Goal: Task Accomplishment & Management: Manage account settings

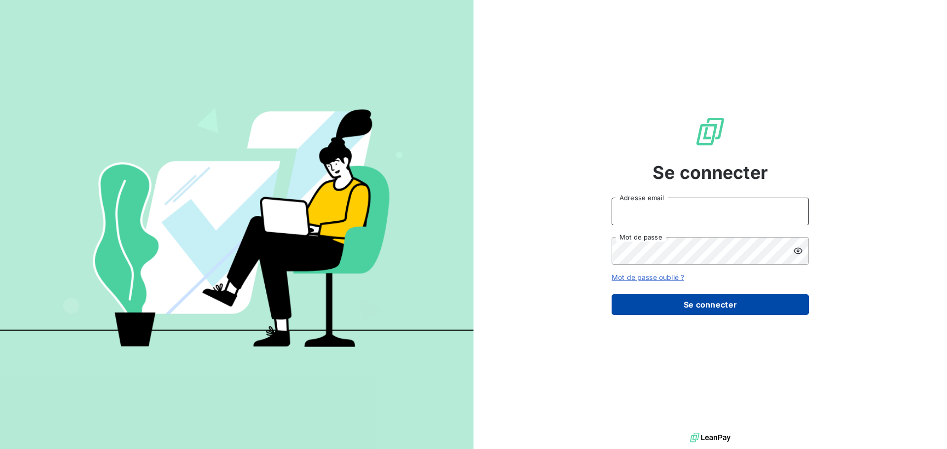
type input "[EMAIL_ADDRESS][DOMAIN_NAME]"
click at [672, 300] on button "Se connecter" at bounding box center [709, 304] width 197 height 21
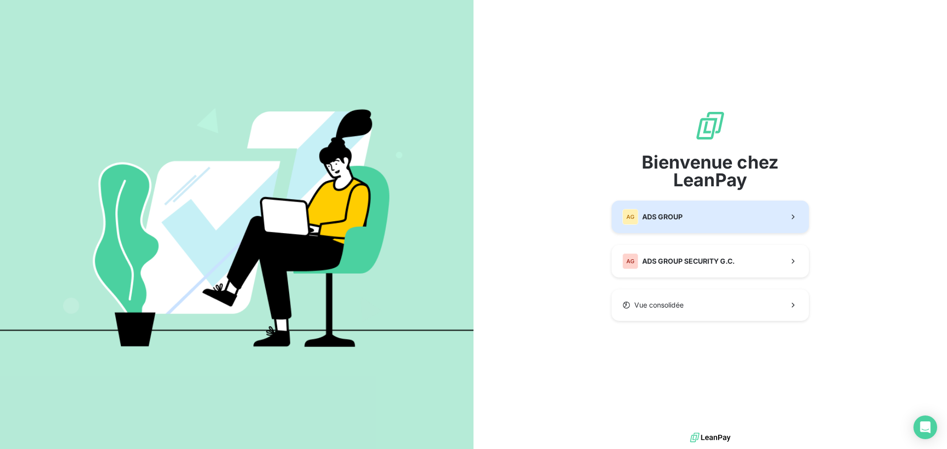
click at [716, 215] on button "AG ADS GROUP" at bounding box center [709, 217] width 197 height 33
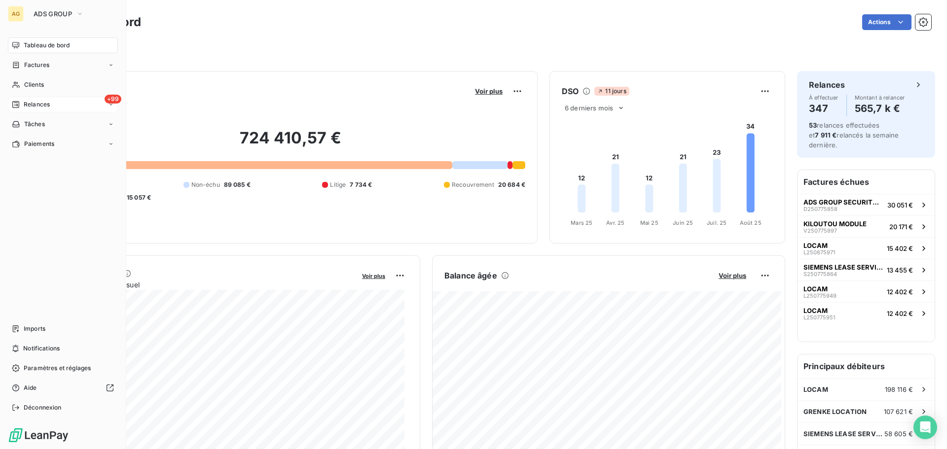
click at [54, 107] on div "+99 Relances" at bounding box center [63, 105] width 110 height 16
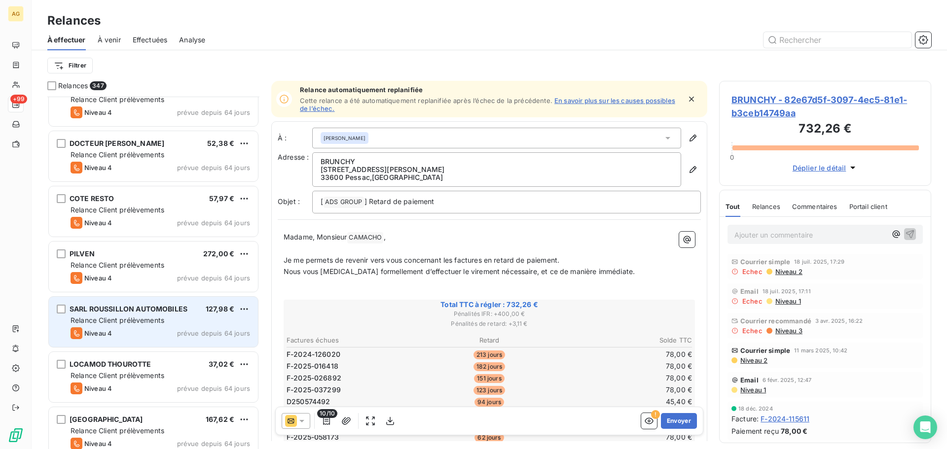
scroll to position [592, 0]
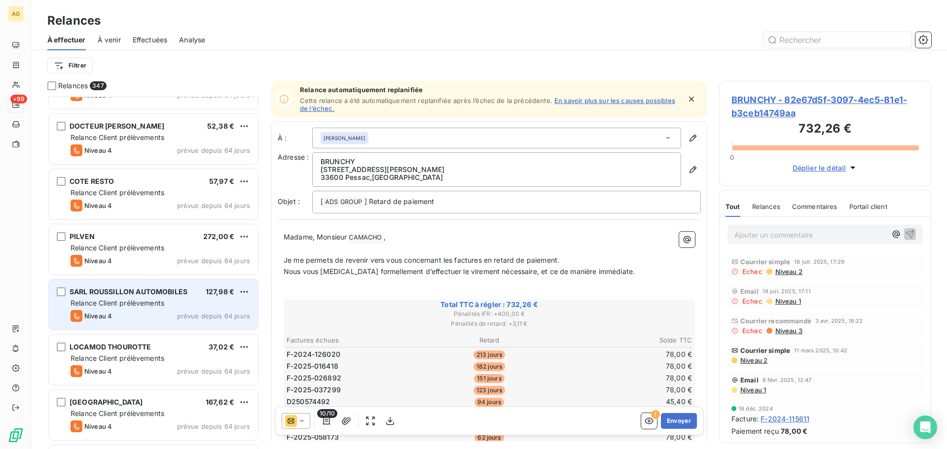
click at [185, 313] on span "prévue depuis 64 jours" at bounding box center [213, 316] width 73 height 8
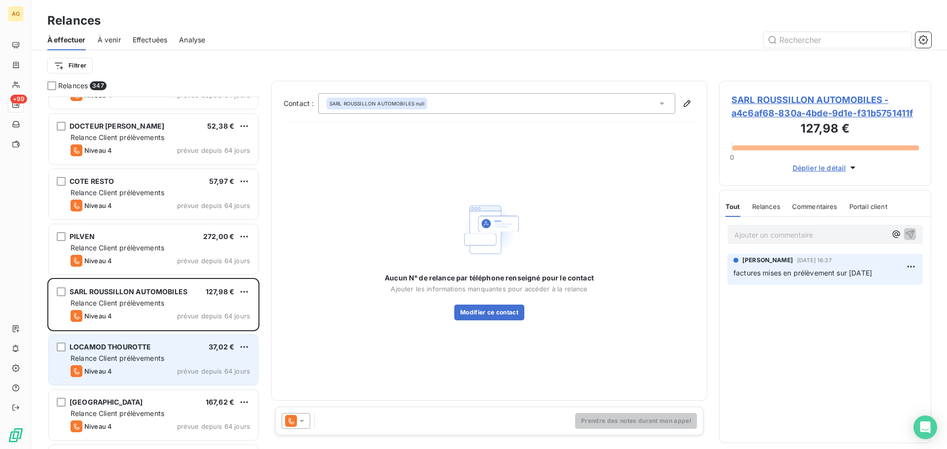
click at [161, 350] on div "LOCAMOD THOUROTTE 37,02 €" at bounding box center [160, 347] width 179 height 9
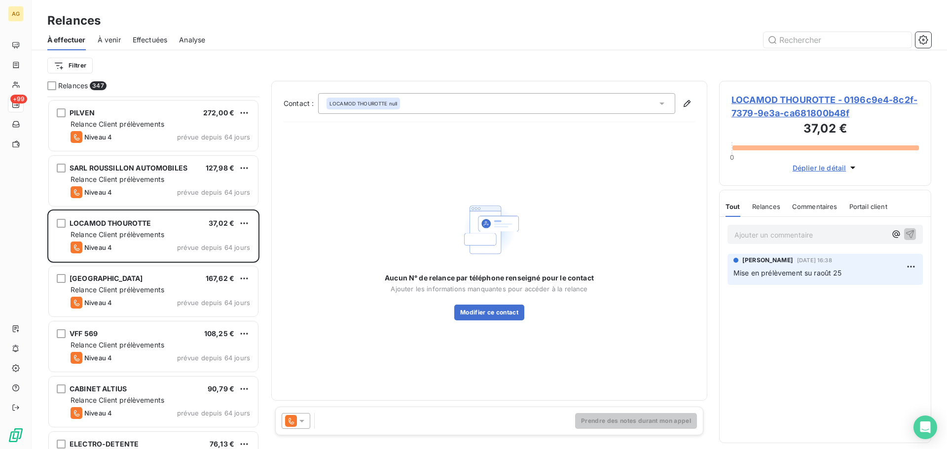
scroll to position [740, 0]
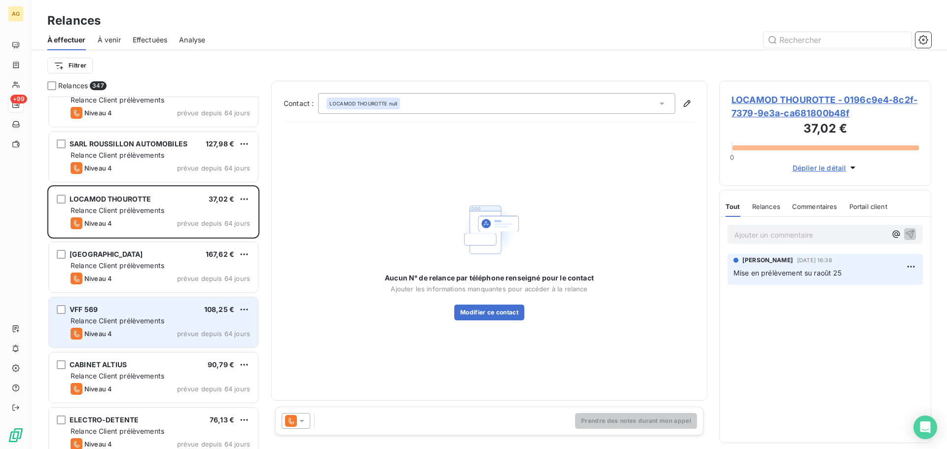
click at [144, 315] on div "VFF 569 108,25 € Relance Client prélèvements Niveau 4 prévue depuis 64 jours" at bounding box center [153, 322] width 209 height 50
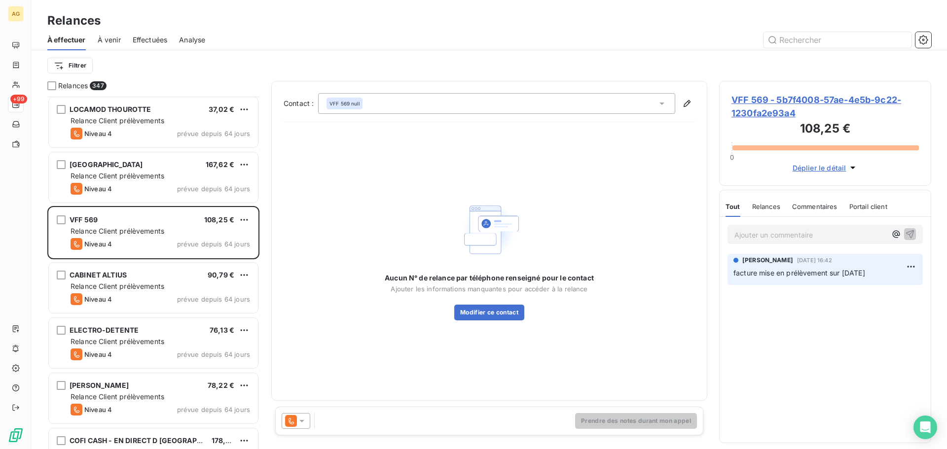
scroll to position [839, 0]
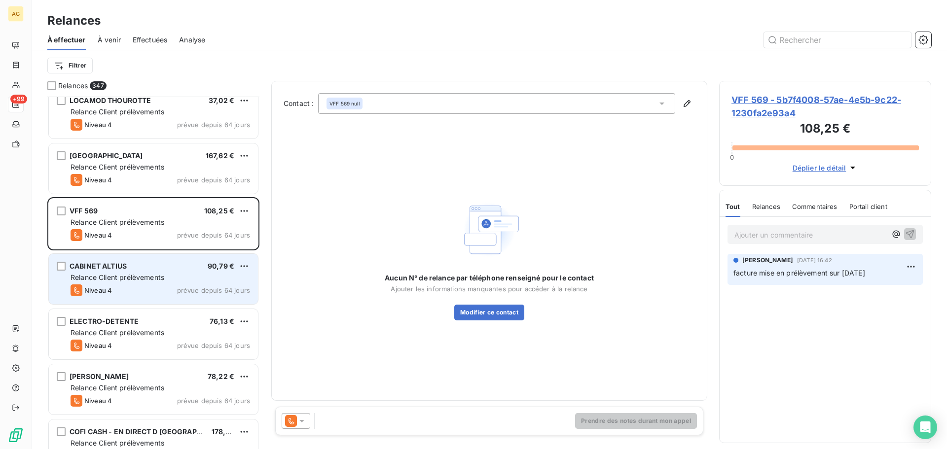
click at [135, 285] on div "Niveau 4 prévue depuis 64 jours" at bounding box center [160, 290] width 179 height 12
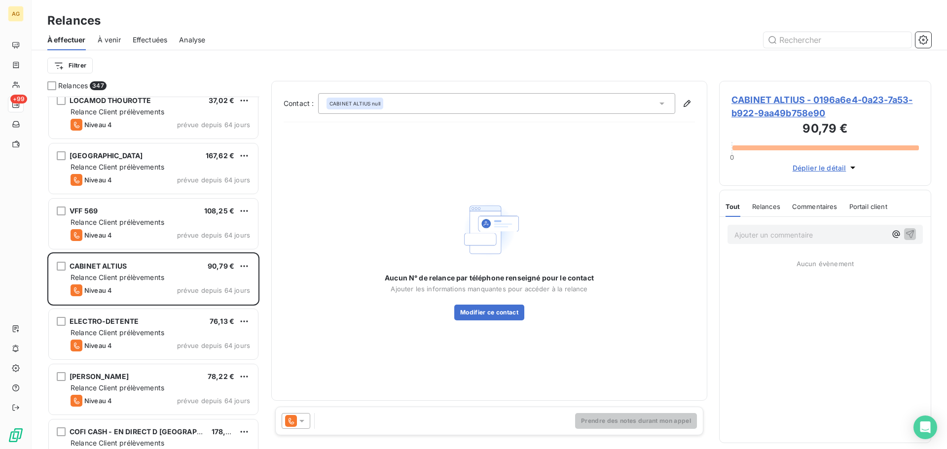
click at [804, 104] on span "CABINET ALTIUS - 0196a6e4-0a23-7a53-b922-9aa49b758e90" at bounding box center [824, 106] width 187 height 27
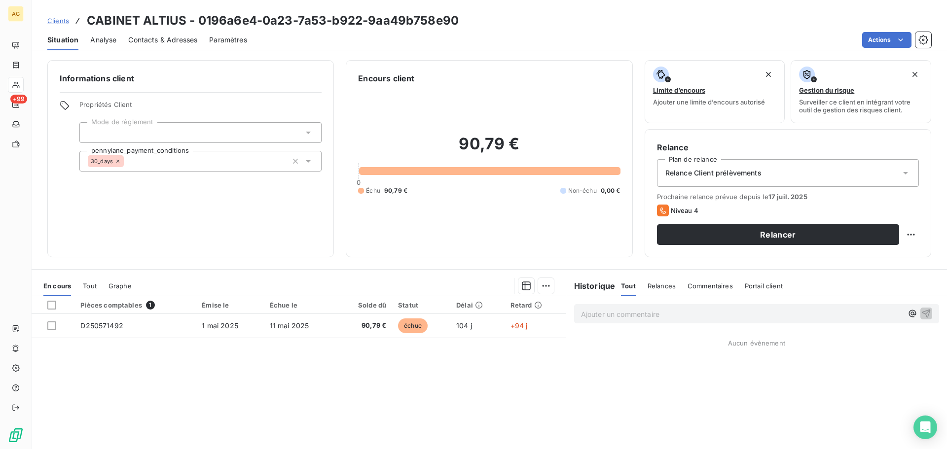
click at [230, 40] on span "Paramètres" at bounding box center [228, 40] width 38 height 10
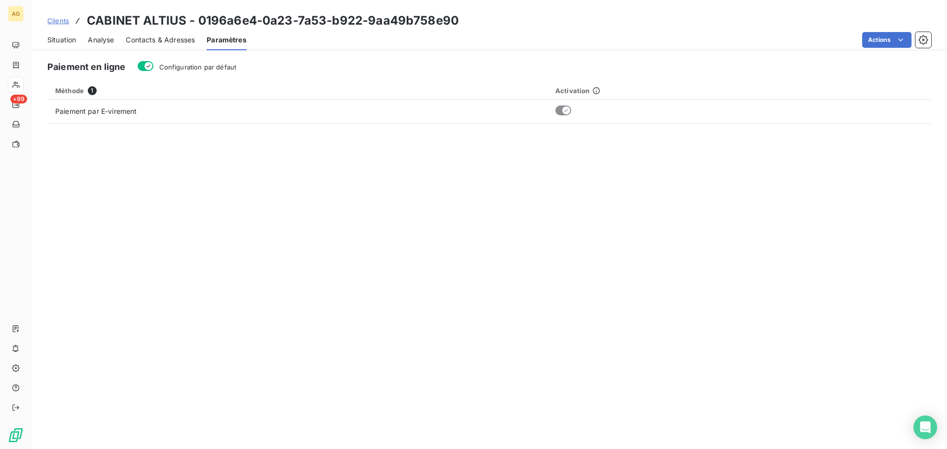
click at [146, 68] on icon "button" at bounding box center [148, 66] width 8 height 8
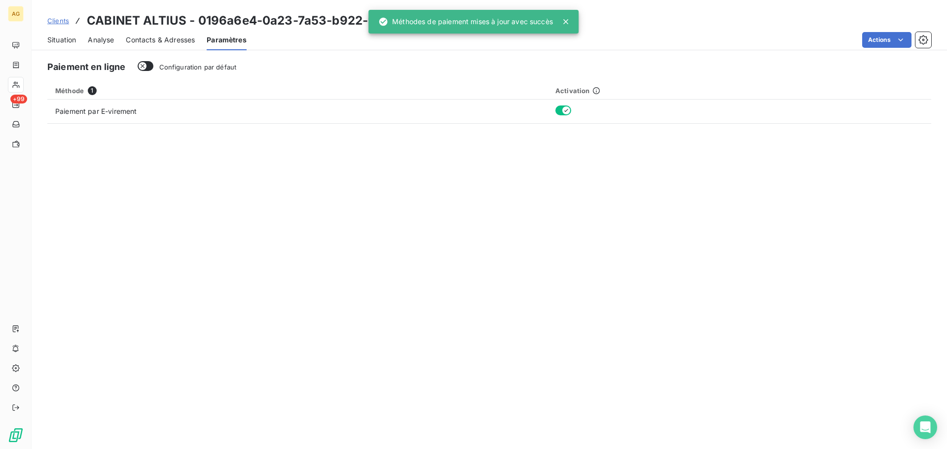
drag, startPoint x: 140, startPoint y: 40, endPoint x: 149, endPoint y: 43, distance: 9.4
click at [141, 40] on span "Contacts & Adresses" at bounding box center [160, 40] width 69 height 10
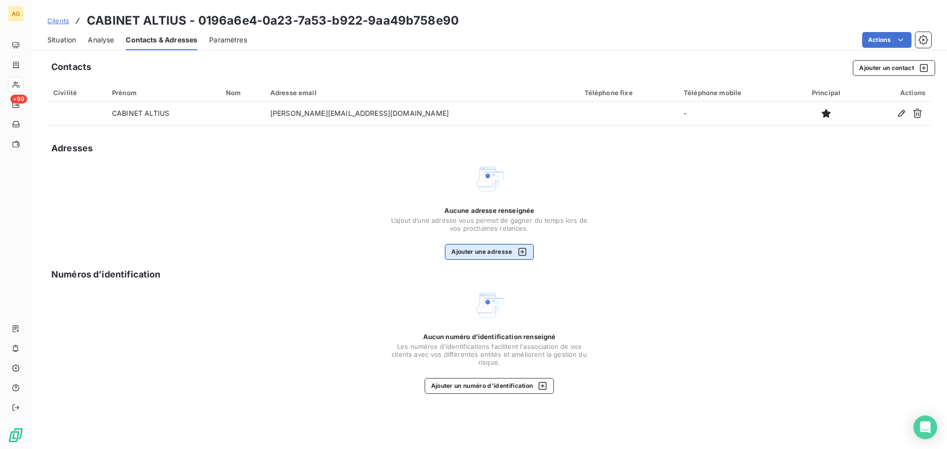
click at [479, 254] on button "Ajouter une adresse" at bounding box center [489, 252] width 88 height 16
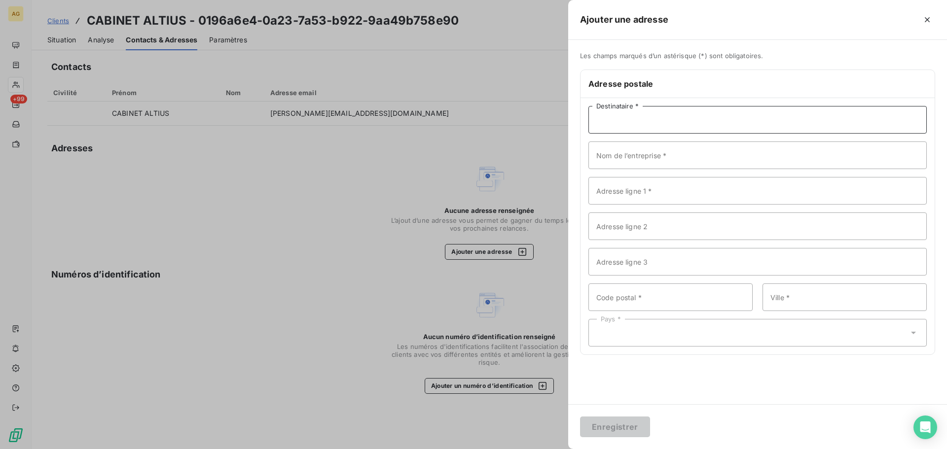
click at [705, 116] on input "Destinataire *" at bounding box center [757, 120] width 338 height 28
type input "M. FOUCHE"
click at [651, 159] on input "Nom de l’entreprise *" at bounding box center [757, 155] width 338 height 28
type input "CABINET ALTIUS"
click at [650, 197] on input "Adresse ligne 1 *" at bounding box center [757, 191] width 338 height 28
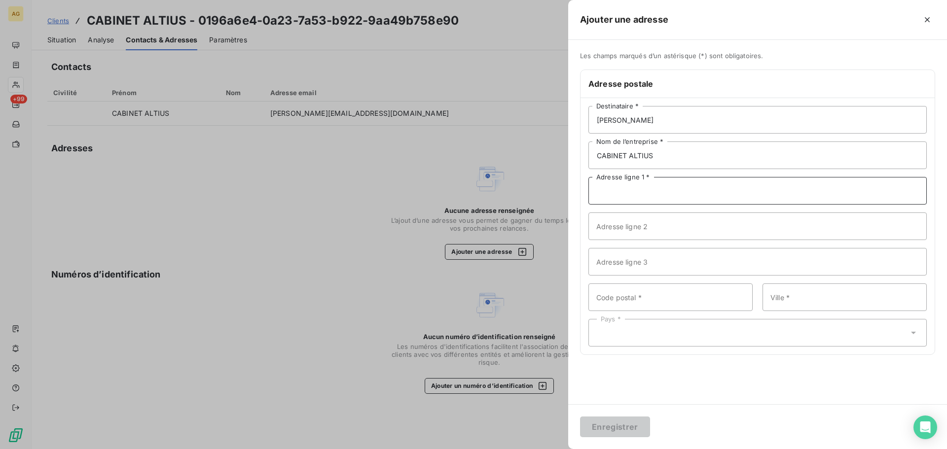
paste input "42 RUE MARCELIN BERTHELOT"
type input "42 RUE MARCELIN BERTHELOT"
click at [651, 292] on input "Code postal *" at bounding box center [670, 297] width 164 height 28
type input "93700"
type input "DRANCY"
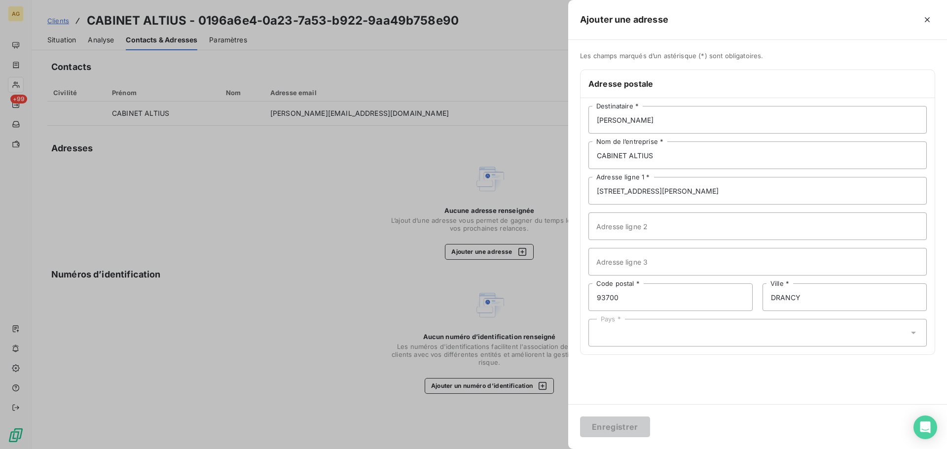
click at [723, 328] on div "Pays *" at bounding box center [757, 333] width 338 height 28
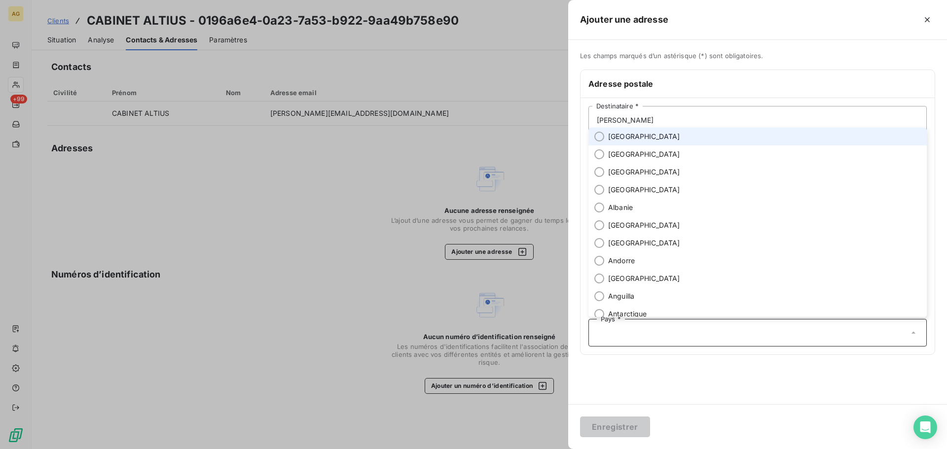
drag, startPoint x: 612, startPoint y: 141, endPoint x: 621, endPoint y: 142, distance: 8.6
click at [613, 141] on span "[GEOGRAPHIC_DATA]" at bounding box center [644, 137] width 72 height 10
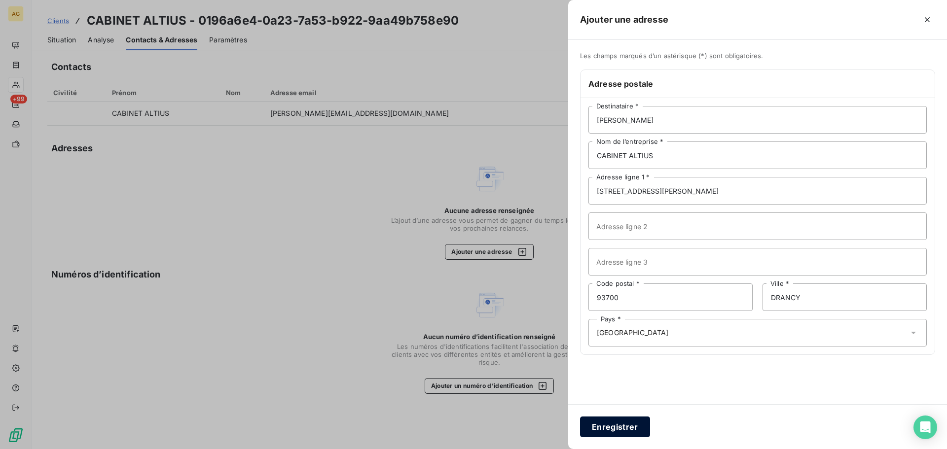
click at [616, 427] on button "Enregistrer" at bounding box center [615, 427] width 70 height 21
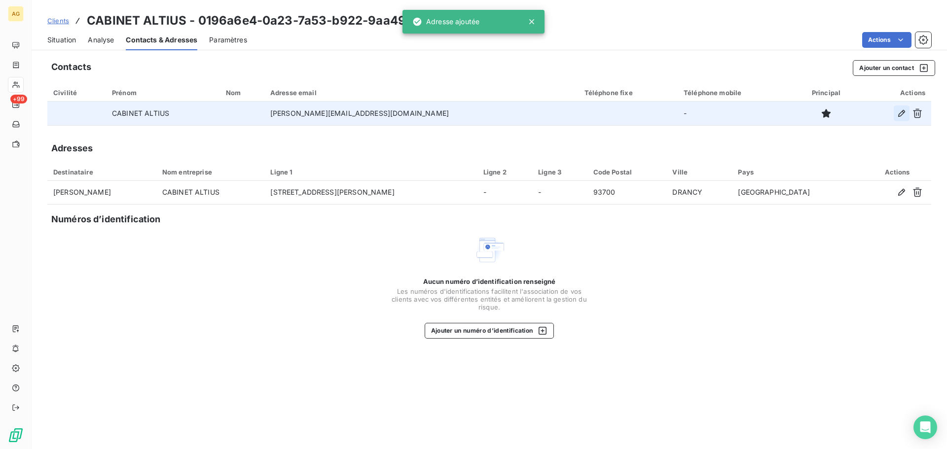
click at [899, 116] on icon "button" at bounding box center [901, 113] width 7 height 7
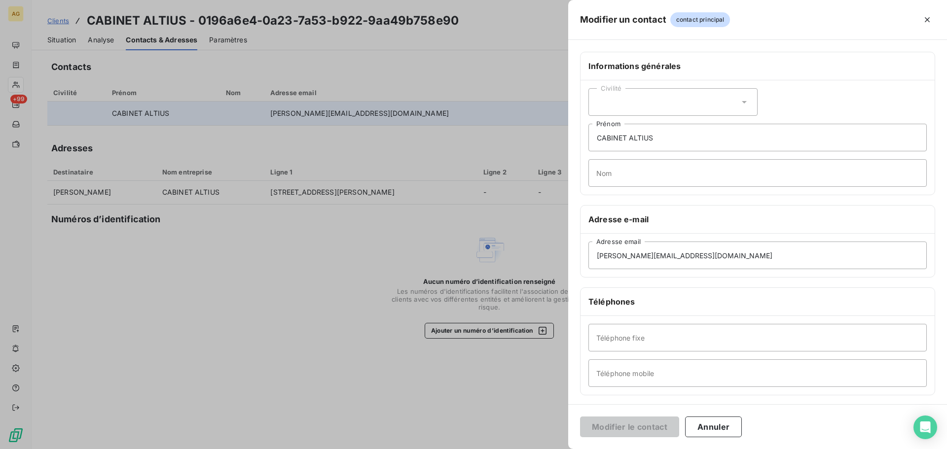
click at [608, 94] on div "Civilité" at bounding box center [672, 102] width 169 height 28
click at [608, 146] on span "Monsieur" at bounding box center [623, 144] width 30 height 9
drag, startPoint x: 628, startPoint y: 138, endPoint x: 586, endPoint y: 138, distance: 42.4
click at [586, 138] on div "Civilité Monsieur CABINET ALTIUS Prénom Nom" at bounding box center [757, 137] width 354 height 114
drag, startPoint x: 670, startPoint y: 136, endPoint x: 592, endPoint y: 136, distance: 77.9
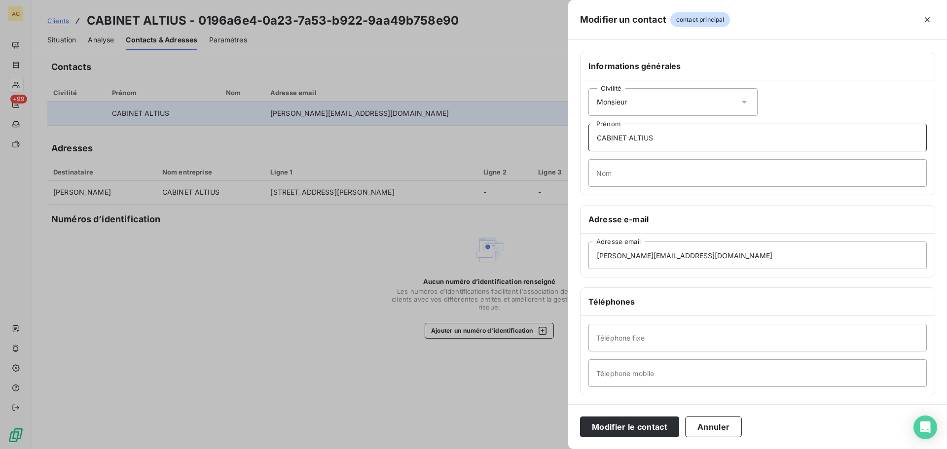
click at [592, 136] on input "CABINET ALTIUS" at bounding box center [757, 138] width 338 height 28
type input "b"
type input "Bruno"
type input "FOUCHE"
drag, startPoint x: 708, startPoint y: 254, endPoint x: 554, endPoint y: 262, distance: 154.0
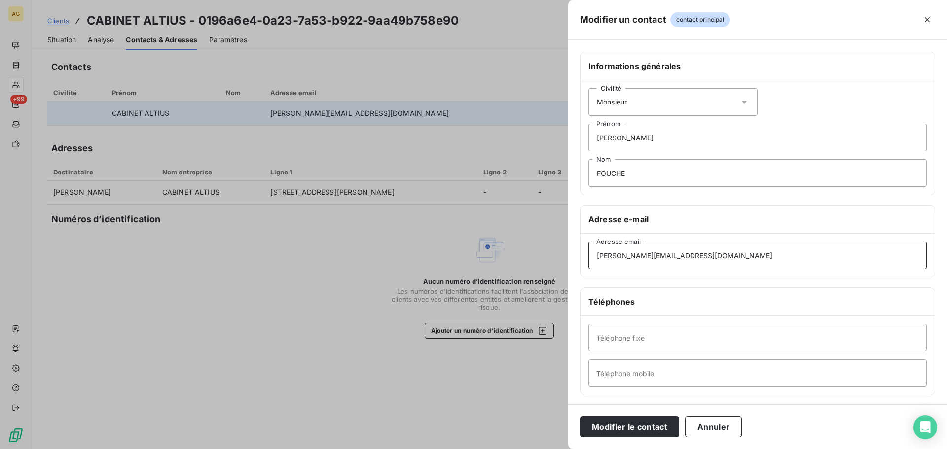
click at [554, 449] on div "Modifier un contact contact principal Informations générales Civilité Monsieur …" at bounding box center [473, 449] width 947 height 0
paste input "bruno.fouche@cabinetaltius.com 0141601950"
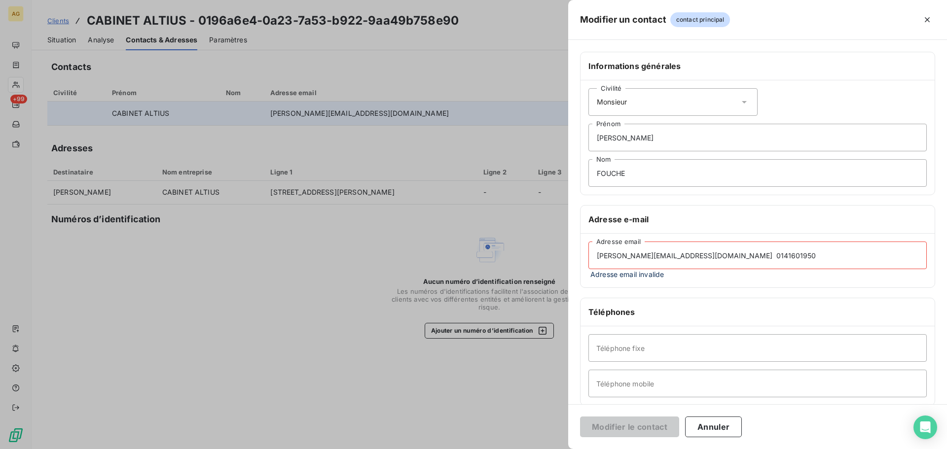
drag, startPoint x: 705, startPoint y: 257, endPoint x: 843, endPoint y: 258, distance: 138.1
click at [843, 258] on input "bruno.fouche@cabinetaltius.com 0141601950" at bounding box center [757, 256] width 338 height 28
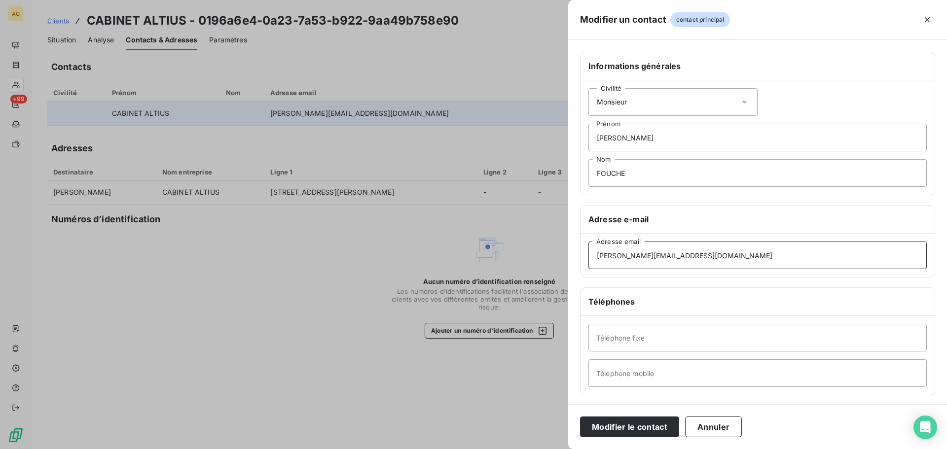
type input "bruno.fouche@cabinetaltius.com"
click at [610, 337] on input "Téléphone fixe" at bounding box center [757, 338] width 338 height 28
paste input "0141601950"
type input "0141601950"
click at [627, 426] on button "Modifier le contact" at bounding box center [629, 427] width 99 height 21
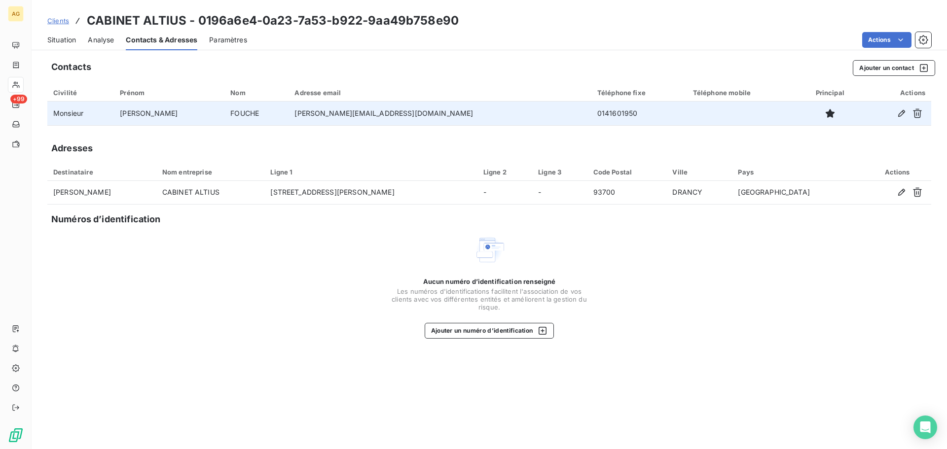
click at [229, 40] on span "Paramètres" at bounding box center [228, 40] width 38 height 10
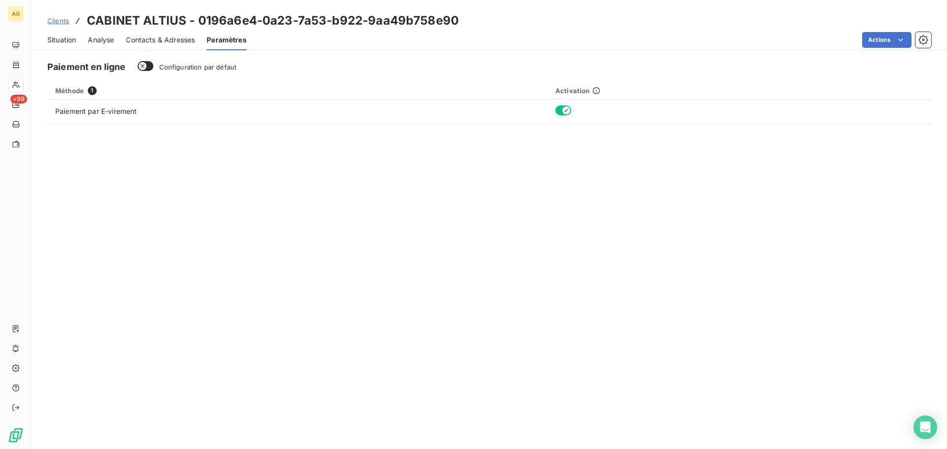
click at [158, 37] on span "Contacts & Adresses" at bounding box center [160, 40] width 69 height 10
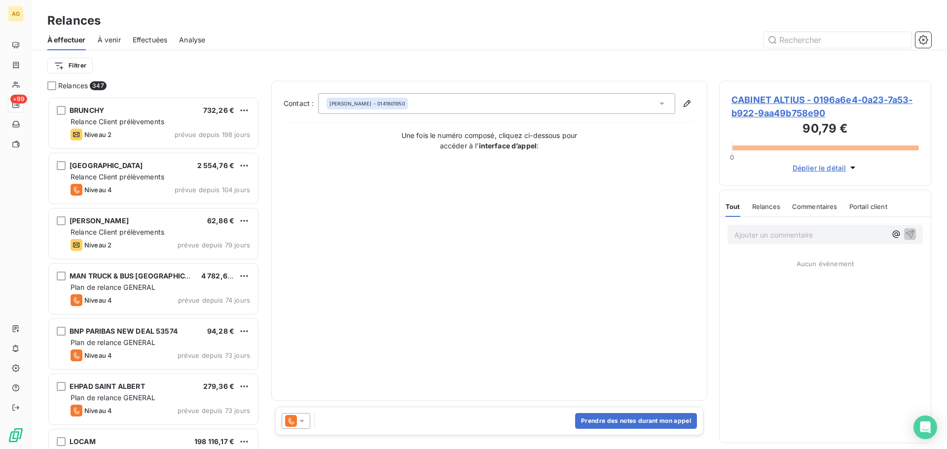
scroll to position [345, 205]
click at [302, 422] on icon at bounding box center [301, 421] width 5 height 2
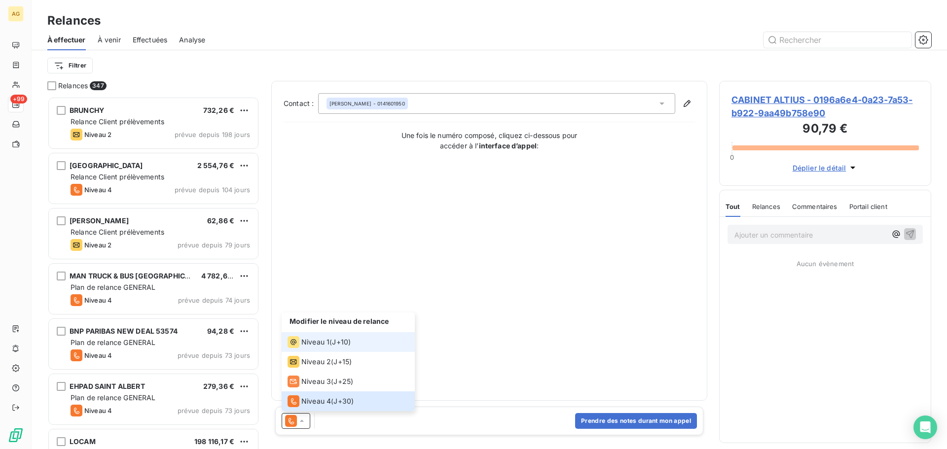
click at [323, 344] on span "Niveau 1" at bounding box center [315, 342] width 28 height 10
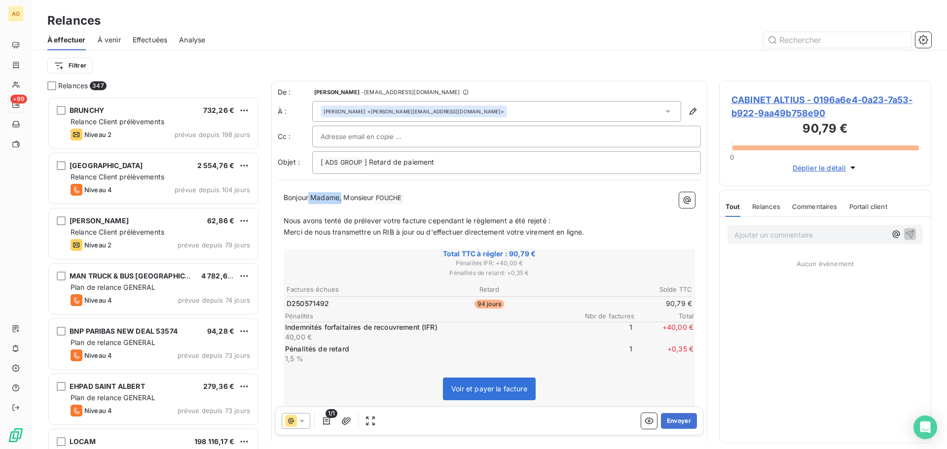
drag, startPoint x: 343, startPoint y: 198, endPoint x: 308, endPoint y: 198, distance: 34.5
click at [308, 198] on span "Bonjour Madame, Monsieur" at bounding box center [328, 197] width 90 height 8
click at [674, 422] on button "Envoyer" at bounding box center [679, 421] width 36 height 16
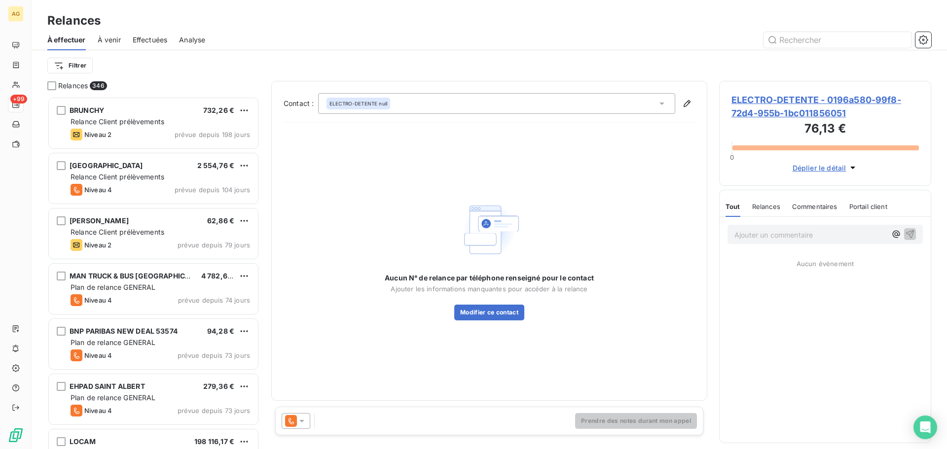
click at [768, 106] on span "ELECTRO-DETENTE - 0196a580-99f8-72d4-955b-1bc011856051" at bounding box center [824, 106] width 187 height 27
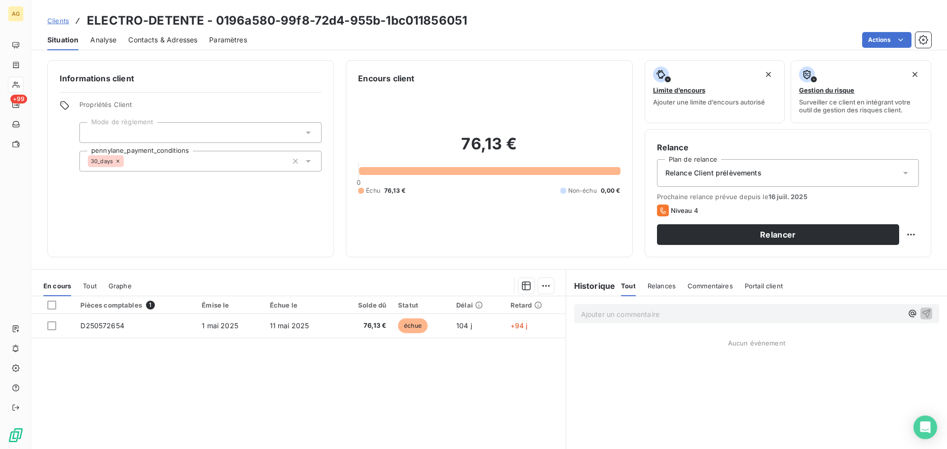
click at [231, 38] on span "Paramètres" at bounding box center [228, 40] width 38 height 10
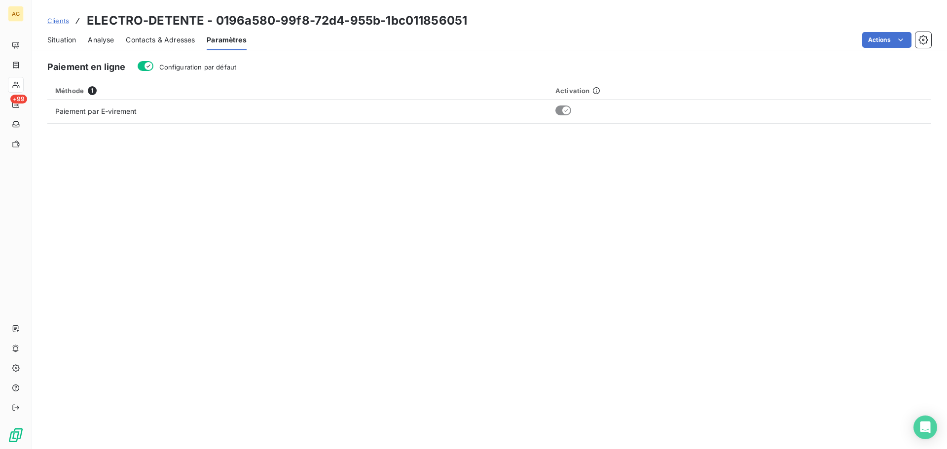
click at [215, 64] on span "Configuration par défaut" at bounding box center [197, 67] width 77 height 8
click at [153, 64] on button "Configuration par défaut" at bounding box center [146, 66] width 16 height 10
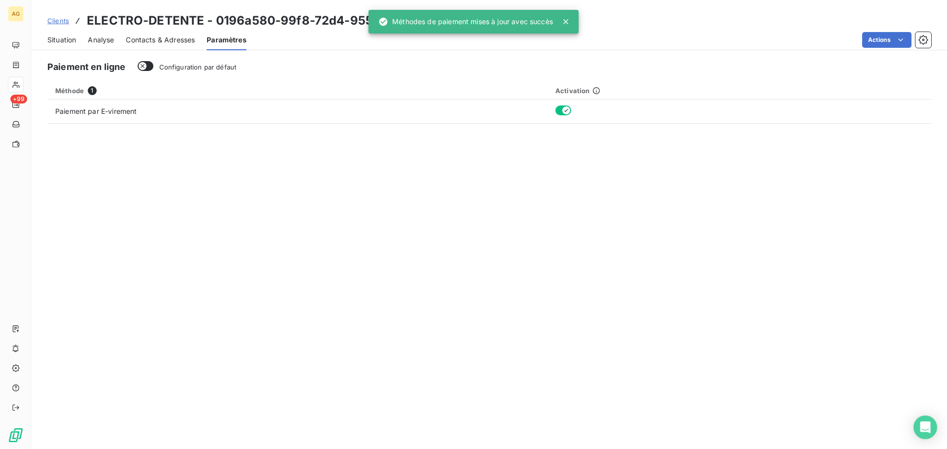
drag, startPoint x: 158, startPoint y: 36, endPoint x: 184, endPoint y: 44, distance: 26.8
click at [159, 37] on span "Contacts & Adresses" at bounding box center [160, 40] width 69 height 10
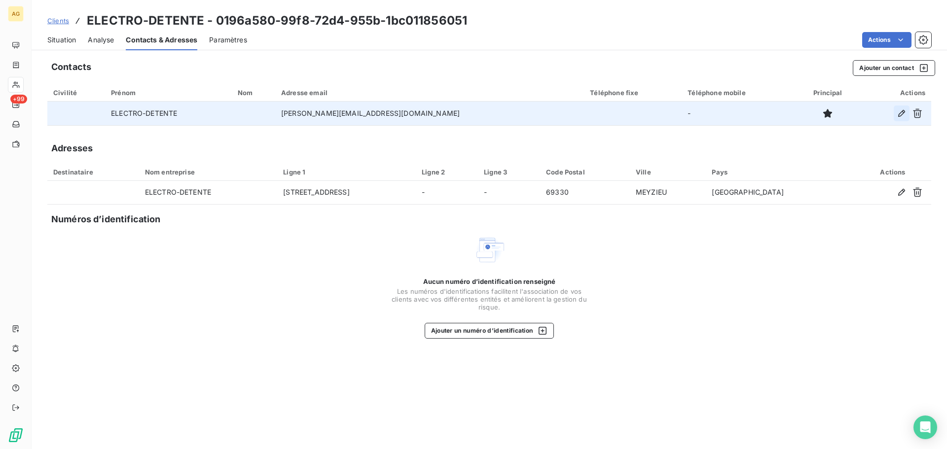
click at [903, 115] on icon "button" at bounding box center [901, 113] width 10 height 10
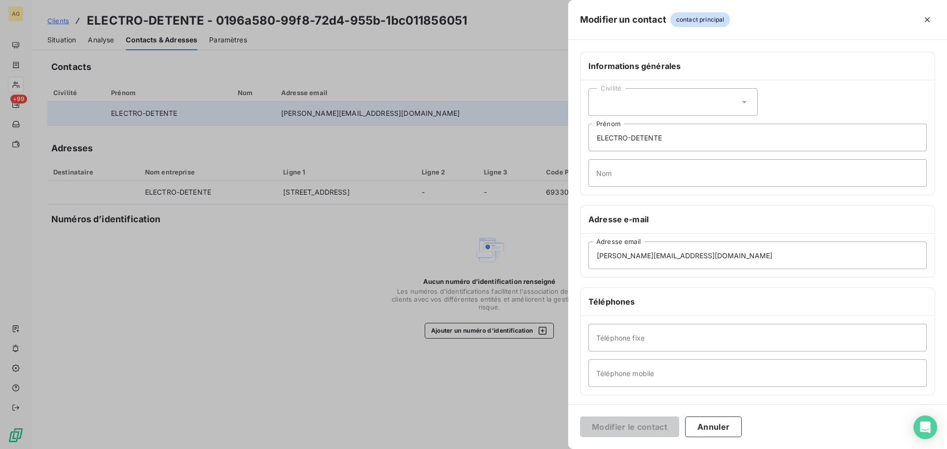
click at [675, 104] on div "Civilité" at bounding box center [672, 102] width 169 height 28
click at [631, 141] on span "Monsieur" at bounding box center [623, 144] width 30 height 9
drag, startPoint x: 672, startPoint y: 136, endPoint x: 590, endPoint y: 141, distance: 82.5
click at [590, 141] on input "ELECTRO-DETENTE" at bounding box center [757, 138] width 338 height 28
type input "David"
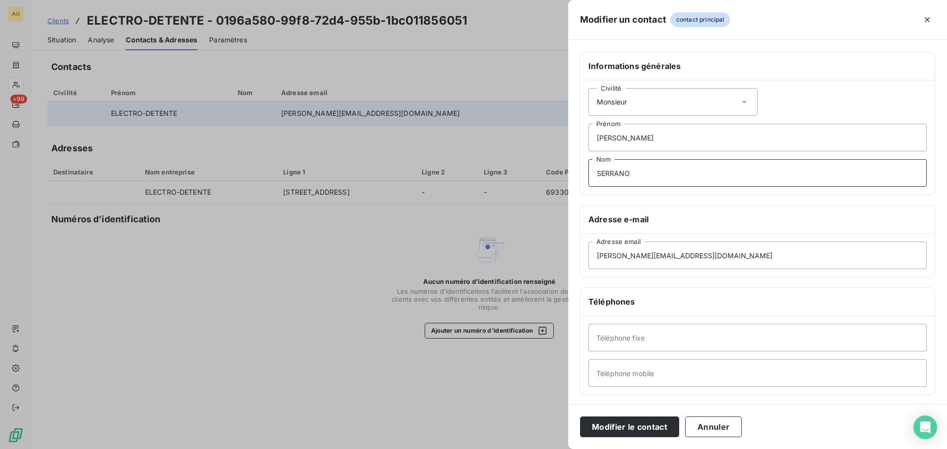
type input "SERRANO"
drag, startPoint x: 720, startPoint y: 247, endPoint x: 564, endPoint y: 256, distance: 157.0
click at [564, 449] on div "Modifier un contact contact principal Informations générales Civilité Monsieur …" at bounding box center [473, 449] width 947 height 0
paste input "avid.serrano@ironbodyfit.com 0652466561"
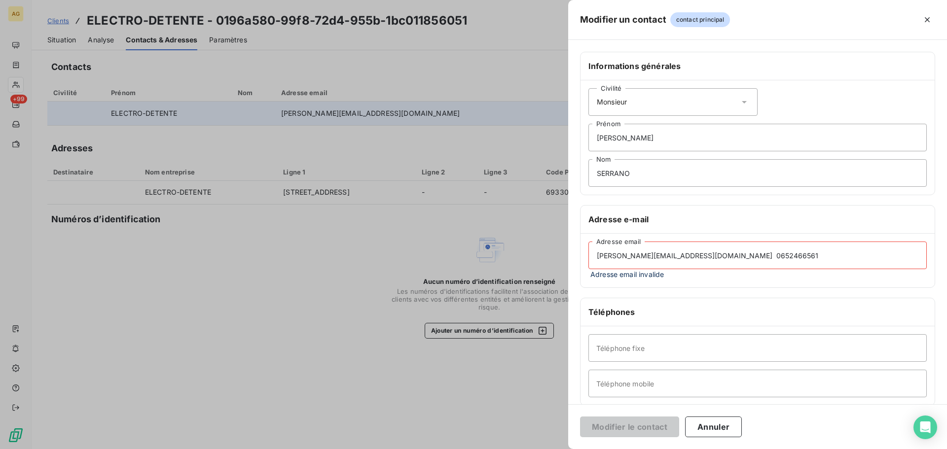
drag, startPoint x: 698, startPoint y: 254, endPoint x: 849, endPoint y: 263, distance: 151.6
click at [849, 263] on input "david.serrano@ironbodyfit.com 0652466561" at bounding box center [757, 256] width 338 height 28
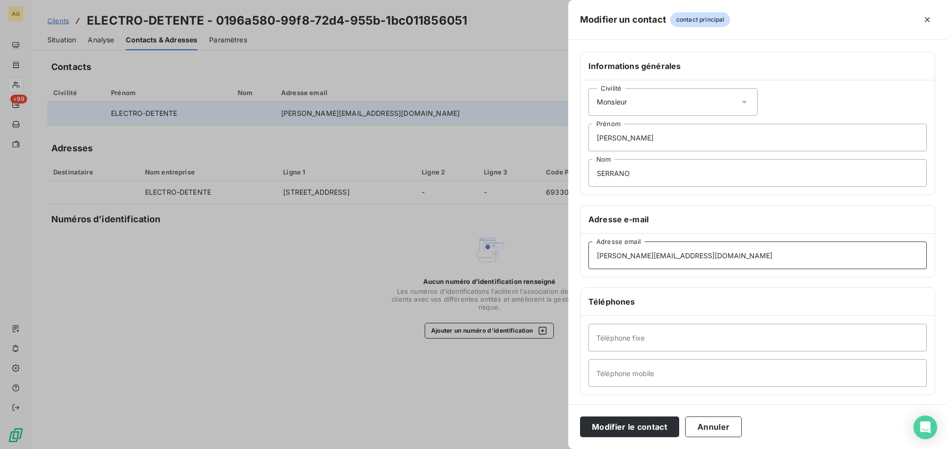
type input "david.serrano@ironbodyfit.com"
click at [664, 370] on input "Téléphone mobile" at bounding box center [757, 373] width 338 height 28
paste input "0652466561"
type input "0652466561"
click at [631, 422] on button "Modifier le contact" at bounding box center [629, 427] width 99 height 21
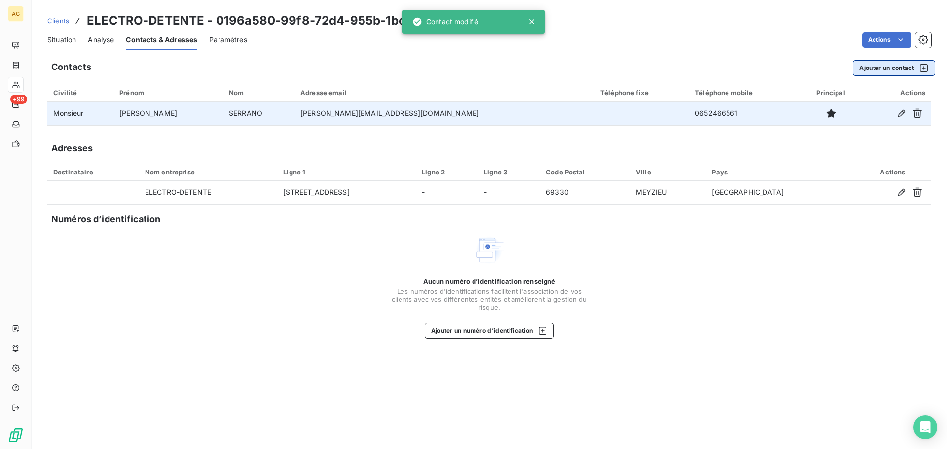
click at [883, 70] on button "Ajouter un contact" at bounding box center [893, 68] width 82 height 16
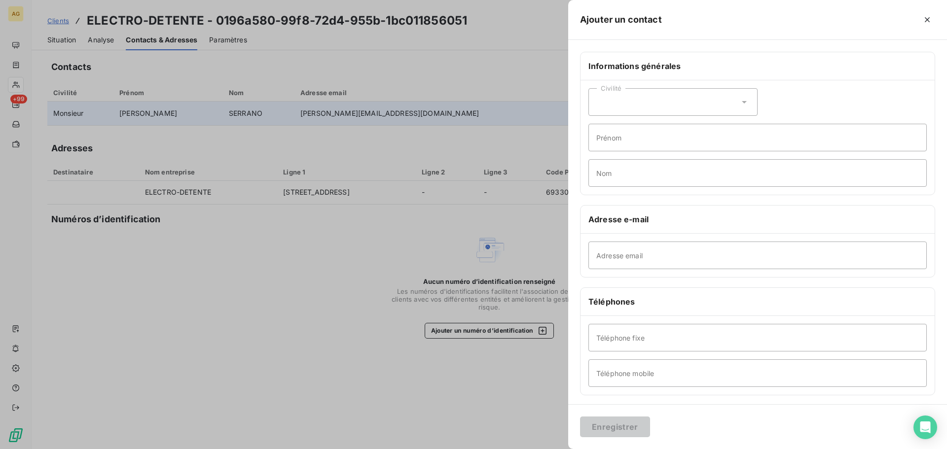
click at [700, 91] on div "Civilité" at bounding box center [672, 102] width 169 height 28
click at [603, 146] on input "radio" at bounding box center [599, 145] width 10 height 10
drag, startPoint x: 662, startPoint y: 139, endPoint x: 631, endPoint y: 138, distance: 31.1
click at [631, 138] on input "Prénom" at bounding box center [757, 138] width 338 height 28
type input "Dimitri"
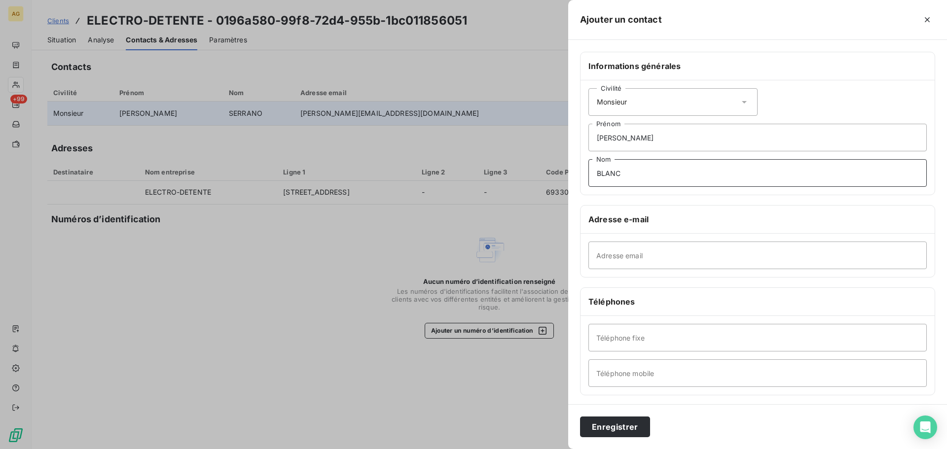
type input "BLANC"
click at [634, 258] on input "Adresse email" at bounding box center [757, 256] width 338 height 28
paste input "dimitri.blanc@ironbodyfit.com"
type input "dimitri.blanc@ironbodyfit.com"
click at [687, 367] on input "Téléphone mobile" at bounding box center [757, 373] width 338 height 28
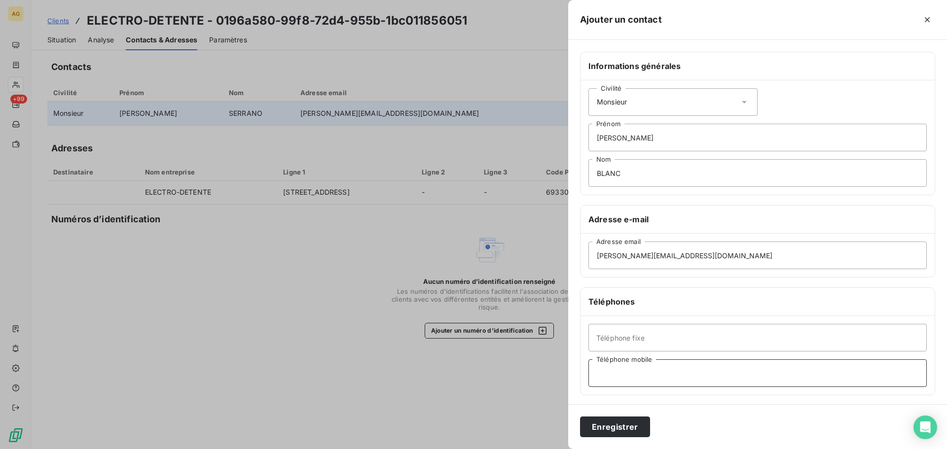
paste input "0781338453"
type input "0781338453"
click at [625, 423] on button "Enregistrer" at bounding box center [615, 427] width 70 height 21
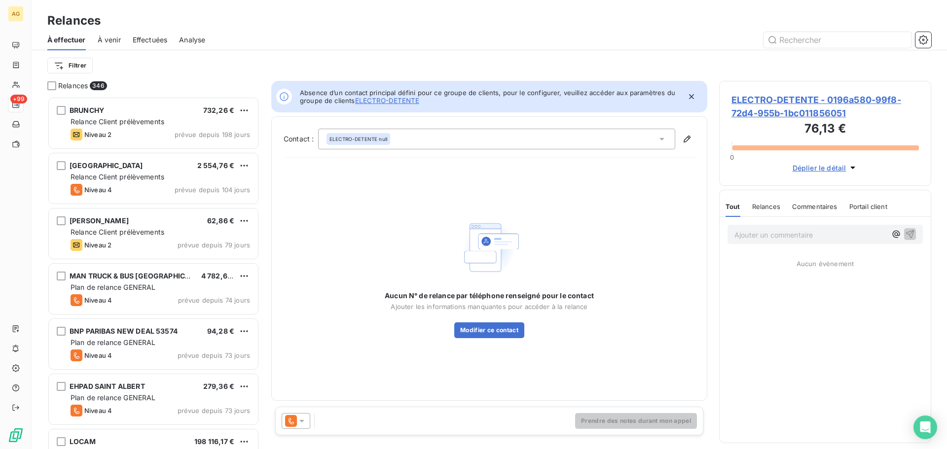
scroll to position [345, 205]
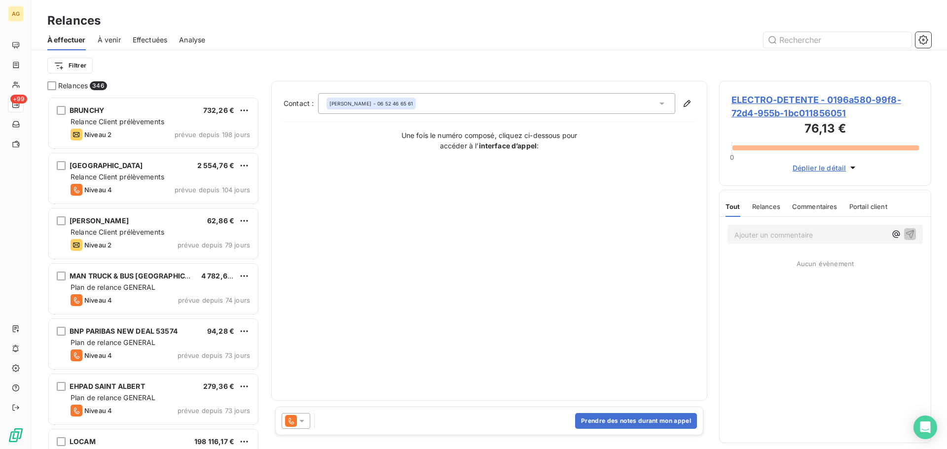
click at [303, 423] on icon at bounding box center [302, 421] width 10 height 10
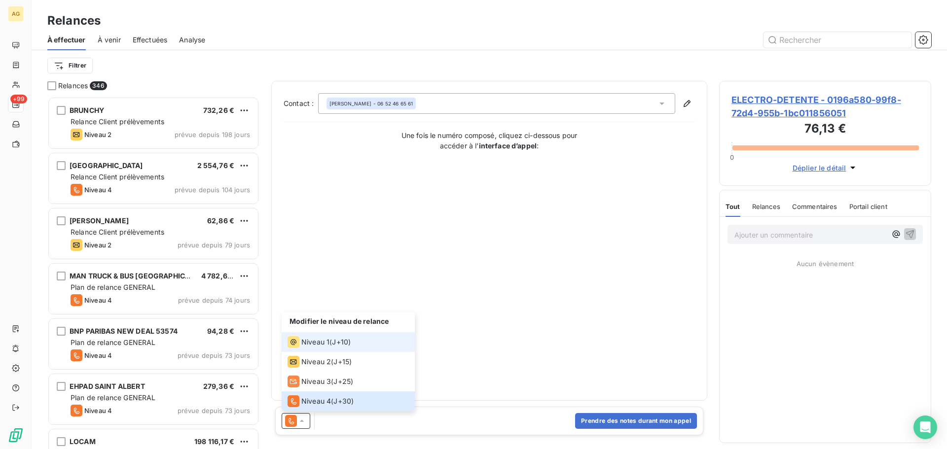
click at [323, 341] on span "Niveau 1" at bounding box center [315, 342] width 28 height 10
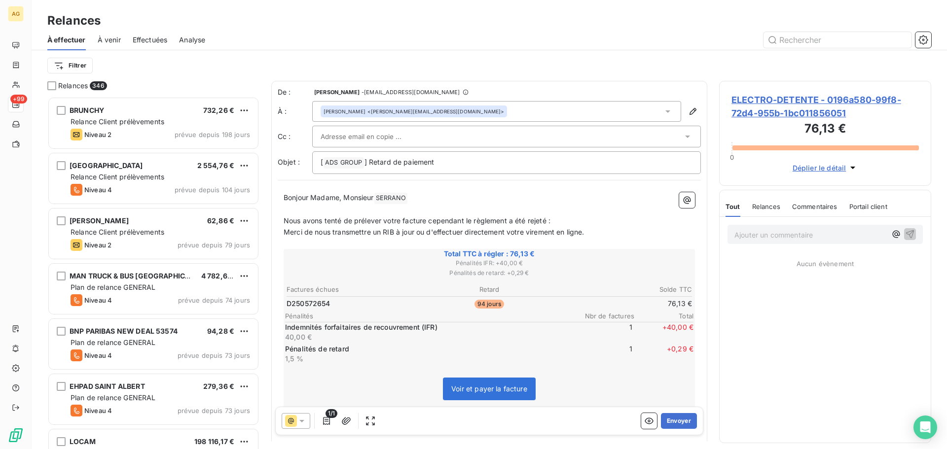
click at [340, 136] on input "text" at bounding box center [373, 136] width 106 height 15
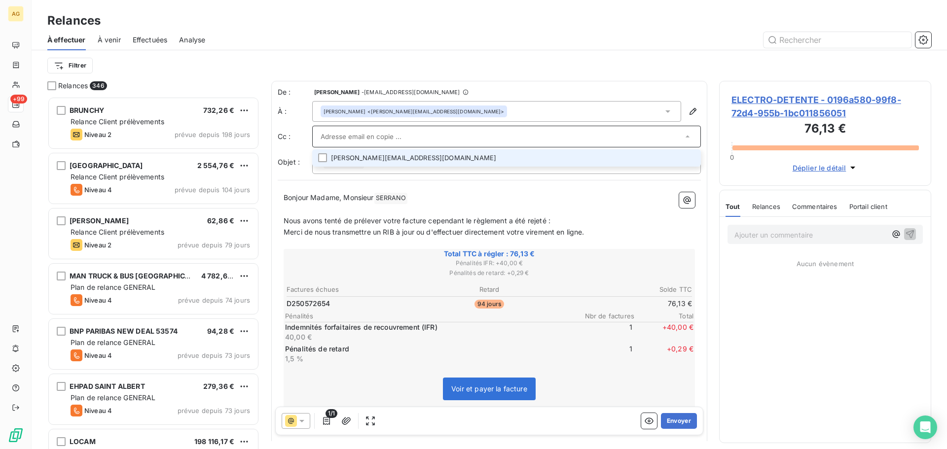
click at [683, 156] on li "dimitri.blanc@ironbodyfit.com" at bounding box center [506, 157] width 388 height 17
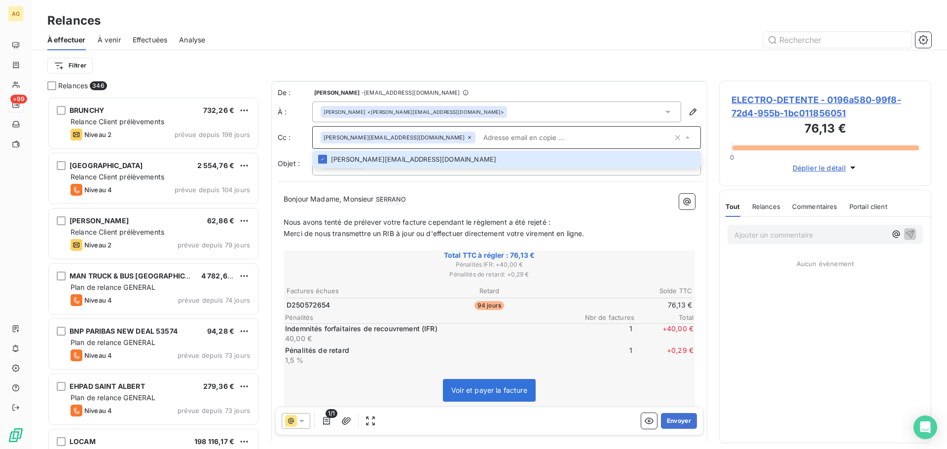
scroll to position [50, 0]
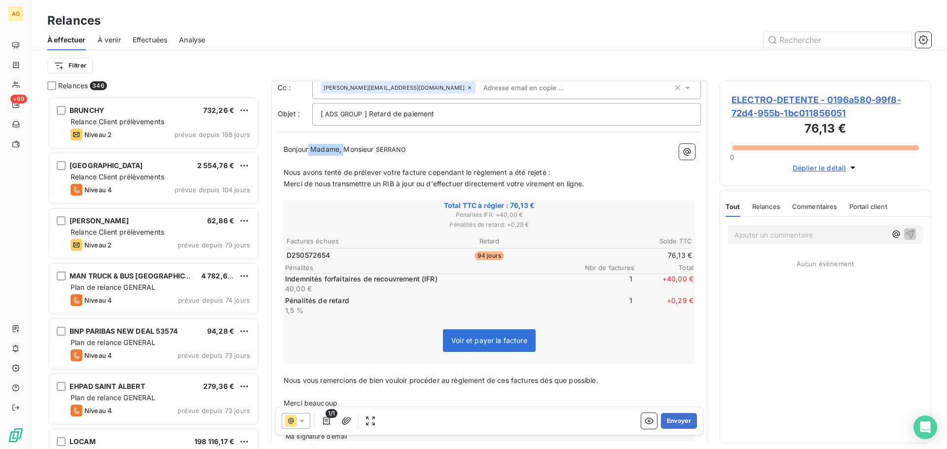
drag, startPoint x: 343, startPoint y: 150, endPoint x: 309, endPoint y: 155, distance: 34.4
click at [309, 155] on p "Bonjour Madame, Monsieur SERRANO ﻿ ﻿" at bounding box center [488, 150] width 411 height 12
click at [672, 424] on button "Envoyer" at bounding box center [679, 421] width 36 height 16
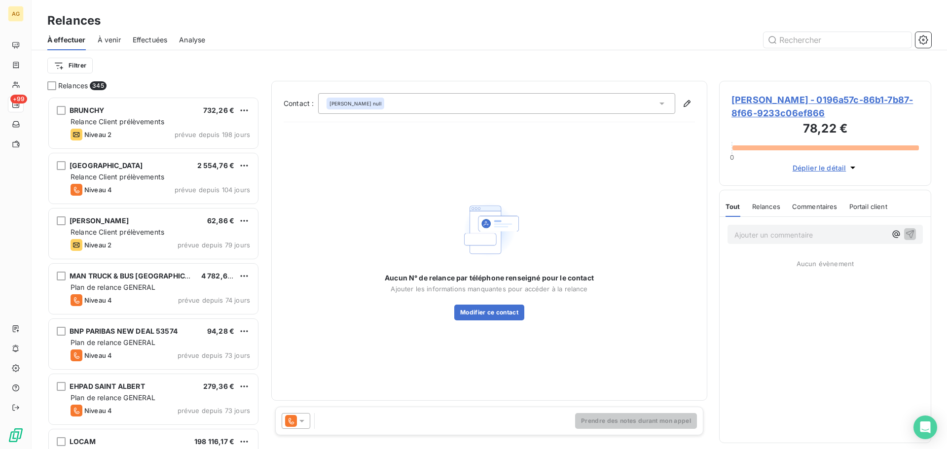
click at [807, 103] on span "WILLIAM SINIGAGLIA - 0196a57c-86b1-7b87-8f66-9233c06ef866" at bounding box center [824, 106] width 187 height 27
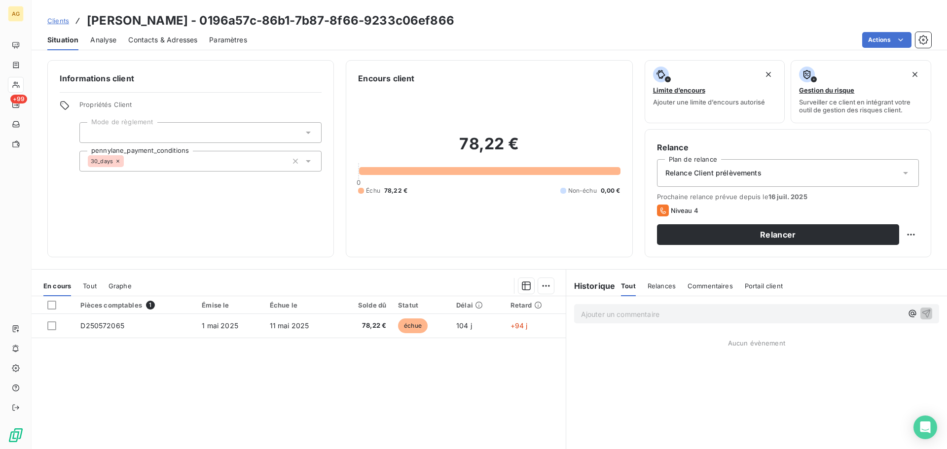
click at [235, 37] on span "Paramètres" at bounding box center [228, 40] width 38 height 10
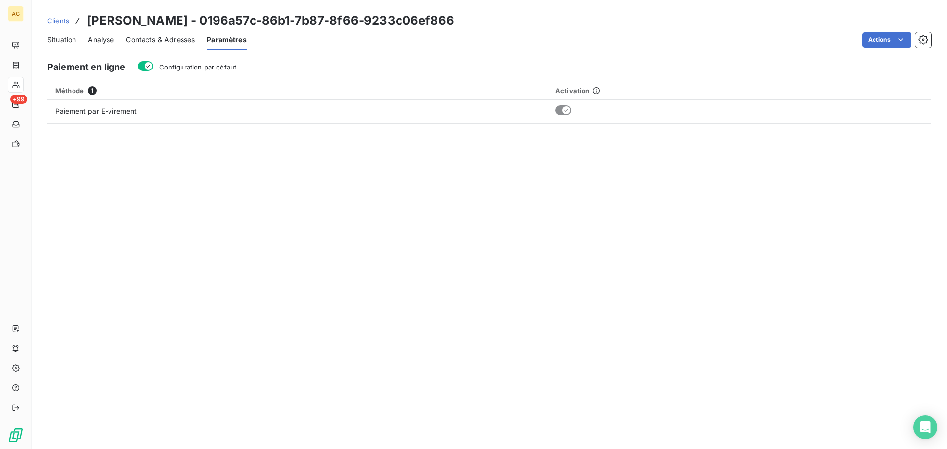
click at [208, 69] on span "Configuration par défaut" at bounding box center [197, 67] width 77 height 8
click at [153, 69] on button "Configuration par défaut" at bounding box center [146, 66] width 16 height 10
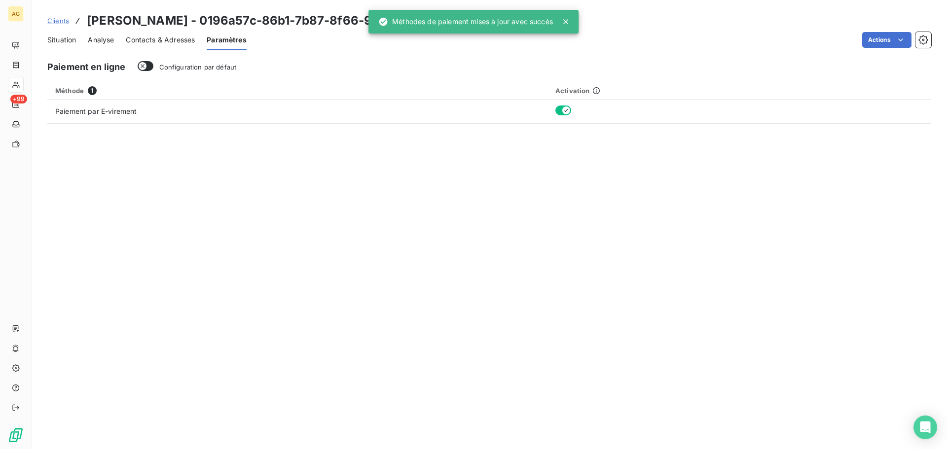
click at [170, 43] on span "Contacts & Adresses" at bounding box center [160, 40] width 69 height 10
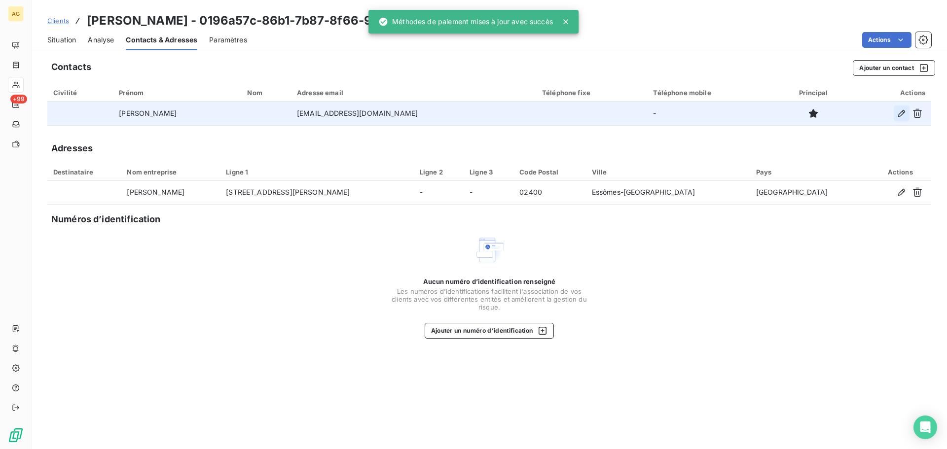
click at [896, 113] on icon "button" at bounding box center [901, 113] width 10 height 10
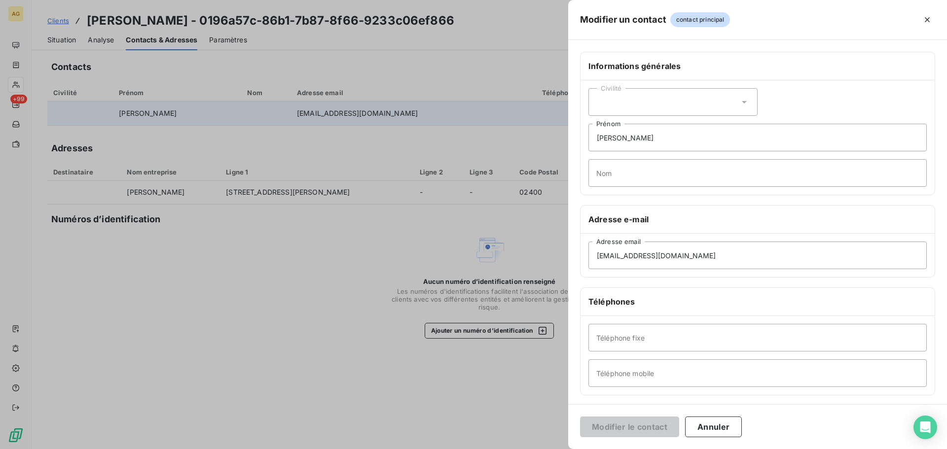
drag, startPoint x: 693, startPoint y: 98, endPoint x: 667, endPoint y: 116, distance: 32.2
click at [693, 99] on div "Civilité" at bounding box center [672, 102] width 169 height 28
click at [627, 142] on span "Monsieur" at bounding box center [623, 144] width 30 height 9
drag, startPoint x: 625, startPoint y: 139, endPoint x: 703, endPoint y: 139, distance: 77.9
click at [703, 139] on input "WILLIAM SINIGAGLIA" at bounding box center [757, 138] width 338 height 28
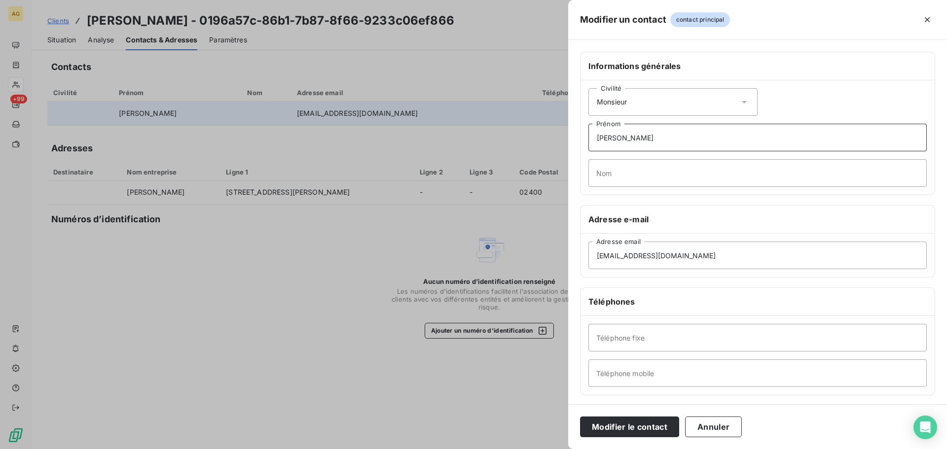
type input "WILLIAM"
click at [583, 168] on div "Civilité Monsieur WILLIAM Prénom Nom" at bounding box center [757, 137] width 354 height 114
drag, startPoint x: 608, startPoint y: 171, endPoint x: 616, endPoint y: 171, distance: 7.9
click at [608, 171] on input "Nom" at bounding box center [757, 173] width 338 height 28
paste input "SINIGAGLIA"
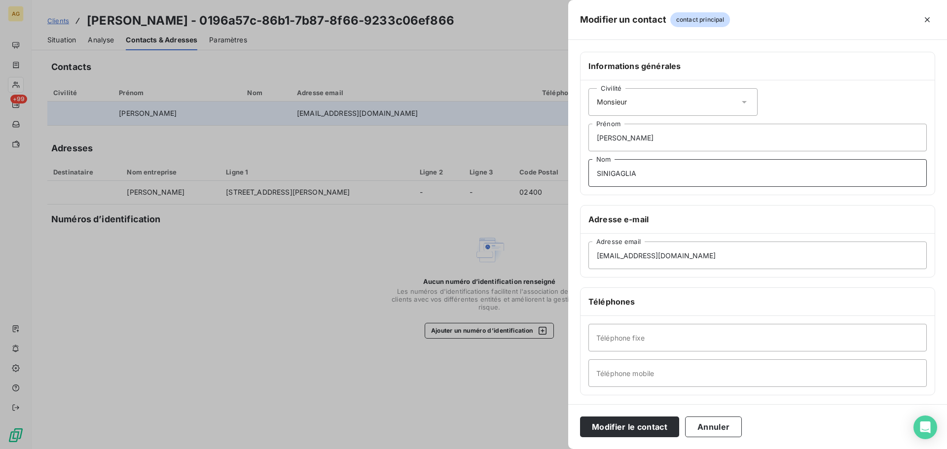
type input "SINIGAGLIA"
click at [633, 374] on input "Téléphone mobile" at bounding box center [757, 373] width 338 height 28
paste input "0685318538"
type input "0685318538"
click at [621, 423] on button "Modifier le contact" at bounding box center [629, 427] width 99 height 21
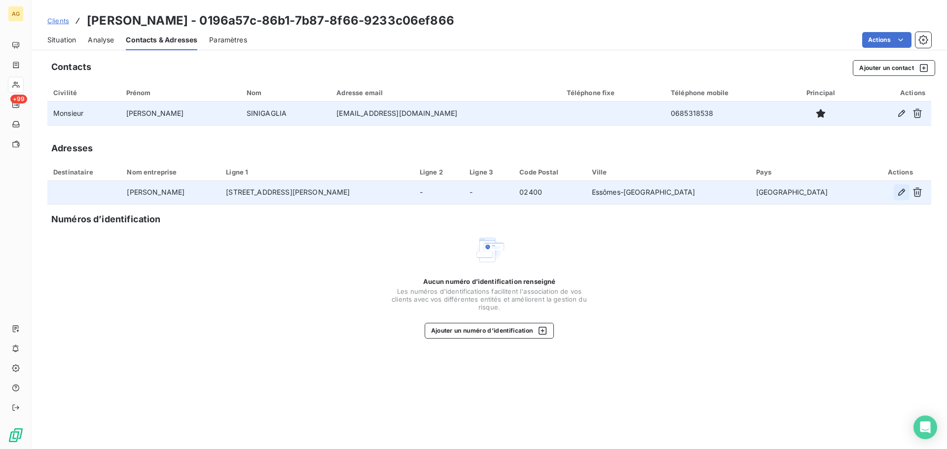
click at [903, 195] on icon "button" at bounding box center [901, 192] width 10 height 10
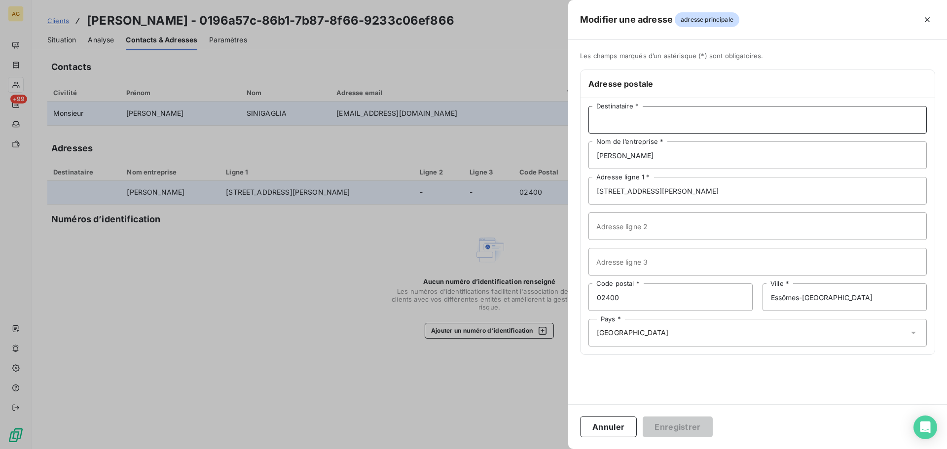
click at [630, 114] on input "Destinataire *" at bounding box center [757, 120] width 338 height 28
type input "M. William SINIGAGLIA"
drag, startPoint x: 863, startPoint y: 298, endPoint x: 757, endPoint y: 297, distance: 105.5
click at [757, 297] on div "02400 Code postal * Essômes-sur-Marne Ville *" at bounding box center [757, 297] width 338 height 28
type input "Château Thierry"
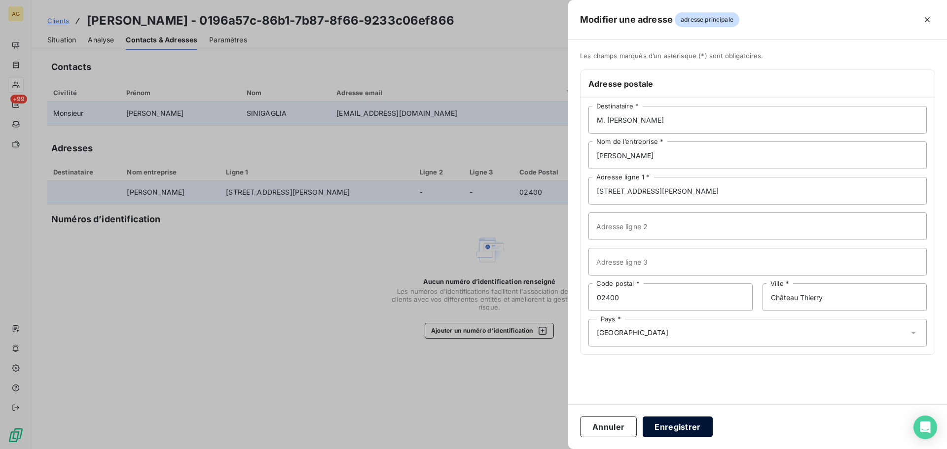
click at [671, 428] on button "Enregistrer" at bounding box center [677, 427] width 70 height 21
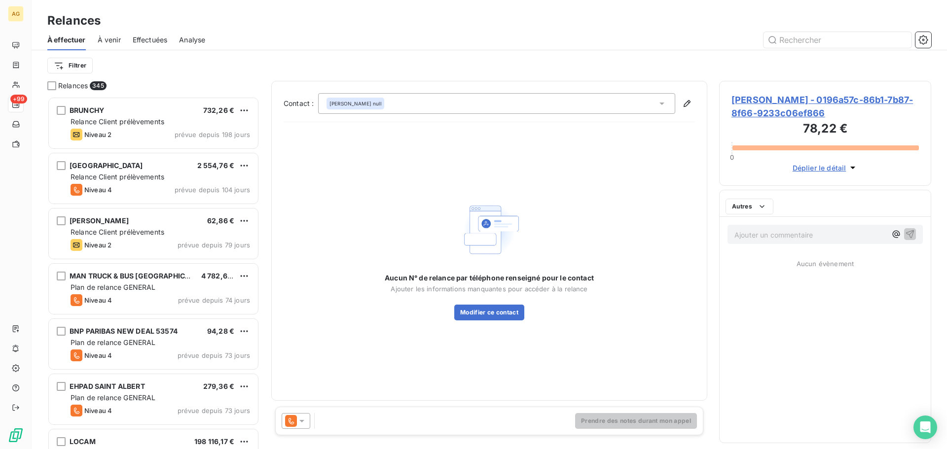
scroll to position [345, 205]
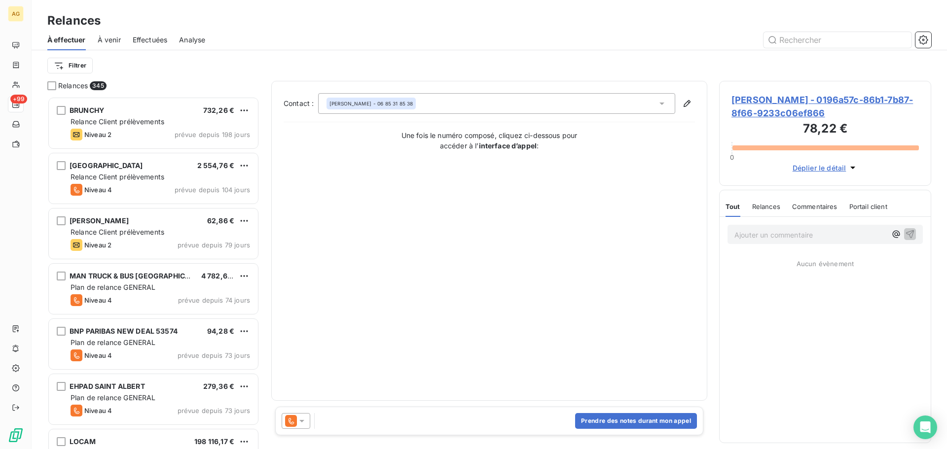
click at [304, 425] on icon at bounding box center [302, 421] width 10 height 10
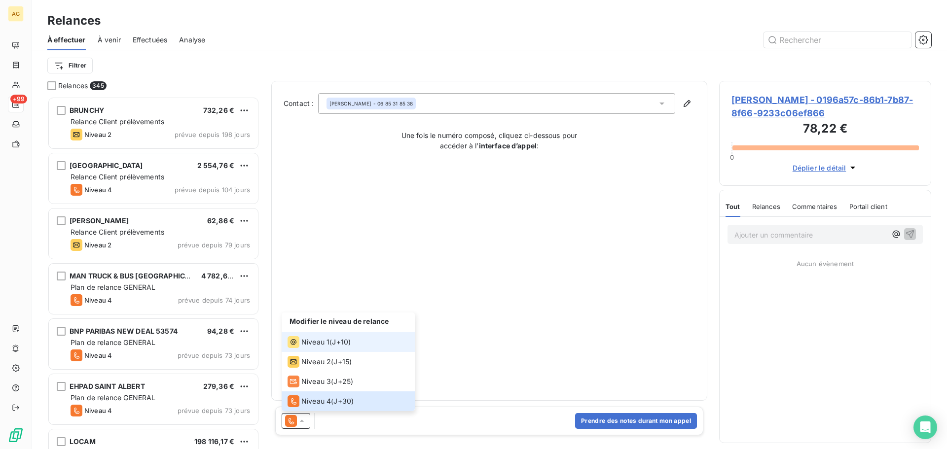
click at [312, 343] on span "Niveau 1" at bounding box center [315, 342] width 28 height 10
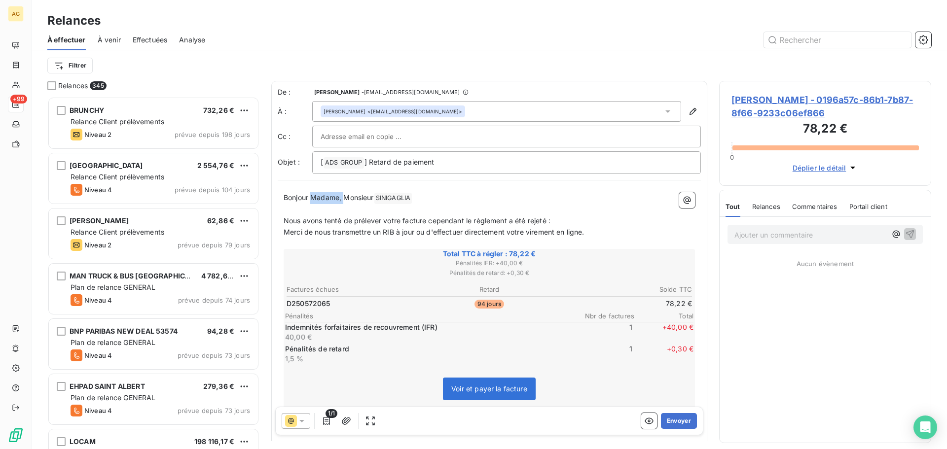
drag, startPoint x: 346, startPoint y: 199, endPoint x: 311, endPoint y: 198, distance: 35.0
click at [311, 198] on span "Bonjour Madame, Monsieur" at bounding box center [328, 197] width 90 height 8
click at [676, 418] on button "Envoyer" at bounding box center [679, 421] width 36 height 16
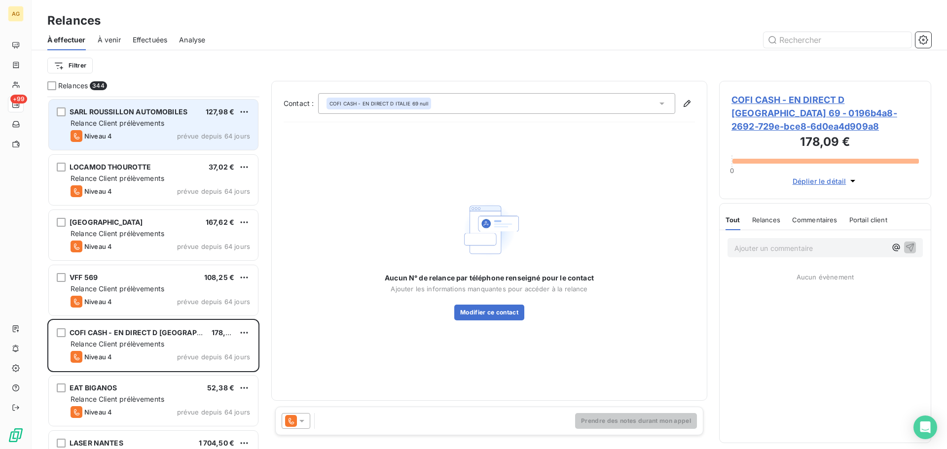
scroll to position [839, 0]
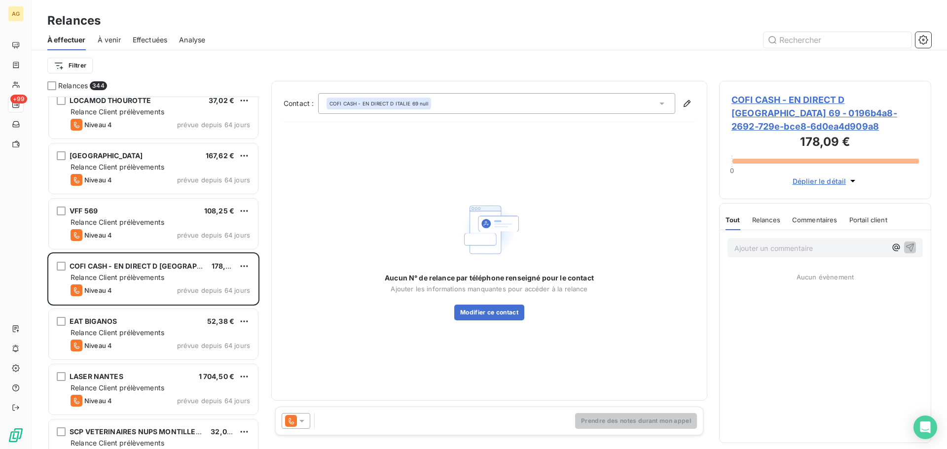
click at [780, 117] on span "COFI CASH - EN DIRECT D ITALIE 69 - 0196b4a8-2692-729e-bce8-6d0ea4d909a8" at bounding box center [824, 113] width 187 height 40
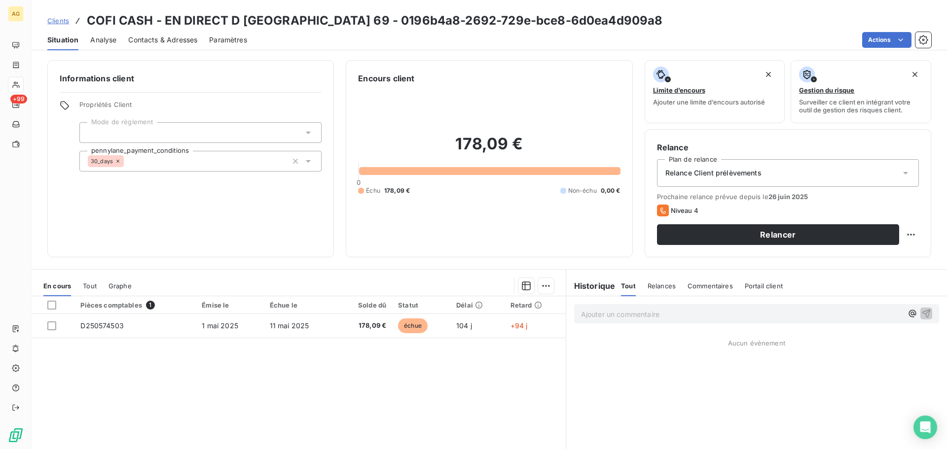
click at [221, 42] on span "Paramètres" at bounding box center [228, 40] width 38 height 10
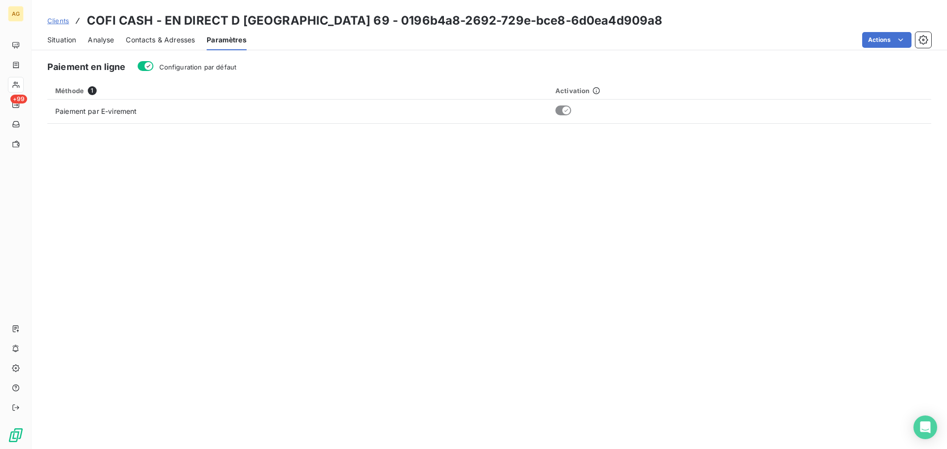
click at [179, 63] on span "Configuration par défaut" at bounding box center [197, 67] width 77 height 8
click at [153, 63] on button "Configuration par défaut" at bounding box center [146, 66] width 16 height 10
click at [167, 43] on span "Contacts & Adresses" at bounding box center [160, 40] width 69 height 10
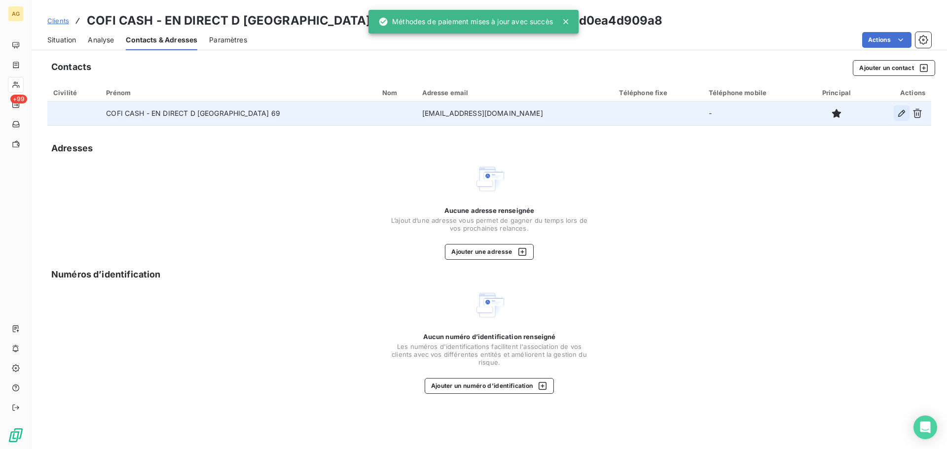
click at [904, 114] on icon "button" at bounding box center [901, 113] width 10 height 10
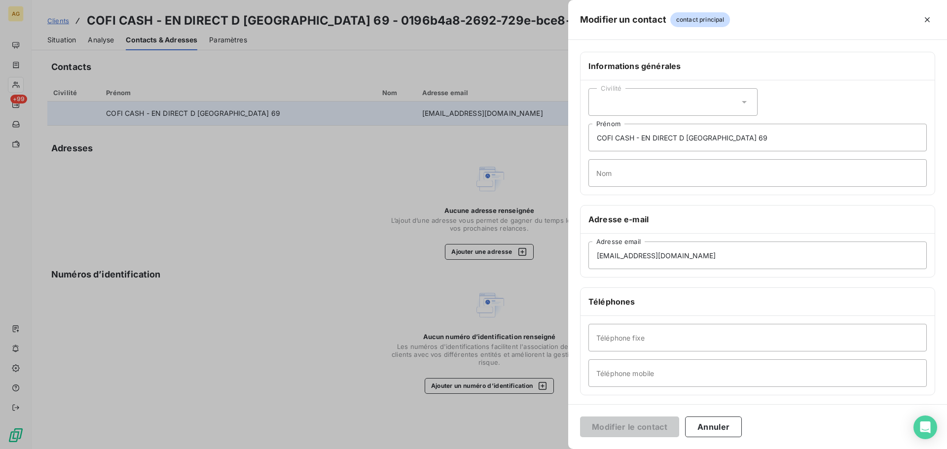
click at [612, 106] on div "Civilité" at bounding box center [672, 102] width 169 height 28
click at [615, 145] on span "Monsieur" at bounding box center [623, 144] width 30 height 9
drag, startPoint x: 746, startPoint y: 144, endPoint x: 577, endPoint y: 136, distance: 169.3
click at [577, 136] on div "Informations générales Civilité Monsieur COFI CASH - EN DIRECT D ITALIE 69 Prén…" at bounding box center [757, 271] width 379 height 438
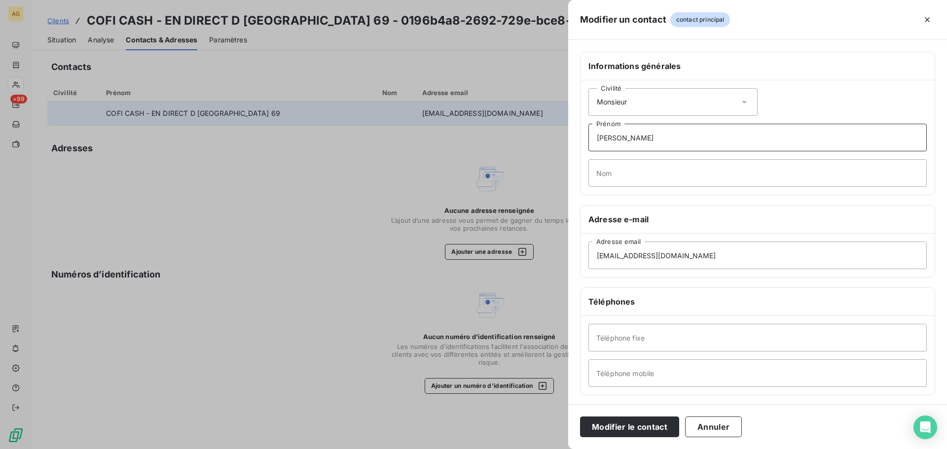
type input "Igor"
click at [687, 167] on input "Nom" at bounding box center [757, 173] width 338 height 28
type input "s"
type input "STAMBOULIAN"
click at [613, 370] on input "Téléphone mobile" at bounding box center [757, 373] width 338 height 28
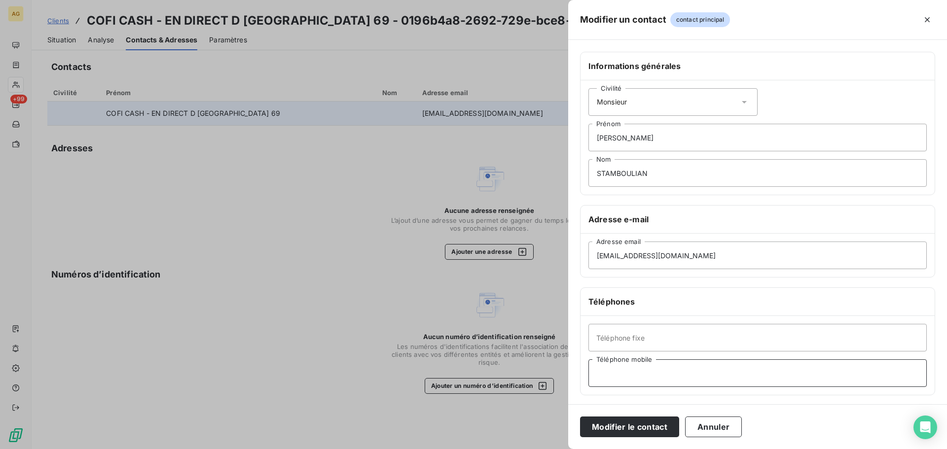
paste input "0609910976"
type input "0609910976"
click at [619, 423] on button "Modifier le contact" at bounding box center [629, 427] width 99 height 21
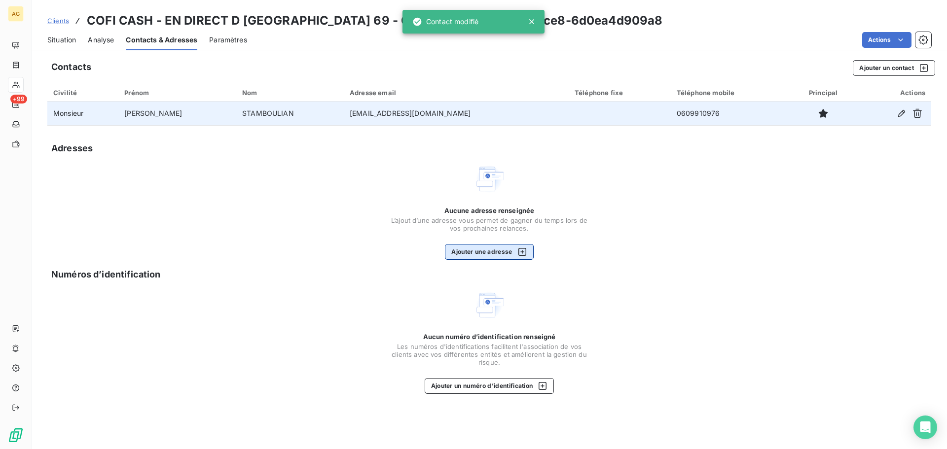
click at [491, 255] on button "Ajouter une adresse" at bounding box center [489, 252] width 88 height 16
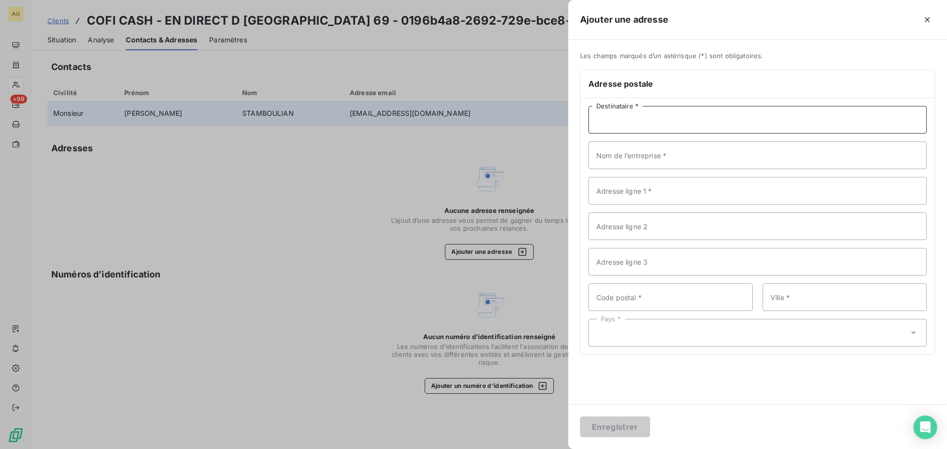
click at [718, 121] on input "Destinataire *" at bounding box center [757, 120] width 338 height 28
type input "M. STAMBOULIAN"
type input "COFI CASH-EN DIRECT D'ITALIE"
drag, startPoint x: 684, startPoint y: 197, endPoint x: 672, endPoint y: 205, distance: 14.0
click at [684, 197] on input "Adresse ligne 1 *" at bounding box center [757, 191] width 338 height 28
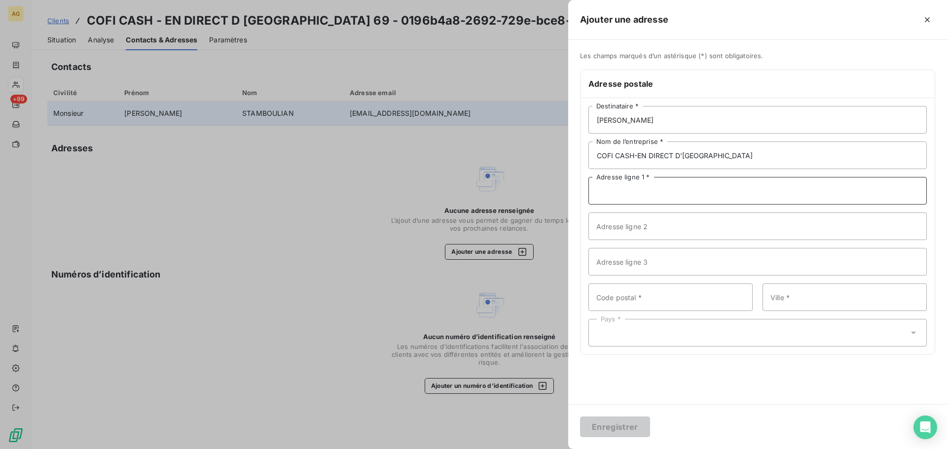
paste input "2 avenue Roger Salengro"
type input "2 avenue Roger Salengro"
click at [668, 299] on input "Code postal *" at bounding box center [670, 297] width 164 height 28
type input "69100"
type input "VILLEURBANNE"
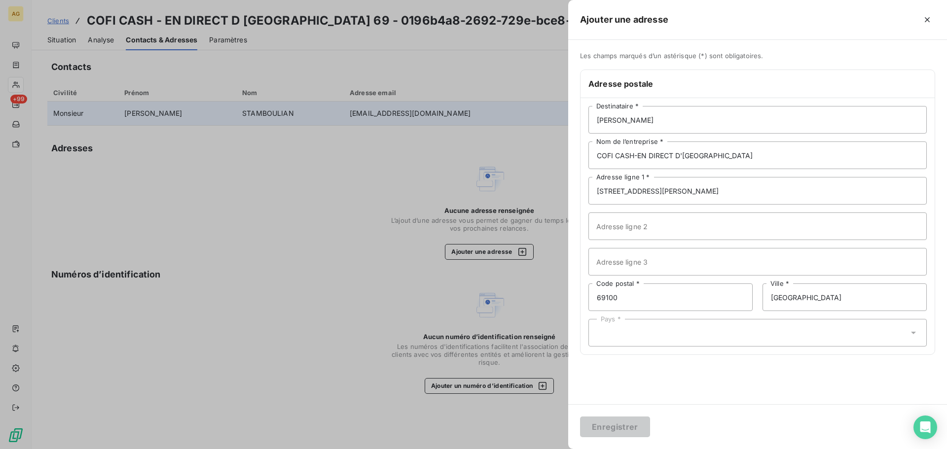
click at [642, 330] on div "Pays *" at bounding box center [757, 333] width 338 height 28
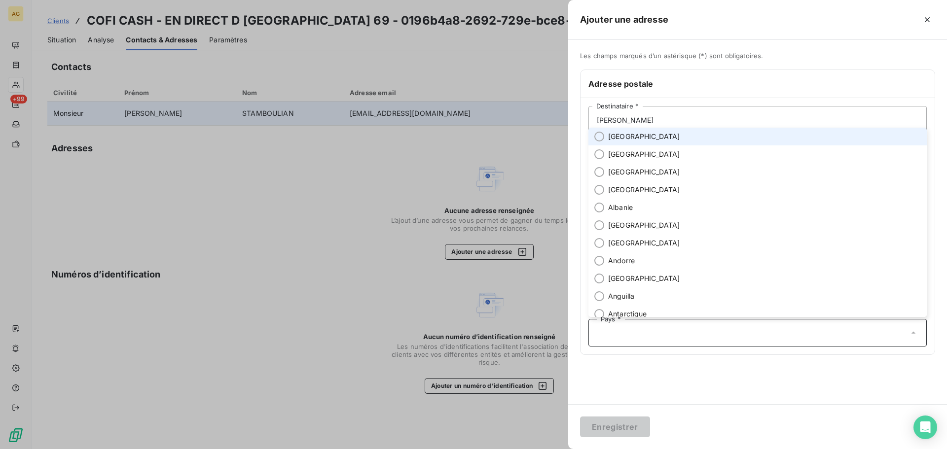
click at [622, 139] on span "[GEOGRAPHIC_DATA]" at bounding box center [644, 137] width 72 height 10
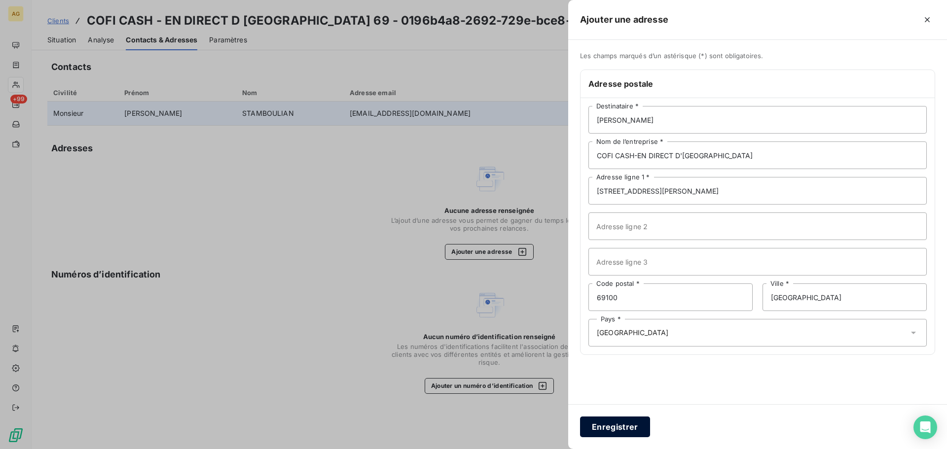
click at [619, 429] on button "Enregistrer" at bounding box center [615, 427] width 70 height 21
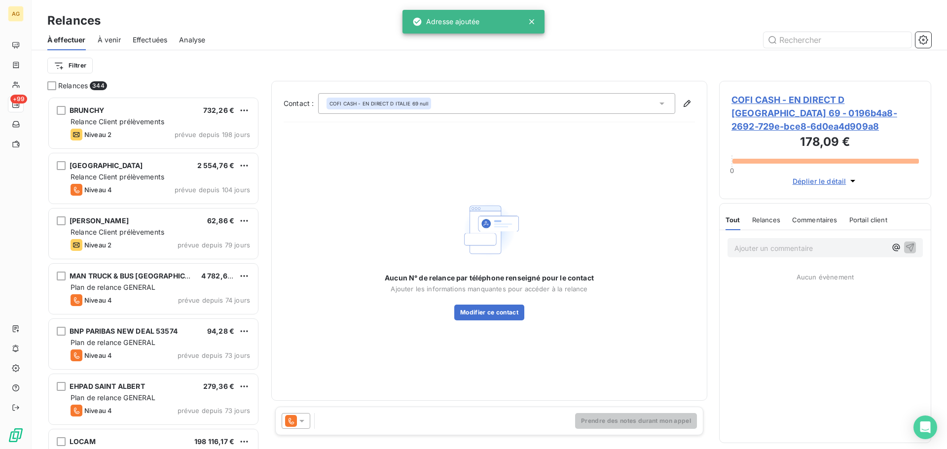
scroll to position [345, 205]
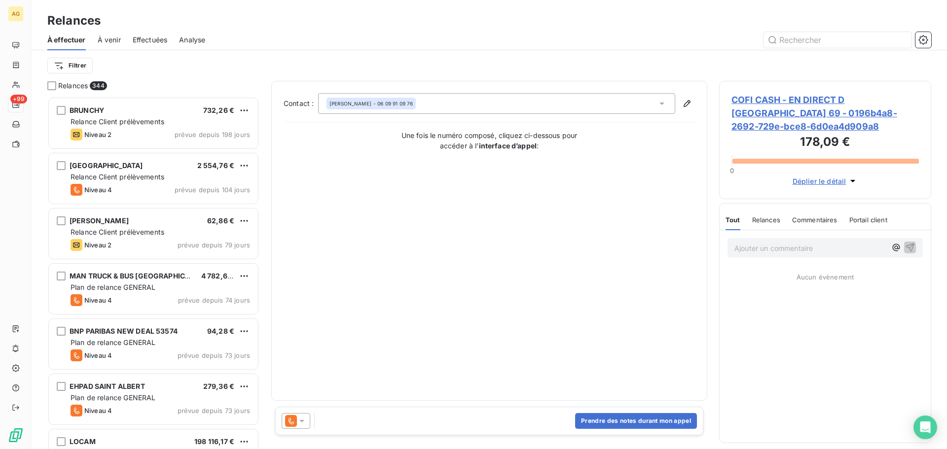
click at [300, 423] on icon at bounding box center [302, 421] width 10 height 10
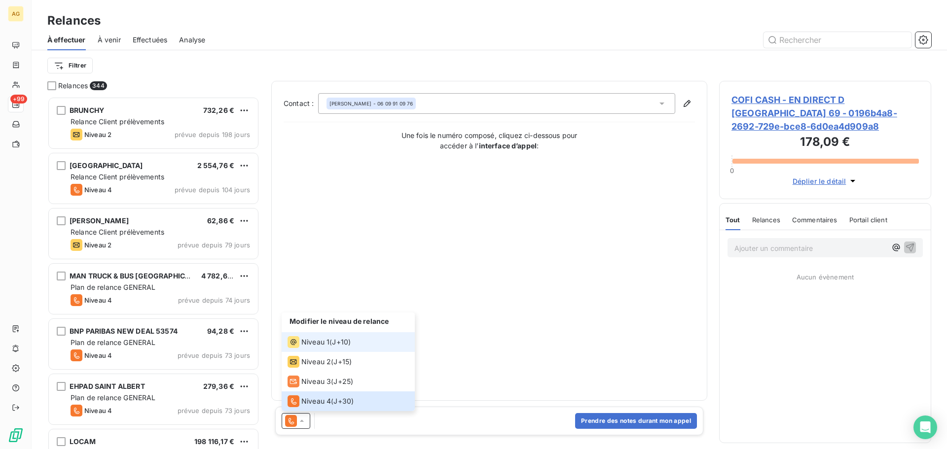
click at [323, 347] on span "Niveau 1" at bounding box center [315, 342] width 28 height 10
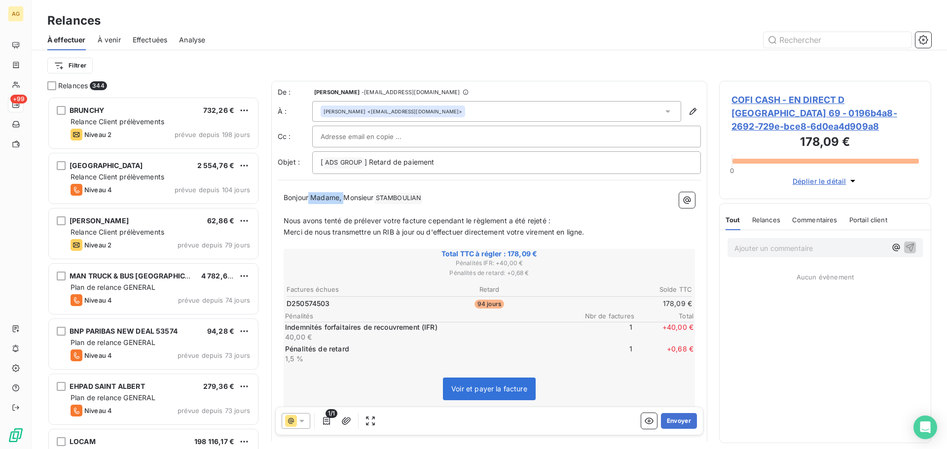
drag, startPoint x: 345, startPoint y: 199, endPoint x: 310, endPoint y: 198, distance: 34.5
click at [310, 198] on span "Bonjour Madame, Monsieur" at bounding box center [328, 197] width 90 height 8
click at [675, 421] on button "Envoyer" at bounding box center [679, 421] width 36 height 16
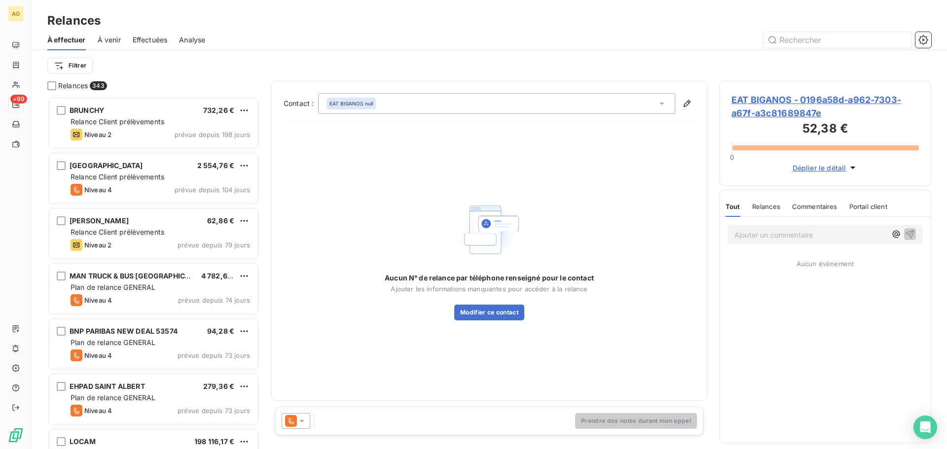
click at [770, 98] on span "EAT BIGANOS - 0196a58d-a962-7303-a67f-a3c81689847e" at bounding box center [824, 106] width 187 height 27
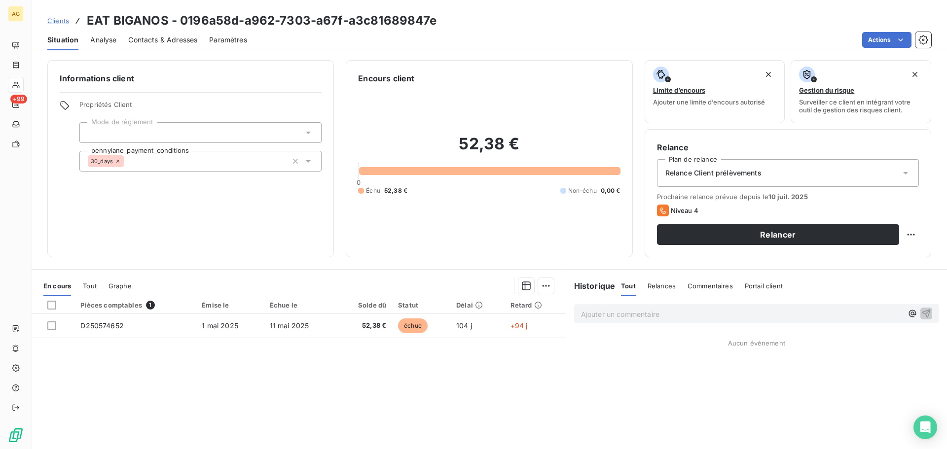
drag, startPoint x: 235, startPoint y: 40, endPoint x: 246, endPoint y: 41, distance: 10.4
click at [235, 40] on span "Paramètres" at bounding box center [228, 40] width 38 height 10
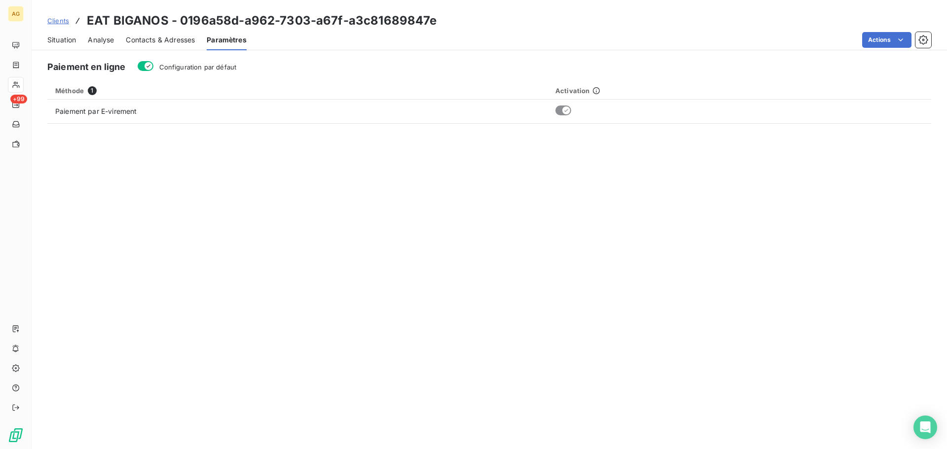
click at [195, 70] on span "Configuration par défaut" at bounding box center [197, 67] width 77 height 8
click at [153, 70] on button "Configuration par défaut" at bounding box center [146, 66] width 16 height 10
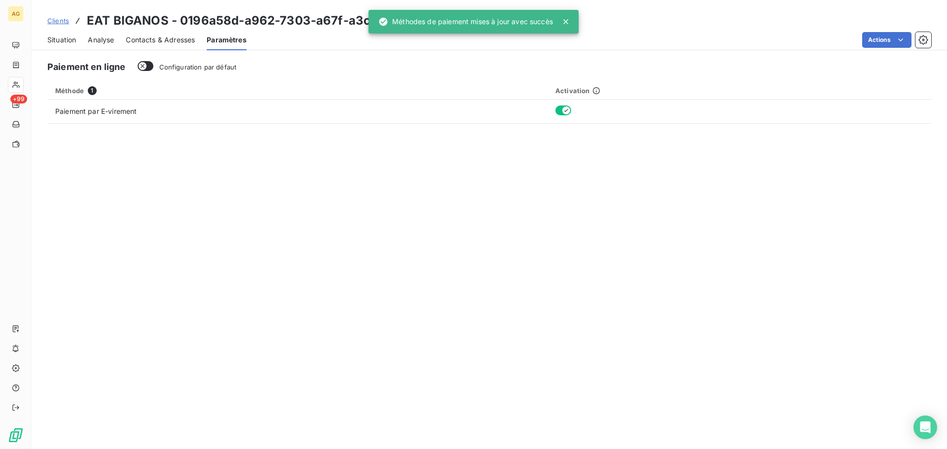
click at [154, 38] on span "Contacts & Adresses" at bounding box center [160, 40] width 69 height 10
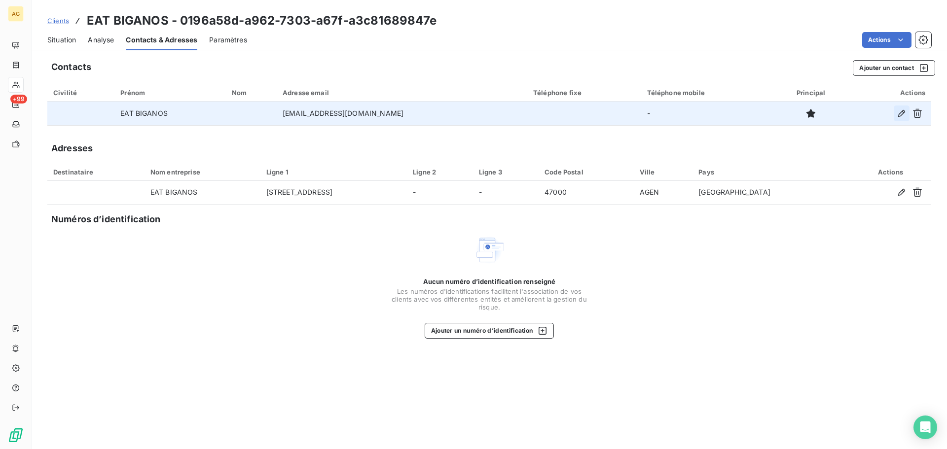
click at [899, 112] on icon "button" at bounding box center [901, 113] width 10 height 10
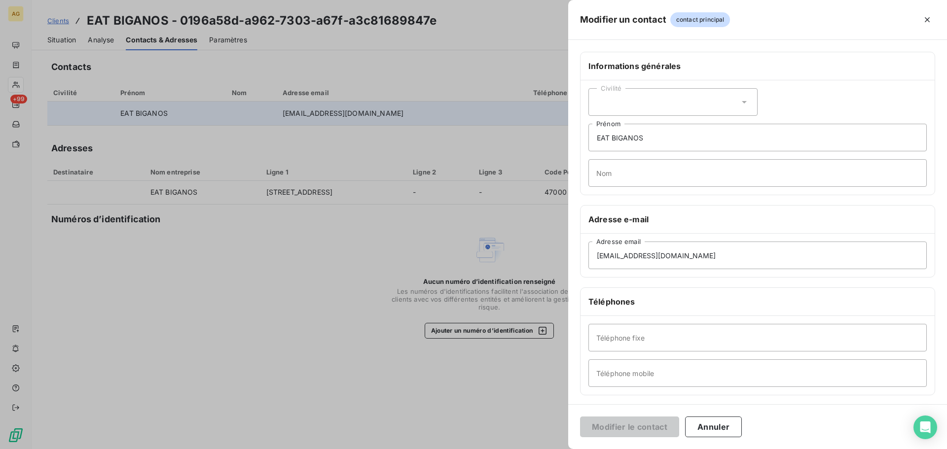
click at [634, 104] on div "Civilité" at bounding box center [672, 102] width 169 height 28
click at [622, 142] on span "Monsieur" at bounding box center [623, 144] width 30 height 9
drag, startPoint x: 700, startPoint y: 134, endPoint x: 591, endPoint y: 137, distance: 109.5
click at [591, 137] on input "EAT BIGANOS" at bounding box center [757, 138] width 338 height 28
type input "m"
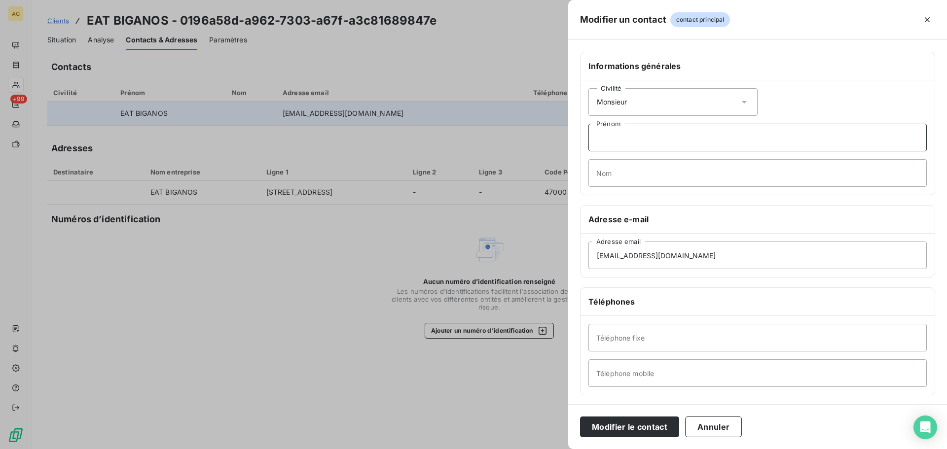
type input "M"
type input "Maxime"
type input "VALENDUC"
drag, startPoint x: 698, startPoint y: 255, endPoint x: 495, endPoint y: 250, distance: 202.2
click at [495, 449] on div "Modifier un contact contact principal Informations générales Civilité Monsieur …" at bounding box center [473, 449] width 947 height 0
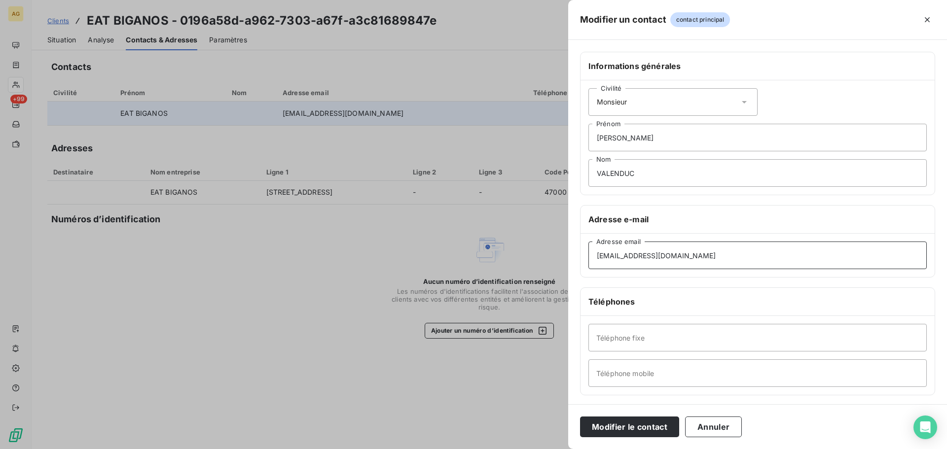
paste input "eatbiganos"
type input "eatbiganos@gmail.com"
click at [668, 333] on input "Téléphone fixe" at bounding box center [757, 338] width 338 height 28
paste input "05-57-05-35-04"
type input "05-57-05-35-04"
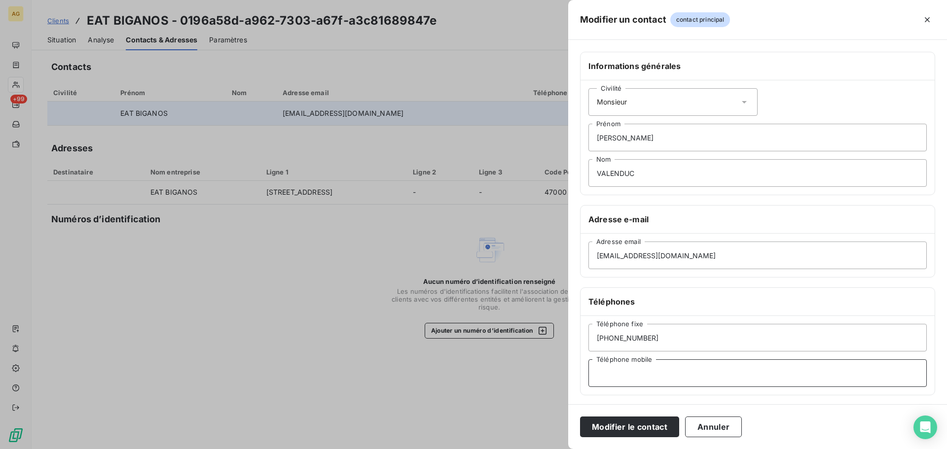
drag, startPoint x: 698, startPoint y: 359, endPoint x: 692, endPoint y: 364, distance: 7.3
click at [698, 360] on input "Téléphone mobile" at bounding box center [757, 373] width 338 height 28
paste input "06-47-17-52-13"
type input "06-47-17-52-13"
click at [637, 425] on button "Modifier le contact" at bounding box center [629, 427] width 99 height 21
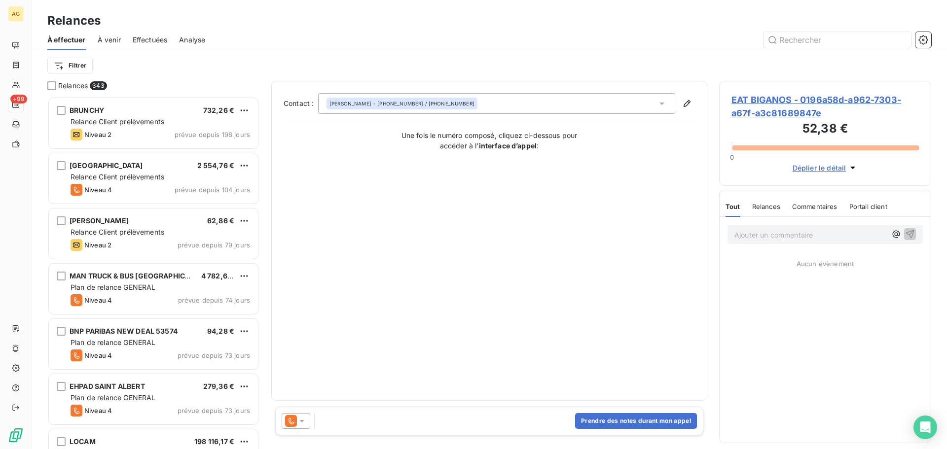
scroll to position [345, 205]
click at [759, 101] on span "EAT BIGANOS - 0196a58d-a962-7303-a67f-a3c81689847e" at bounding box center [824, 106] width 187 height 27
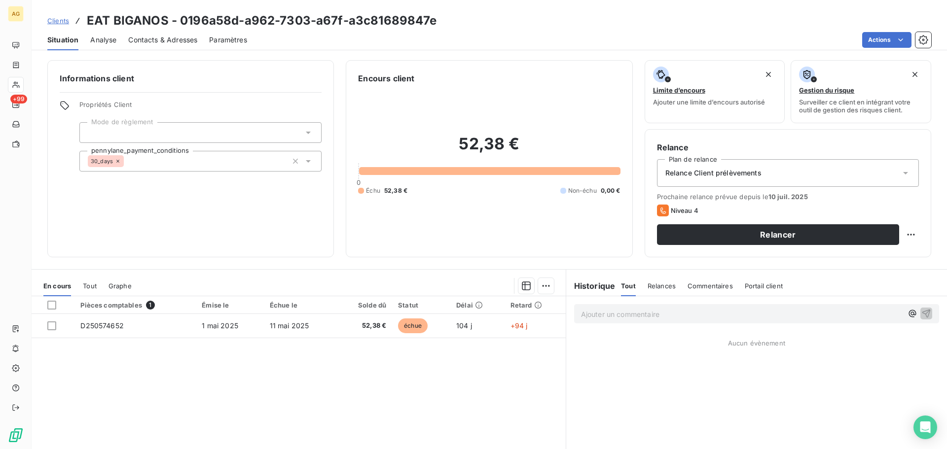
click at [215, 43] on span "Paramètres" at bounding box center [228, 40] width 38 height 10
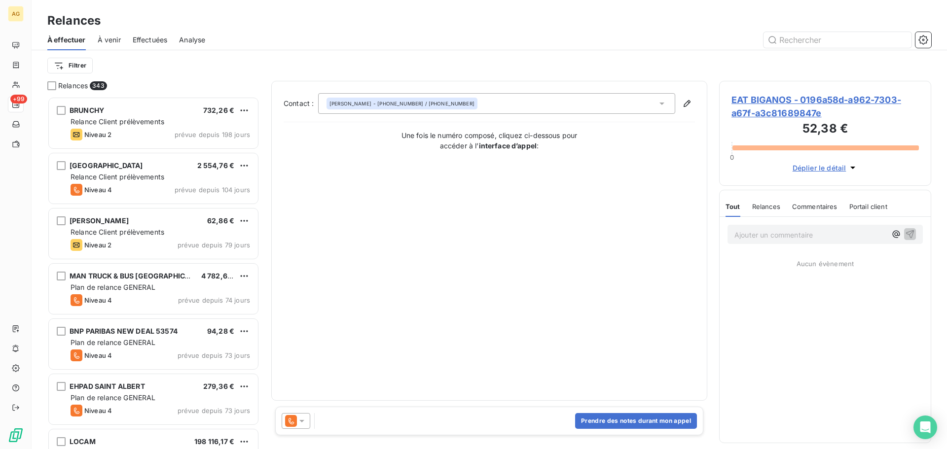
scroll to position [345, 205]
click at [303, 429] on div "Prendre des notes durant mon appel" at bounding box center [489, 421] width 428 height 29
click at [302, 421] on icon at bounding box center [301, 421] width 5 height 2
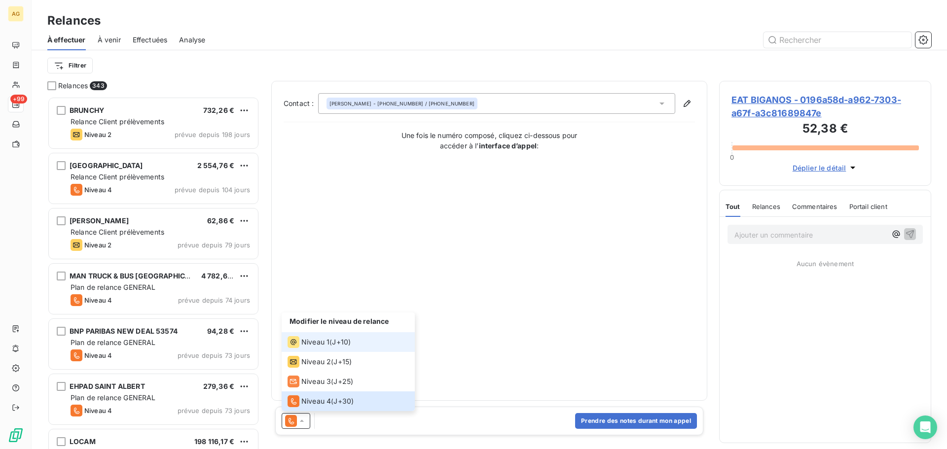
click at [324, 340] on span "Niveau 1" at bounding box center [315, 342] width 28 height 10
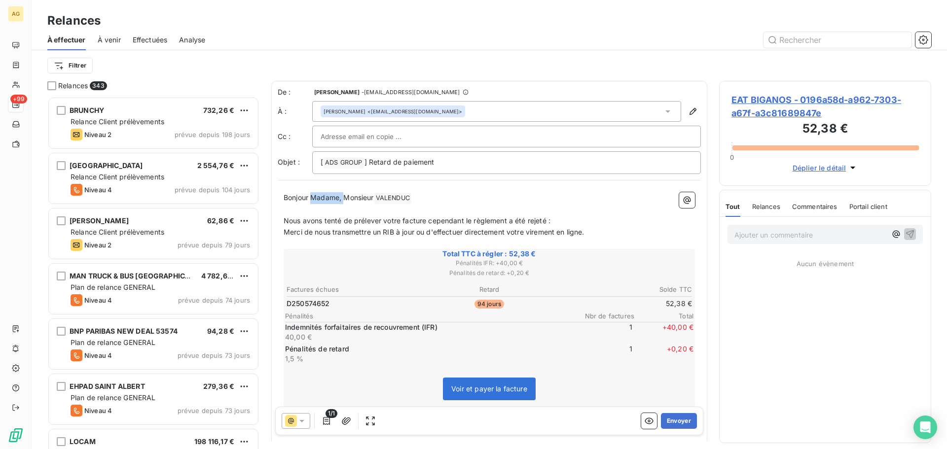
drag, startPoint x: 343, startPoint y: 197, endPoint x: 311, endPoint y: 201, distance: 32.2
click at [311, 201] on span "Bonjour Madame, Monsieur" at bounding box center [328, 197] width 90 height 8
click at [445, 109] on div "Maxime VALENDUC <eatbiganos@gmail.com>" at bounding box center [496, 111] width 369 height 21
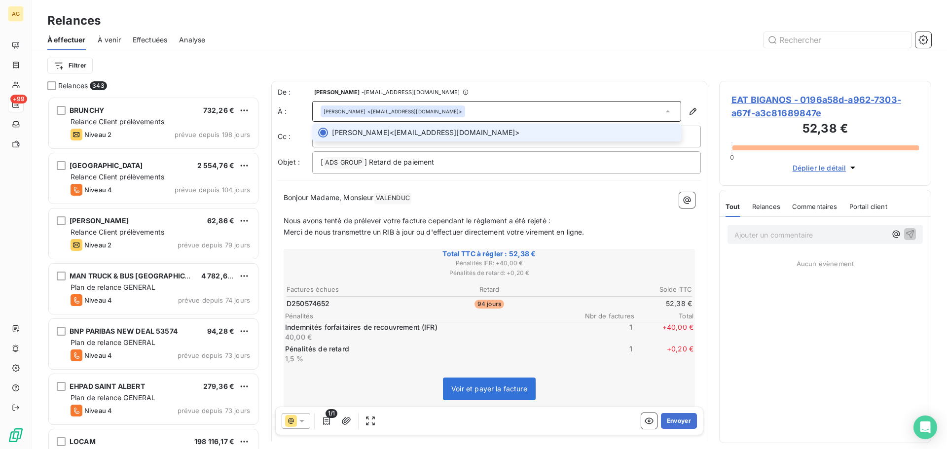
click at [447, 110] on div "Maxime VALENDUC <eatbiganos@gmail.com>" at bounding box center [496, 111] width 369 height 21
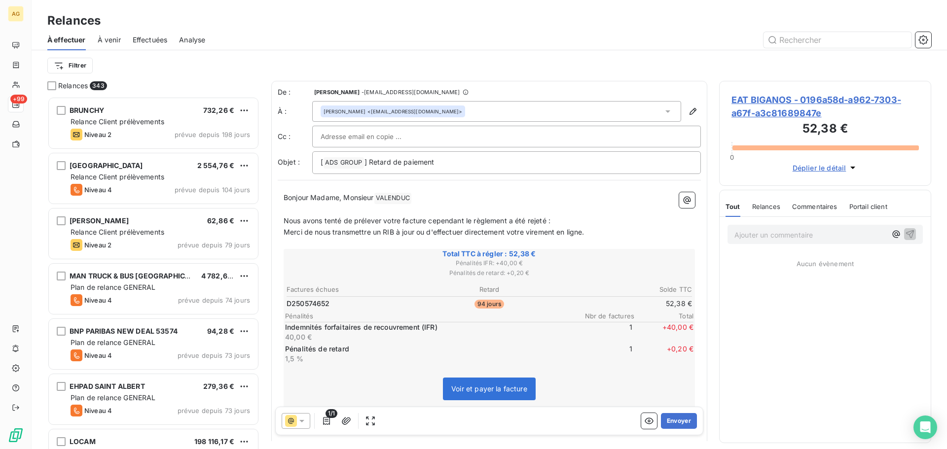
click at [796, 94] on span "EAT BIGANOS - 0196a58d-a962-7303-a67f-a3c81689847e" at bounding box center [824, 106] width 187 height 27
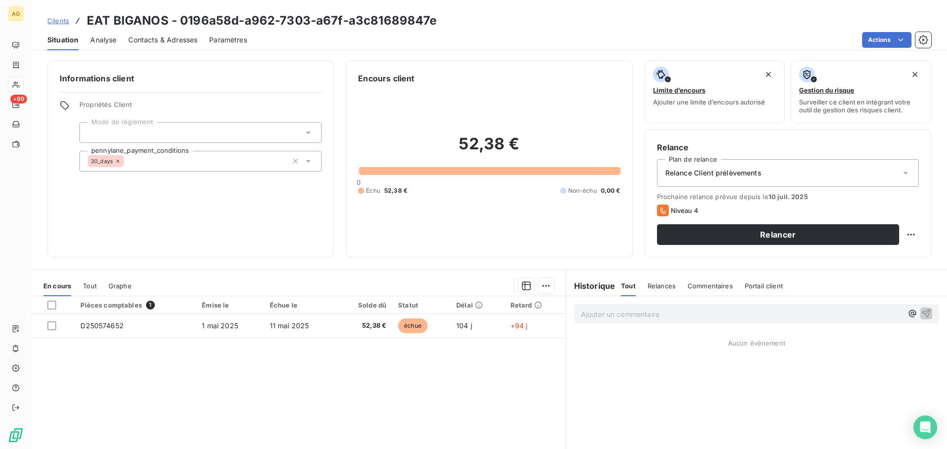
click at [186, 43] on span "Contacts & Adresses" at bounding box center [162, 40] width 69 height 10
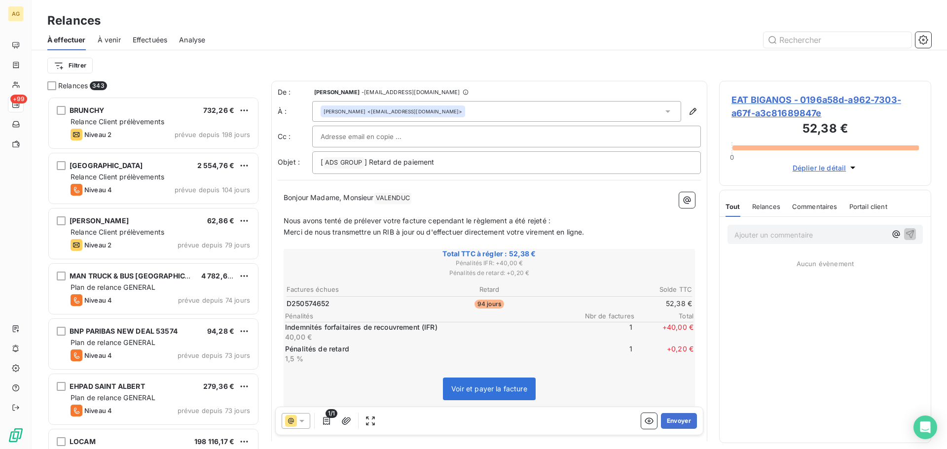
scroll to position [345, 205]
drag, startPoint x: 377, startPoint y: 195, endPoint x: 341, endPoint y: 195, distance: 36.0
click at [341, 195] on span "Bonjour Madame, Monsieur" at bounding box center [328, 197] width 90 height 8
click at [342, 197] on span "Bonjour Madame, Monsieur" at bounding box center [328, 197] width 90 height 8
drag, startPoint x: 345, startPoint y: 197, endPoint x: 313, endPoint y: 197, distance: 31.6
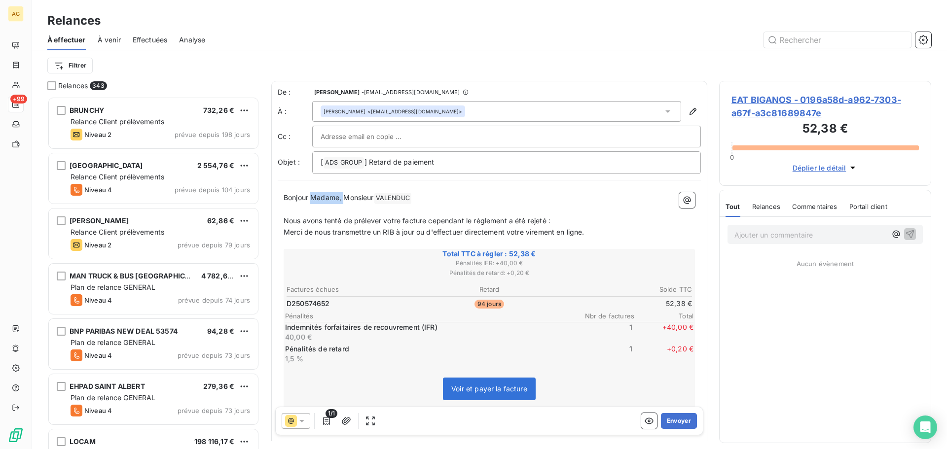
click at [313, 197] on span "Bonjour Madame, Monsieur" at bounding box center [328, 197] width 90 height 8
click at [670, 415] on button "Envoyer" at bounding box center [679, 421] width 36 height 16
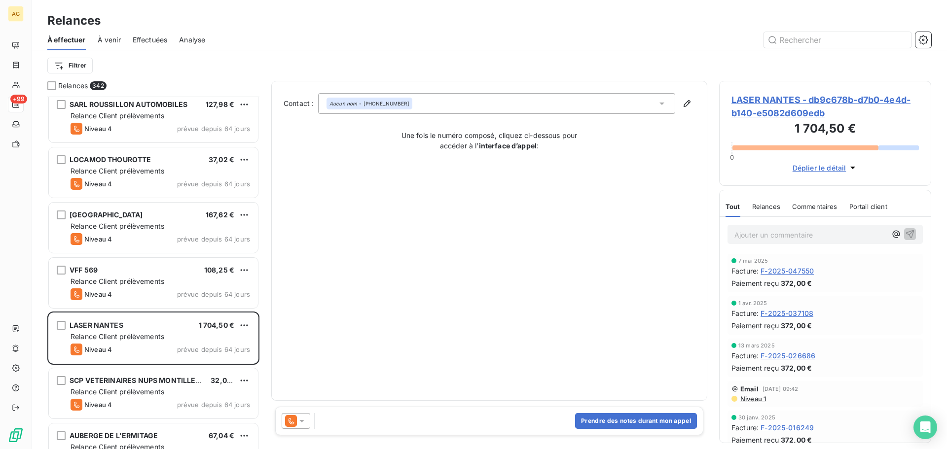
scroll to position [839, 0]
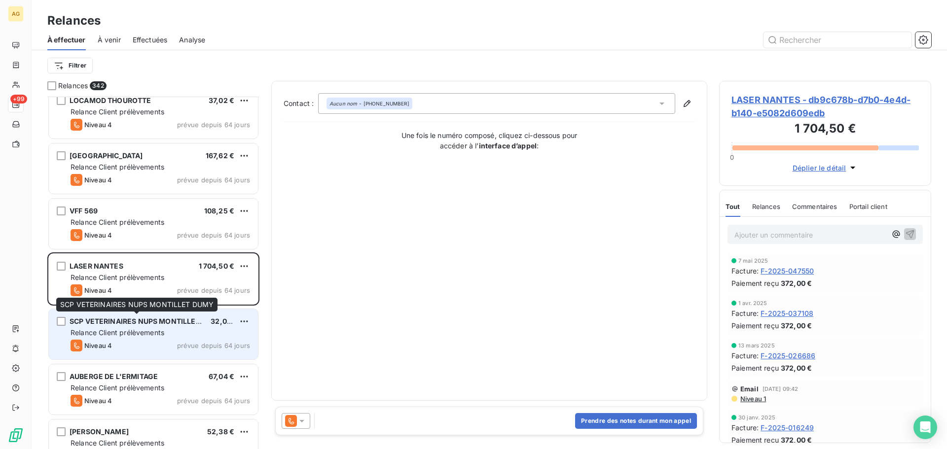
drag, startPoint x: 143, startPoint y: 326, endPoint x: 169, endPoint y: 323, distance: 25.3
click at [143, 326] on div "SCP VETERINAIRES NUPS MONTILLET DUMY" at bounding box center [136, 322] width 133 height 10
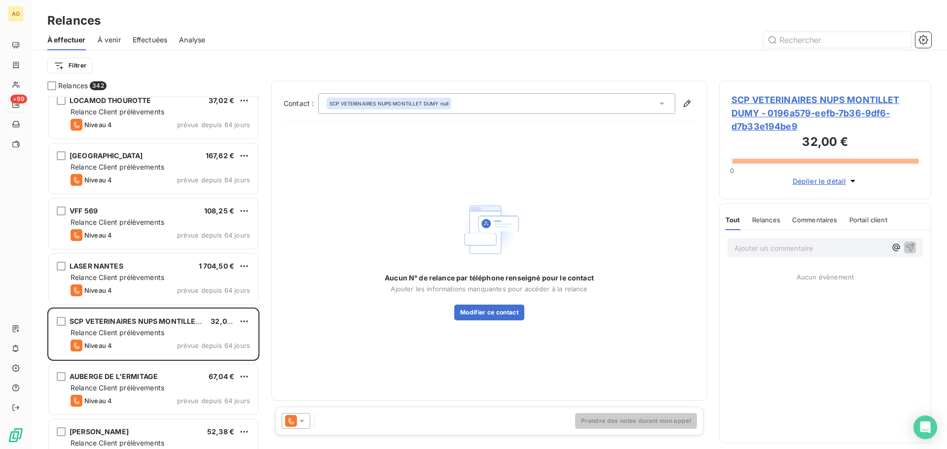
click at [760, 118] on span "SCP VETERINAIRES NUPS MONTILLET DUMY - 0196a579-eefb-7b36-9df6-d7b33e194be9" at bounding box center [824, 113] width 187 height 40
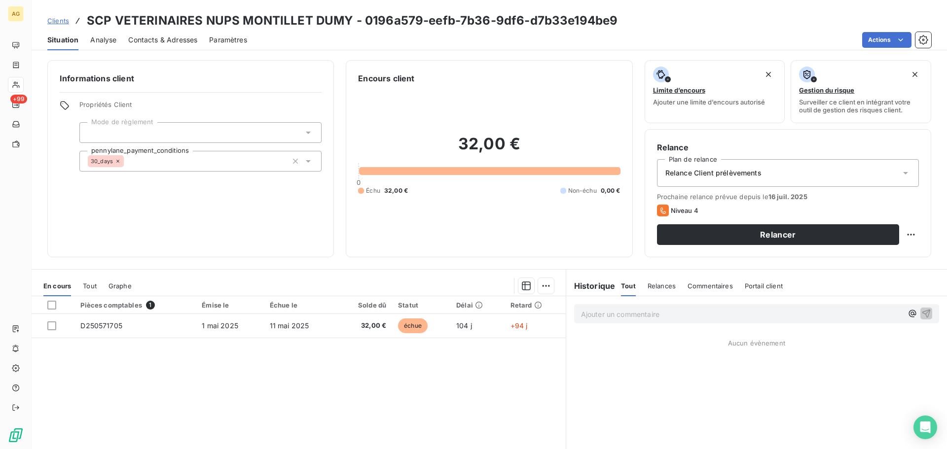
click at [234, 41] on span "Paramètres" at bounding box center [228, 40] width 38 height 10
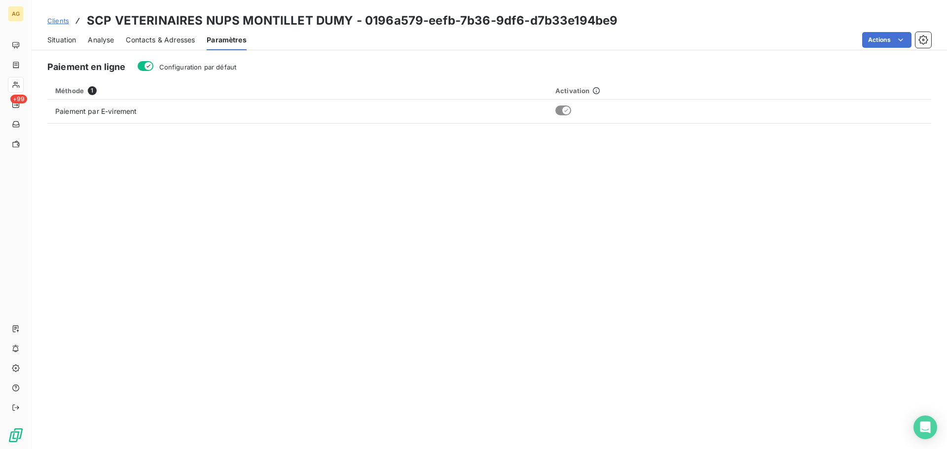
click at [214, 65] on span "Configuration par défaut" at bounding box center [197, 67] width 77 height 8
click at [153, 65] on button "Configuration par défaut" at bounding box center [146, 66] width 16 height 10
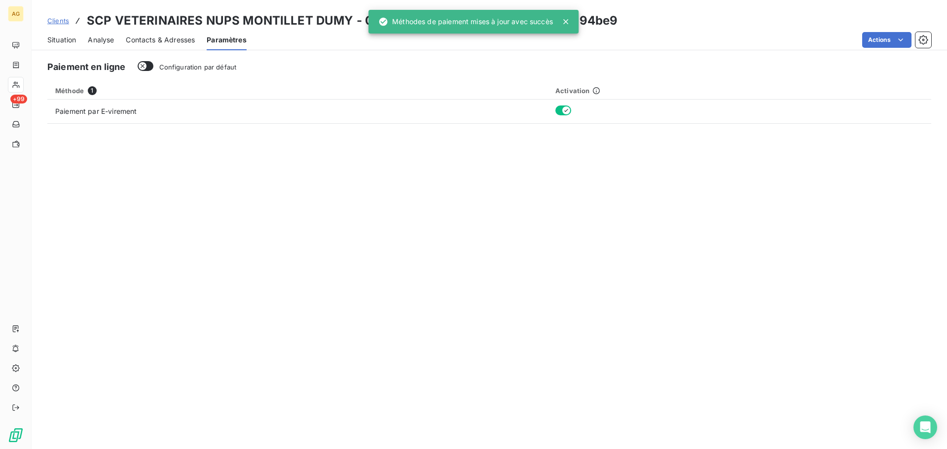
click at [168, 38] on span "Contacts & Adresses" at bounding box center [160, 40] width 69 height 10
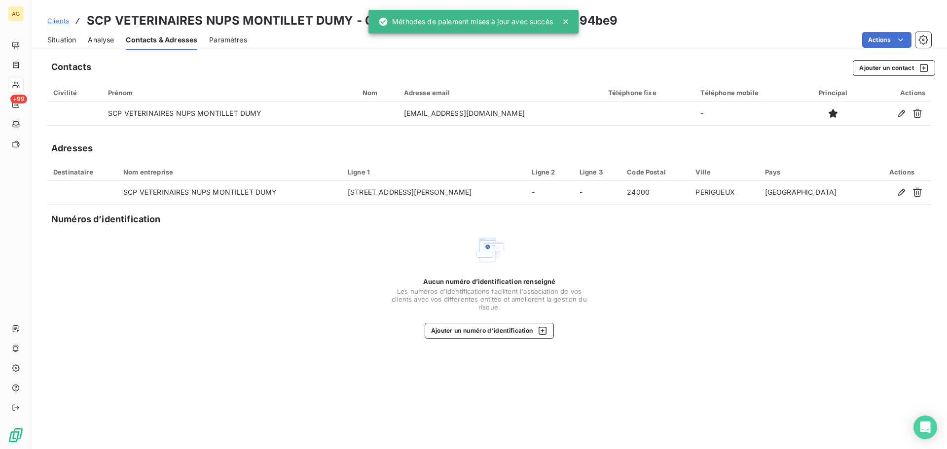
click at [219, 43] on span "Paramètres" at bounding box center [228, 40] width 38 height 10
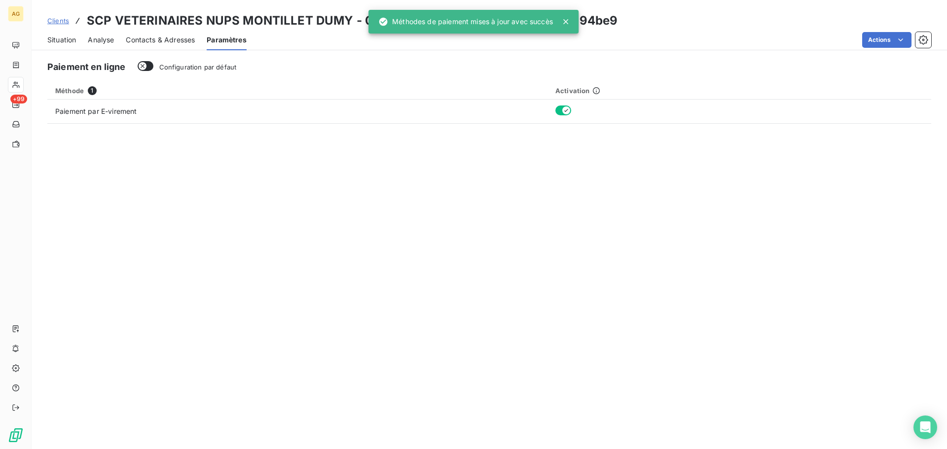
click at [191, 40] on span "Contacts & Adresses" at bounding box center [160, 40] width 69 height 10
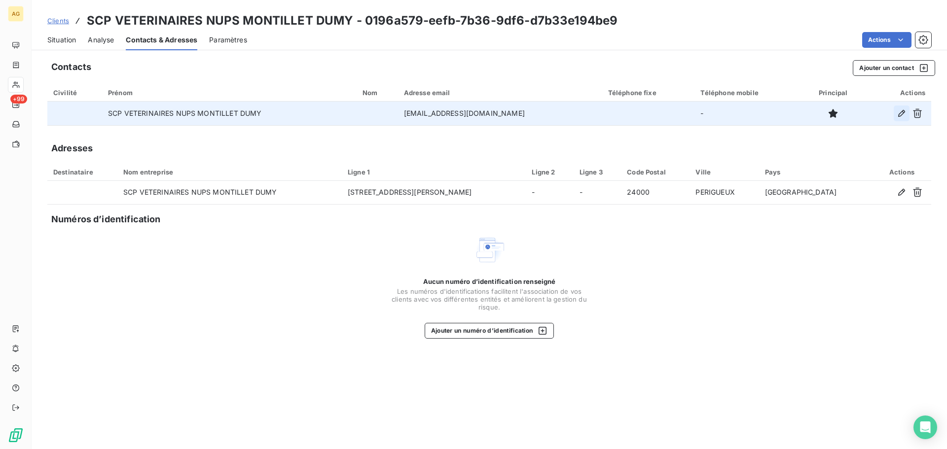
click at [900, 113] on icon "button" at bounding box center [901, 113] width 7 height 7
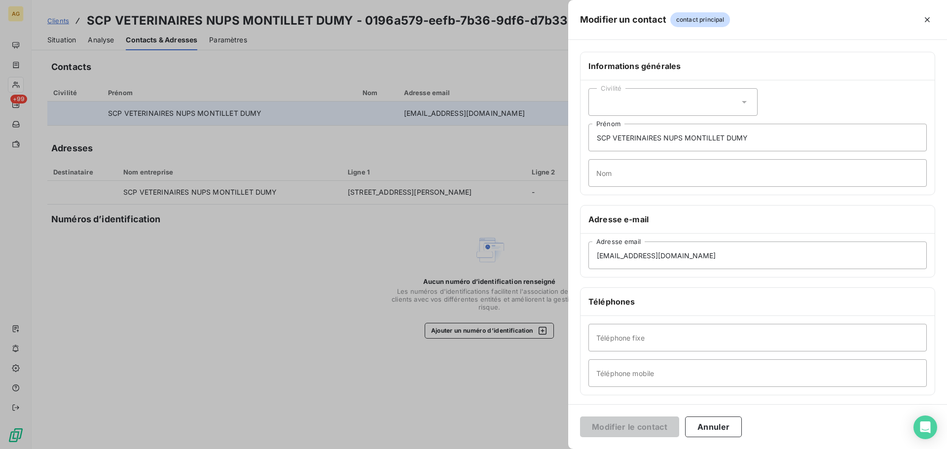
click at [673, 101] on div "Civilité" at bounding box center [672, 102] width 169 height 28
click at [637, 142] on li "Monsieur" at bounding box center [672, 145] width 169 height 18
drag, startPoint x: 768, startPoint y: 136, endPoint x: 566, endPoint y: 136, distance: 201.1
click at [566, 449] on div "Modifier un contact contact principal Informations générales Civilité Monsieur …" at bounding box center [473, 449] width 947 height 0
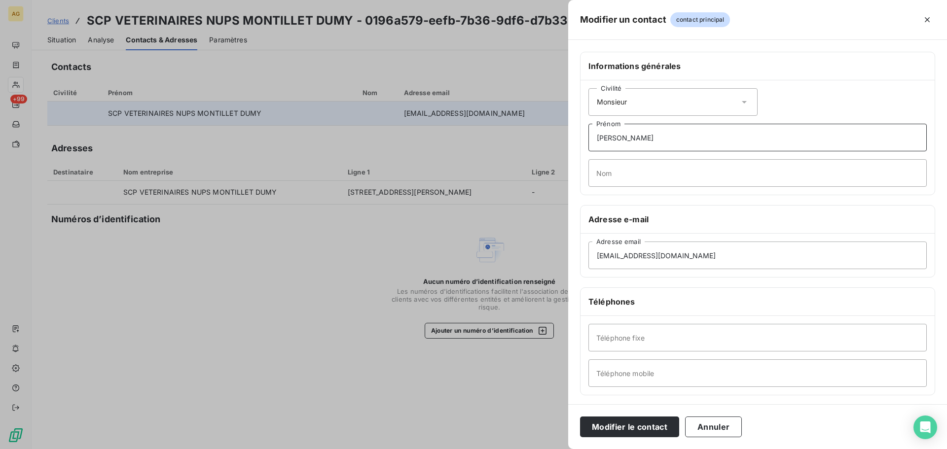
type input "Eric"
type input "MONTILLET"
click at [613, 341] on input "Téléphone fixe" at bounding box center [757, 338] width 338 height 28
paste input "0553089171"
type input "0553089171"
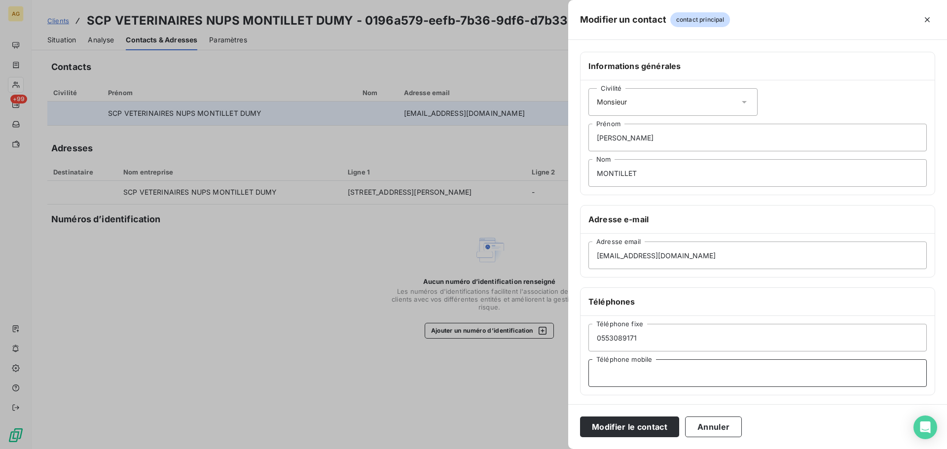
click at [624, 373] on input "Téléphone mobile" at bounding box center [757, 373] width 338 height 28
paste input "0612216394"
type input "0612216394"
click at [632, 420] on button "Modifier le contact" at bounding box center [629, 427] width 99 height 21
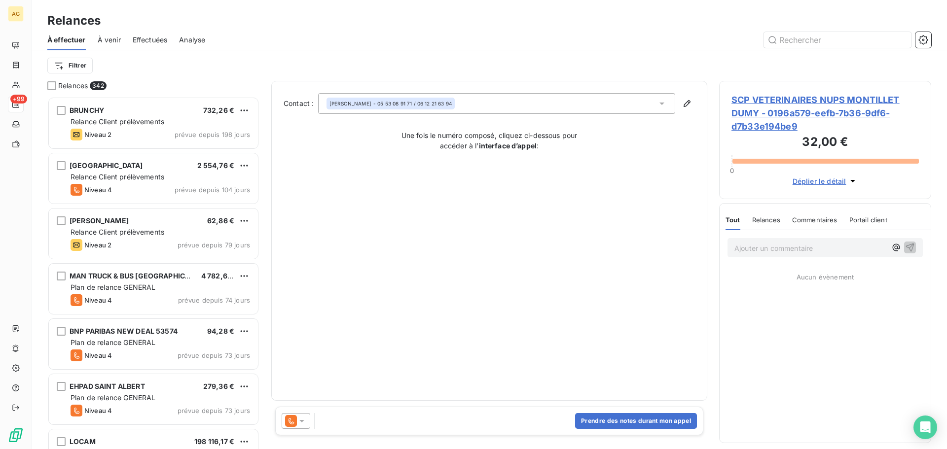
scroll to position [345, 205]
drag, startPoint x: 302, startPoint y: 421, endPoint x: 302, endPoint y: 413, distance: 8.4
click at [302, 420] on icon at bounding box center [302, 421] width 10 height 10
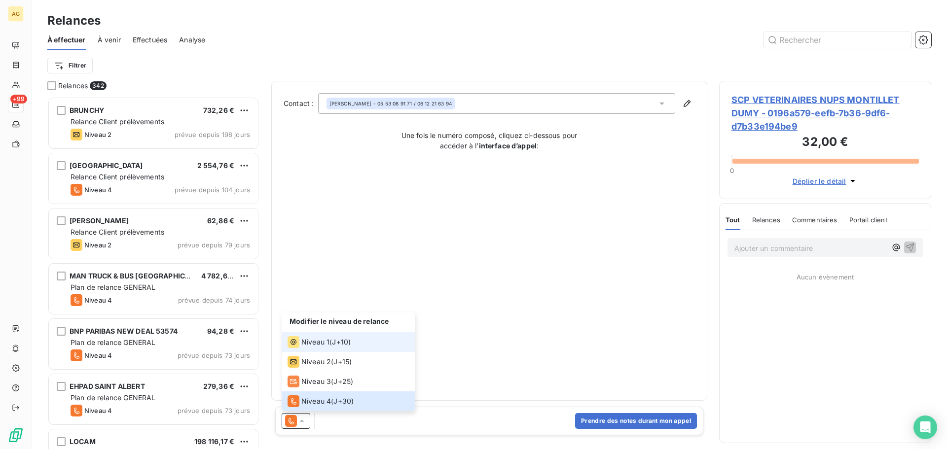
click at [317, 339] on span "Niveau 1" at bounding box center [315, 342] width 28 height 10
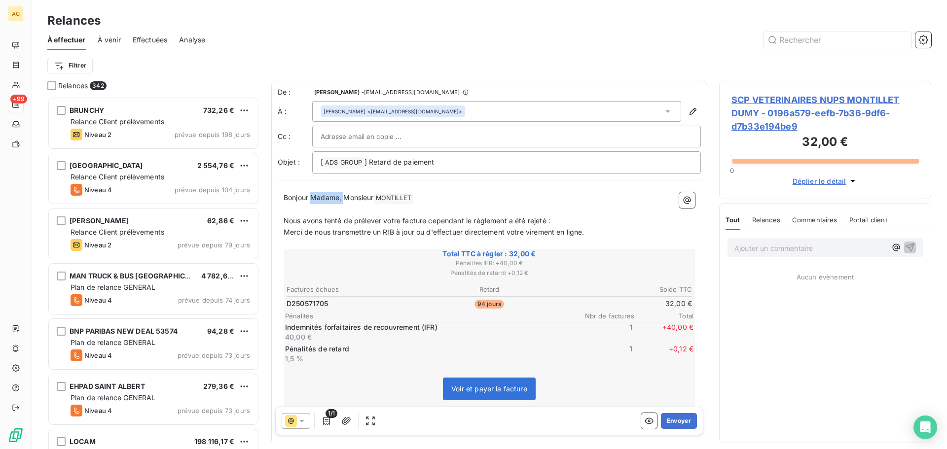
drag, startPoint x: 344, startPoint y: 199, endPoint x: 312, endPoint y: 200, distance: 32.1
click at [312, 200] on span "Bonjour Madame, Monsieur" at bounding box center [328, 197] width 90 height 8
click at [671, 424] on button "Envoyer" at bounding box center [679, 421] width 36 height 16
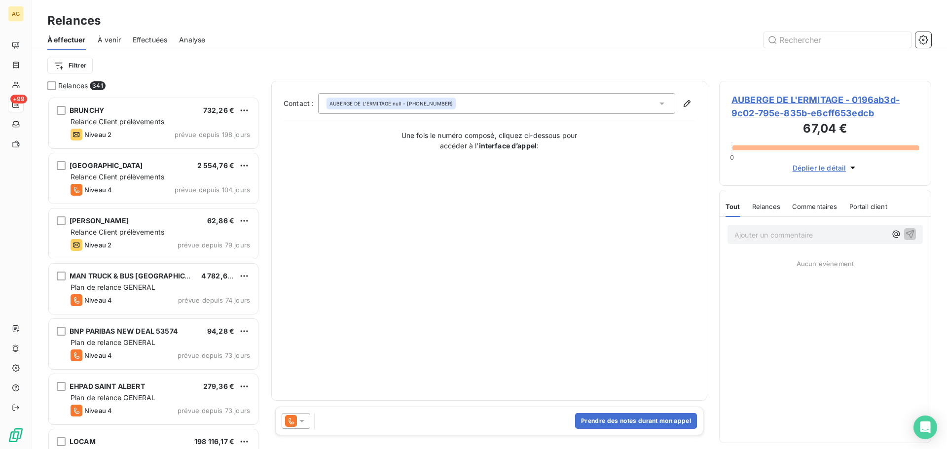
click at [783, 106] on span "AUBERGE DE L'ERMITAGE - 0196ab3d-9c02-795e-835b-e6cff653edcb" at bounding box center [824, 106] width 187 height 27
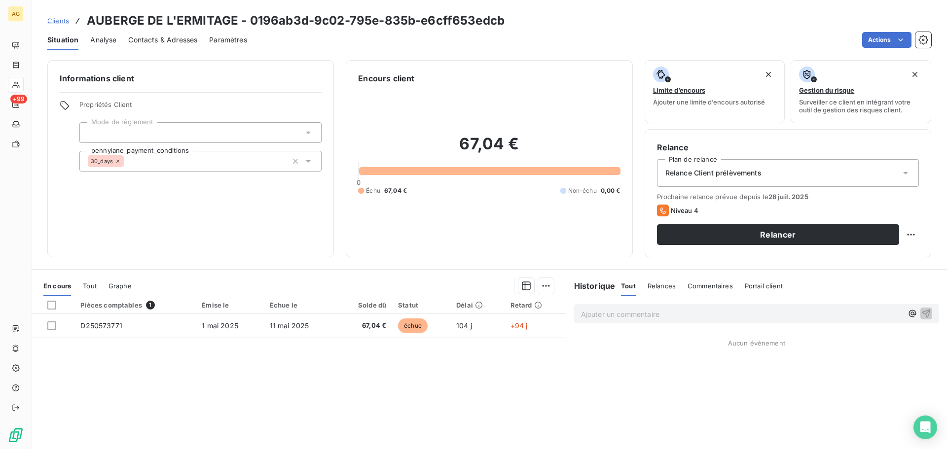
click at [228, 40] on span "Paramètres" at bounding box center [228, 40] width 38 height 10
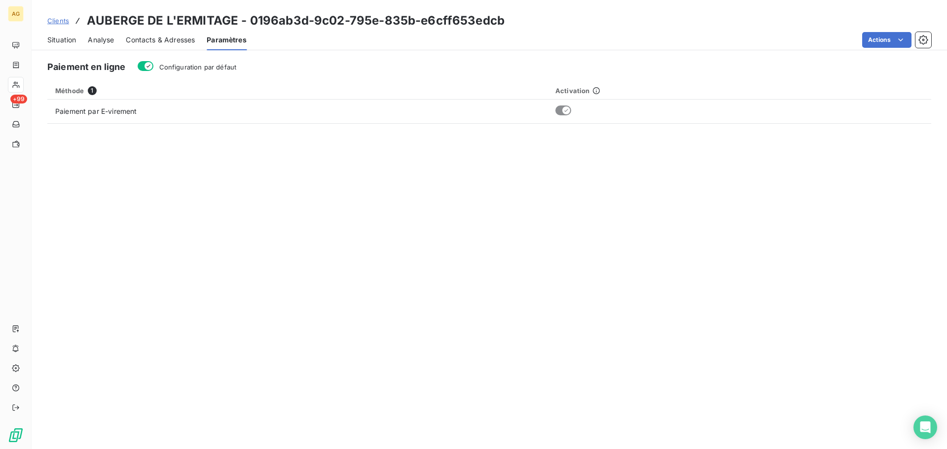
click at [217, 70] on span "Configuration par défaut" at bounding box center [197, 67] width 77 height 8
click at [153, 70] on button "Configuration par défaut" at bounding box center [146, 66] width 16 height 10
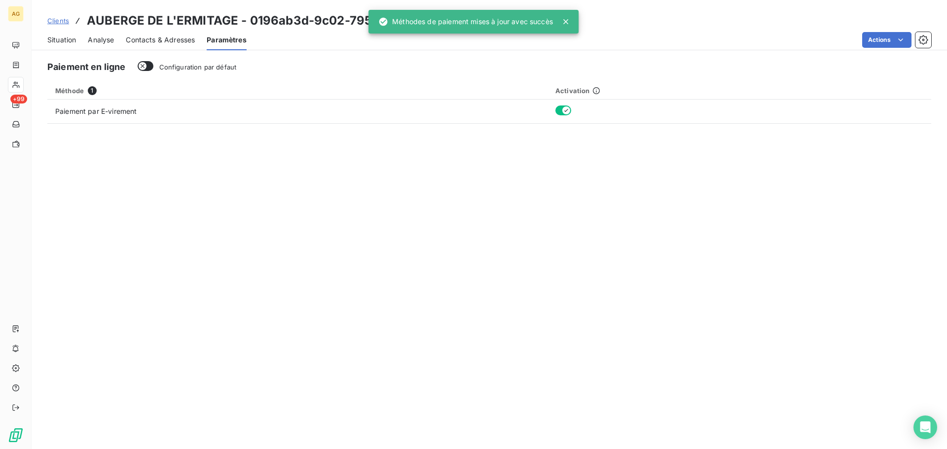
click at [146, 44] on span "Contacts & Adresses" at bounding box center [160, 40] width 69 height 10
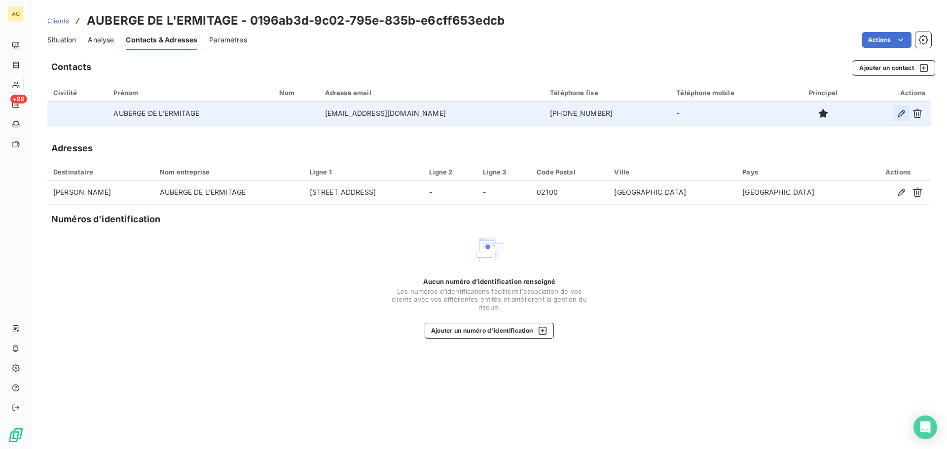
click at [897, 113] on icon "button" at bounding box center [901, 113] width 10 height 10
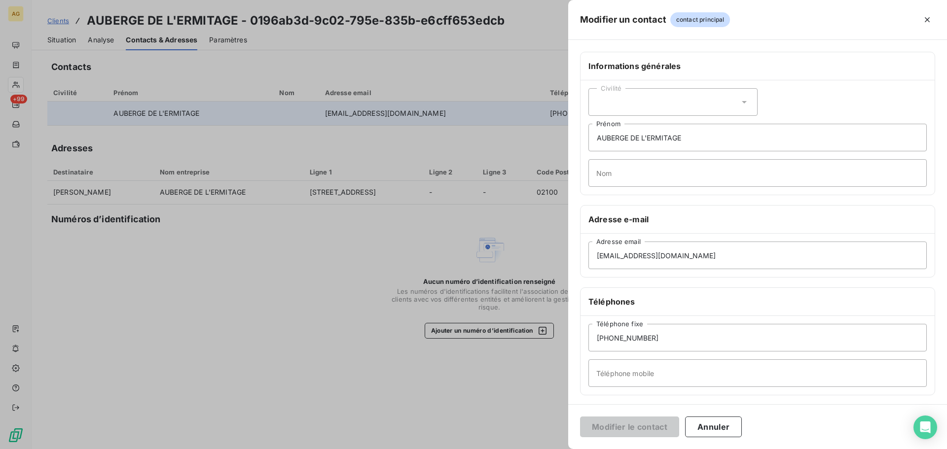
click at [661, 91] on div "Civilité" at bounding box center [672, 102] width 169 height 28
click at [643, 145] on li "Monsieur" at bounding box center [672, 145] width 169 height 18
drag, startPoint x: 686, startPoint y: 136, endPoint x: 521, endPoint y: 135, distance: 165.2
click at [521, 449] on div "Modifier un contact contact principal Informations générales Civilité Monsieur …" at bounding box center [473, 449] width 947 height 0
type input "<"
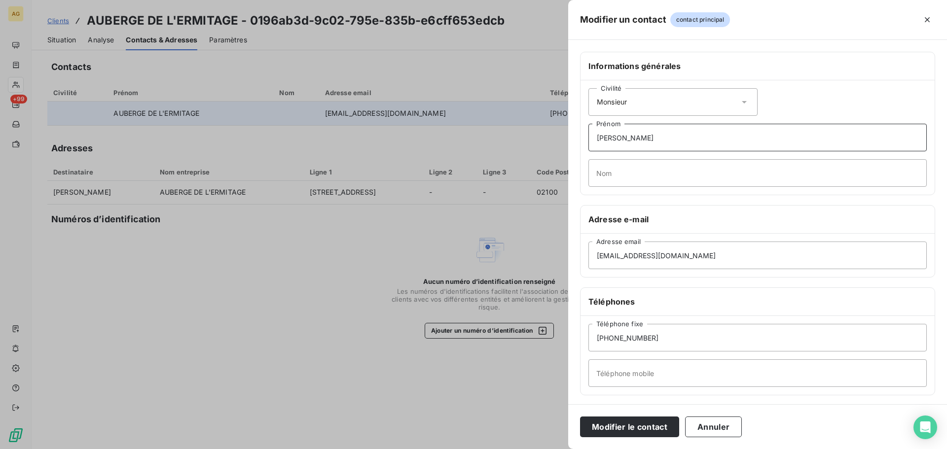
type input "Jean-François"
click at [679, 176] on input "Nom" at bounding box center [757, 173] width 338 height 28
type input "HENON"
click at [683, 378] on input "Téléphone mobile" at bounding box center [757, 373] width 338 height 28
paste input "0698823401"
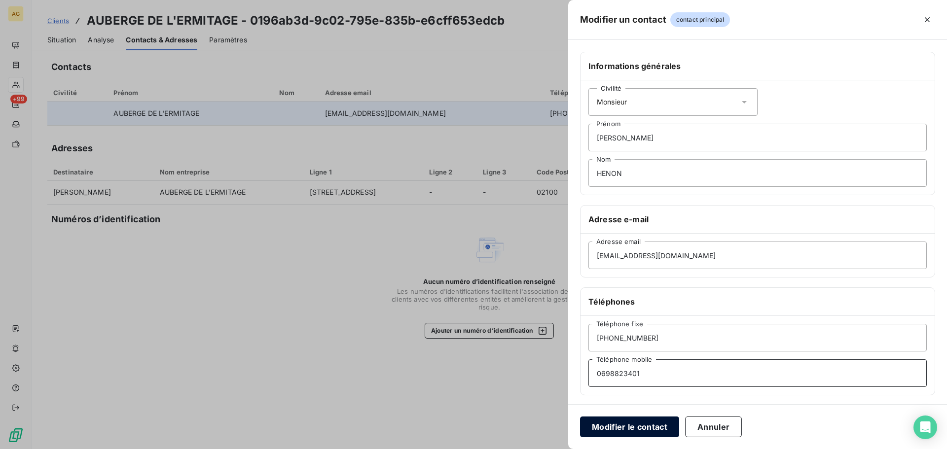
type input "0698823401"
click at [653, 428] on button "Modifier le contact" at bounding box center [629, 427] width 99 height 21
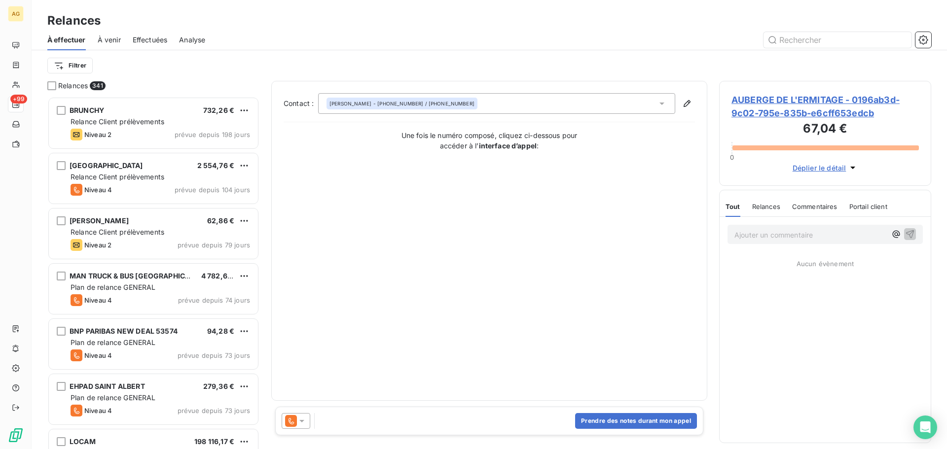
scroll to position [345, 205]
click at [301, 420] on icon at bounding box center [301, 421] width 5 height 2
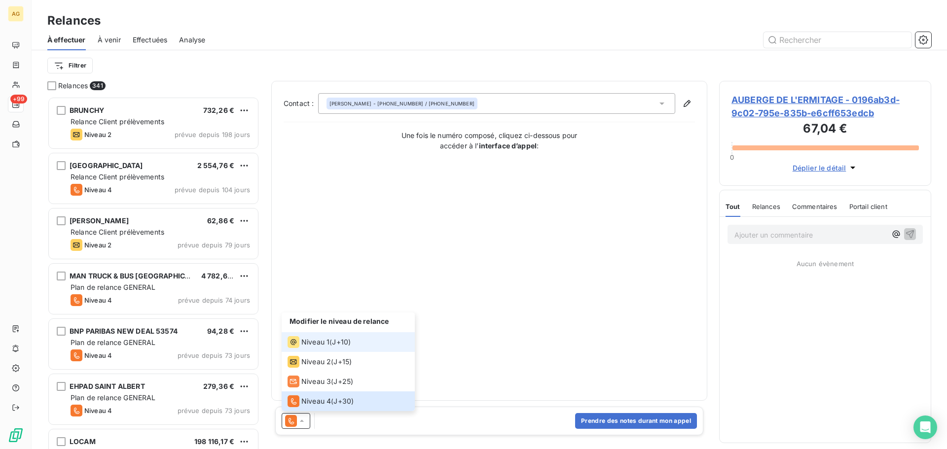
click at [302, 339] on span "Niveau 1" at bounding box center [315, 342] width 28 height 10
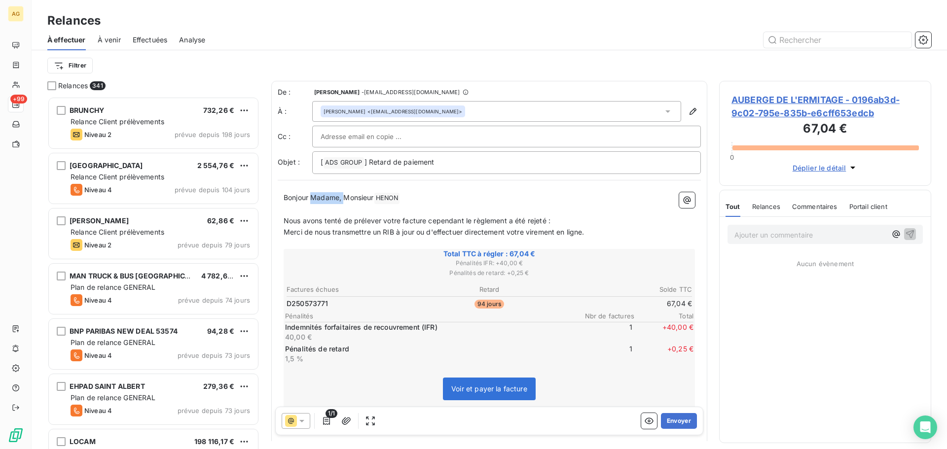
drag, startPoint x: 344, startPoint y: 199, endPoint x: 311, endPoint y: 202, distance: 33.7
click at [311, 202] on p "Bonjour Madame, Monsieur HENON ﻿ ﻿" at bounding box center [488, 198] width 411 height 12
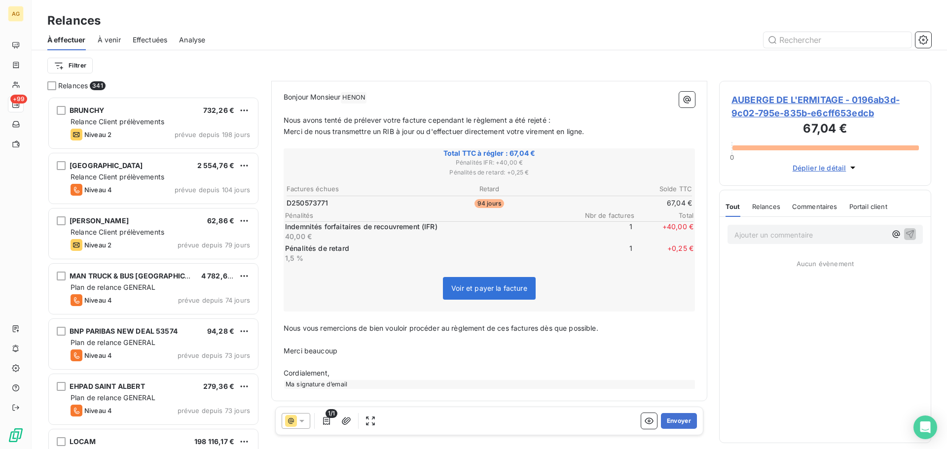
scroll to position [102, 0]
click at [675, 421] on button "Envoyer" at bounding box center [679, 421] width 36 height 16
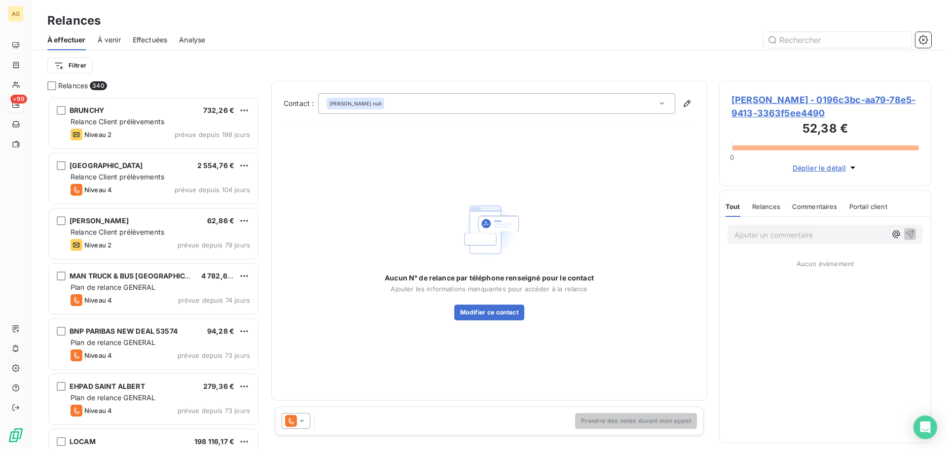
click at [773, 104] on span "ERIC BLONDET - 0196c3bc-aa79-78e5-9413-3363f5ee4490" at bounding box center [824, 106] width 187 height 27
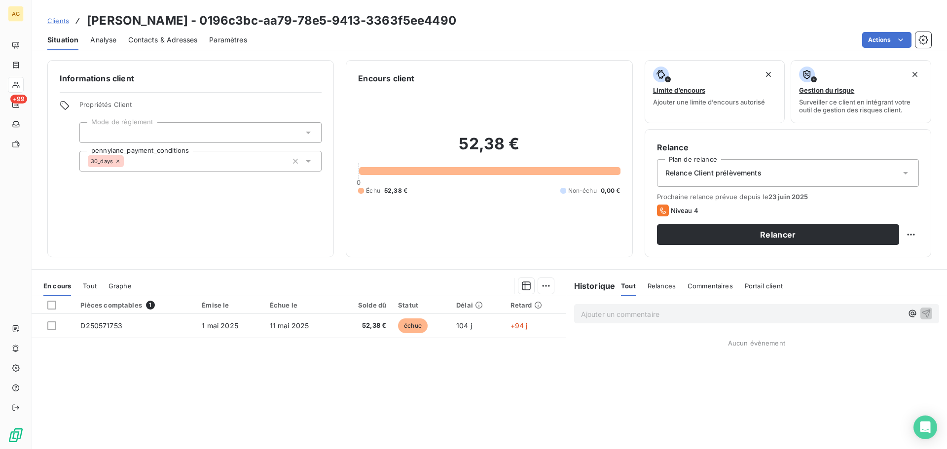
click at [239, 43] on span "Paramètres" at bounding box center [228, 40] width 38 height 10
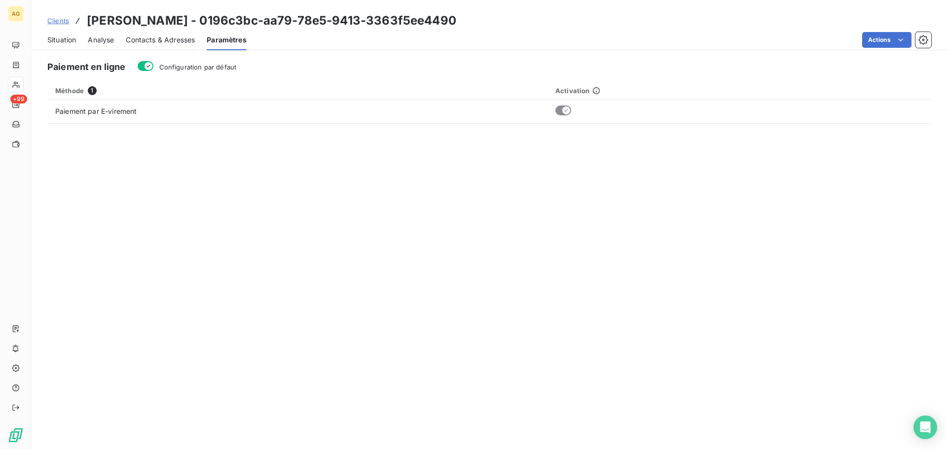
click at [215, 68] on span "Configuration par défaut" at bounding box center [197, 67] width 77 height 8
click at [153, 68] on button "Configuration par défaut" at bounding box center [146, 66] width 16 height 10
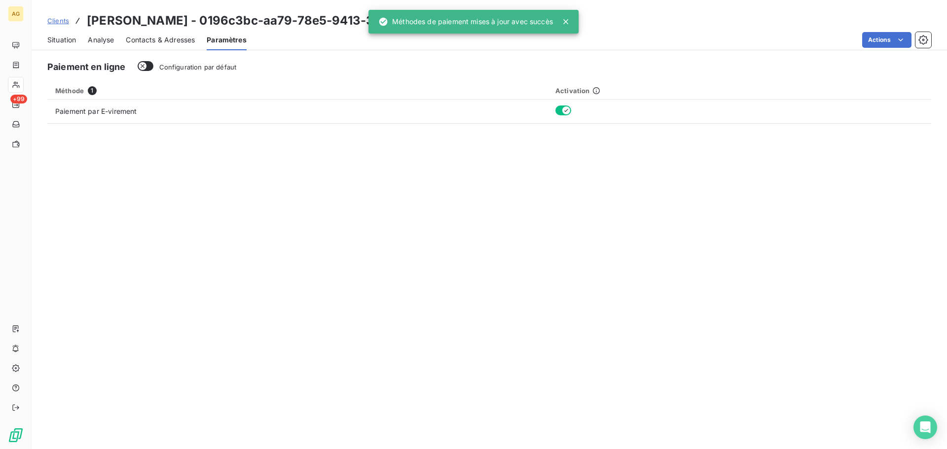
click at [154, 39] on span "Contacts & Adresses" at bounding box center [160, 40] width 69 height 10
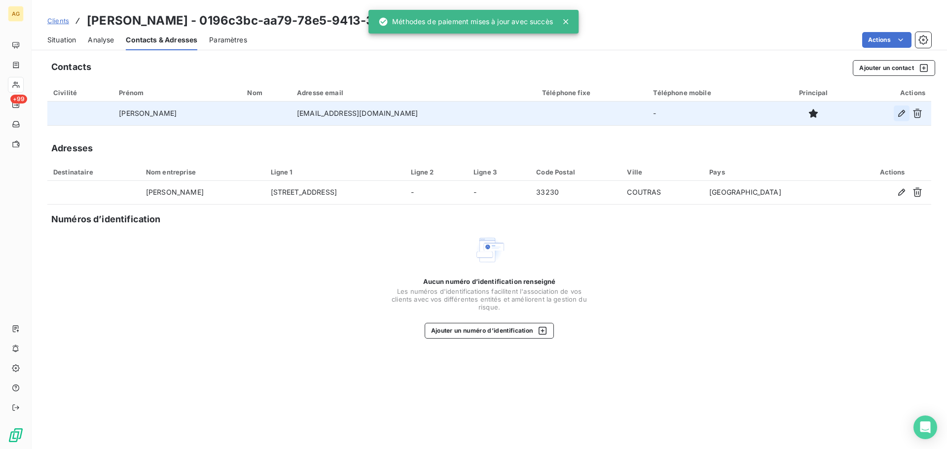
click at [899, 114] on icon "button" at bounding box center [901, 113] width 7 height 7
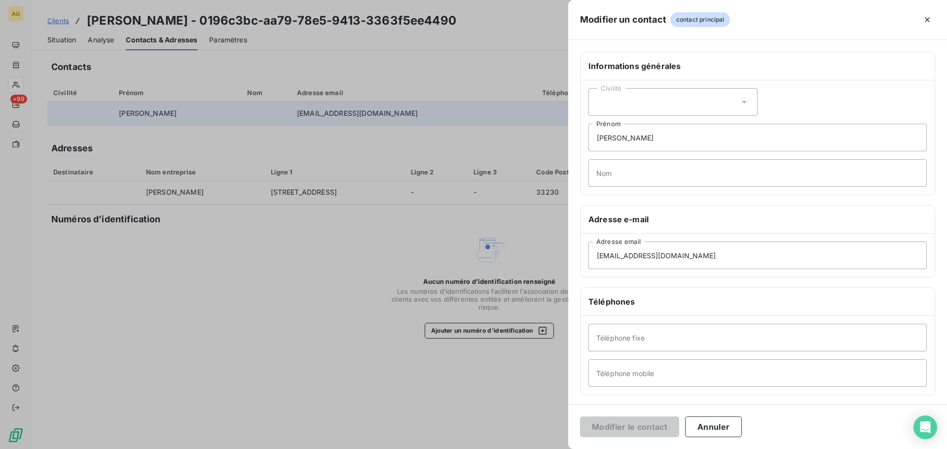
click at [687, 100] on div "Civilité" at bounding box center [672, 102] width 169 height 28
click at [632, 143] on span "Monsieur" at bounding box center [623, 144] width 30 height 9
drag, startPoint x: 611, startPoint y: 140, endPoint x: 658, endPoint y: 143, distance: 47.0
click at [658, 143] on input "ERIC BLONDET" at bounding box center [757, 138] width 338 height 28
type input "ERIC"
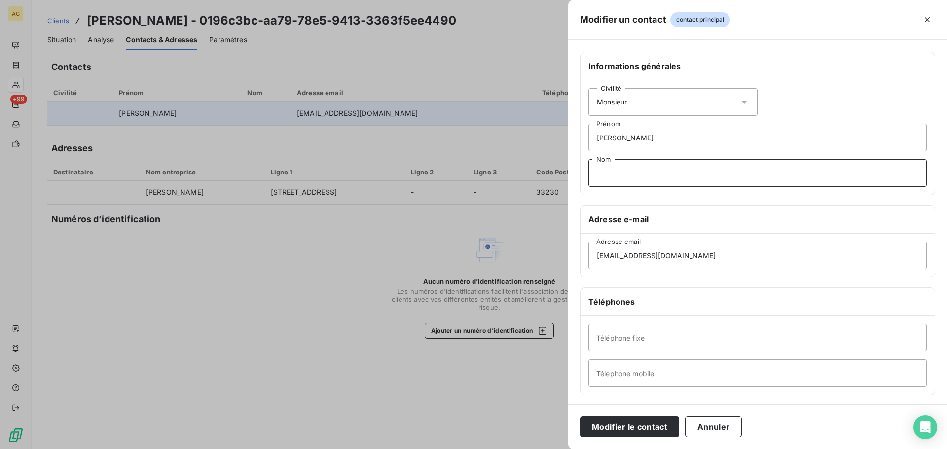
click at [624, 179] on input "Nom" at bounding box center [757, 173] width 338 height 28
paste input "BLONDET"
click at [596, 174] on input "BLONDET" at bounding box center [757, 173] width 338 height 28
type input "BLONDET"
click at [622, 342] on input "Téléphone fixe" at bounding box center [757, 338] width 338 height 28
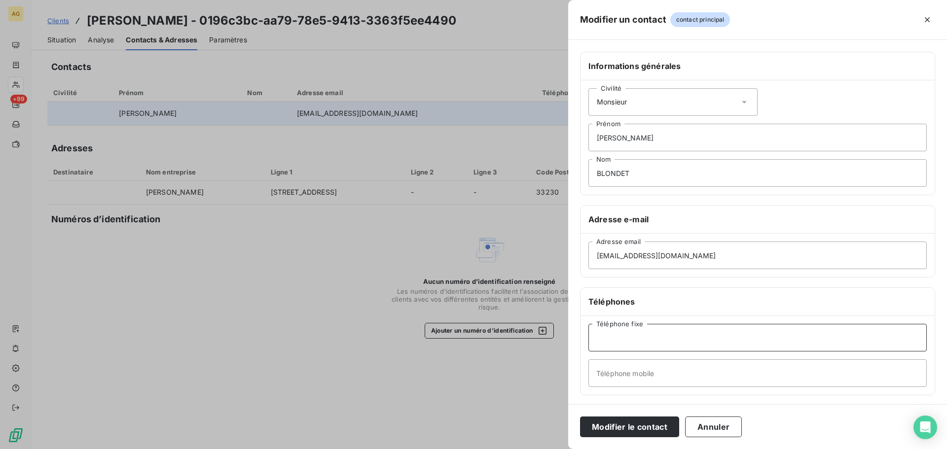
paste input "0557479076"
type input "0557479076"
click at [696, 376] on input "Téléphone mobile" at bounding box center [757, 373] width 338 height 28
paste input "0682483588"
type input "0682483588"
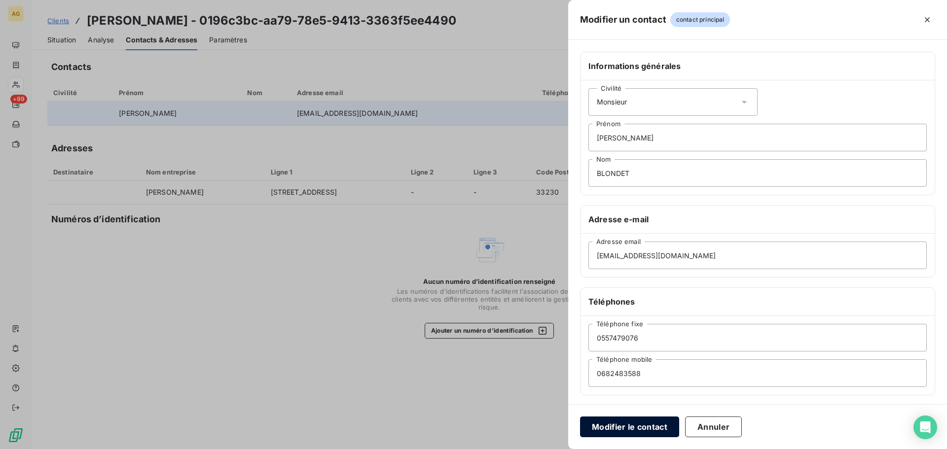
click at [639, 430] on button "Modifier le contact" at bounding box center [629, 427] width 99 height 21
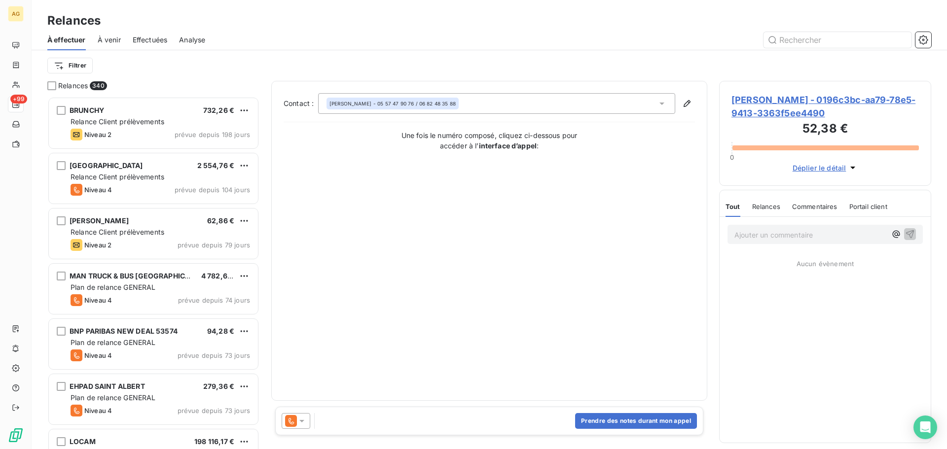
scroll to position [345, 205]
click at [302, 424] on icon at bounding box center [302, 421] width 10 height 10
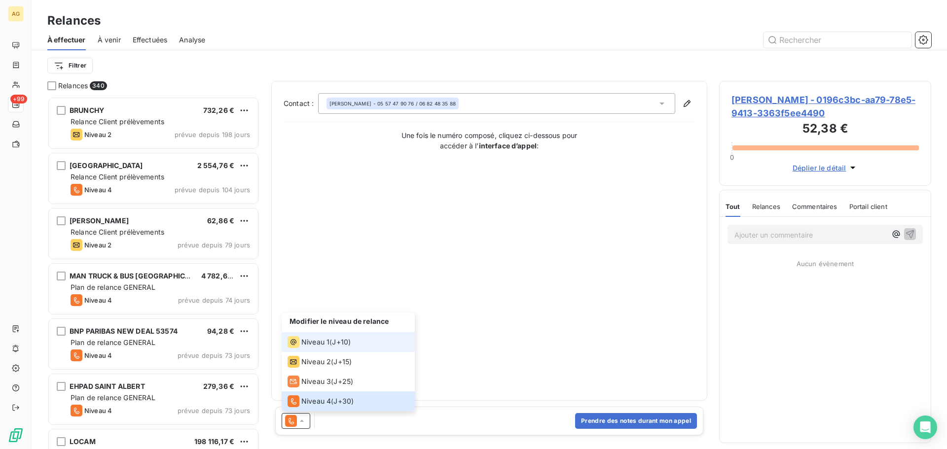
click at [315, 340] on span "Niveau 1" at bounding box center [315, 342] width 28 height 10
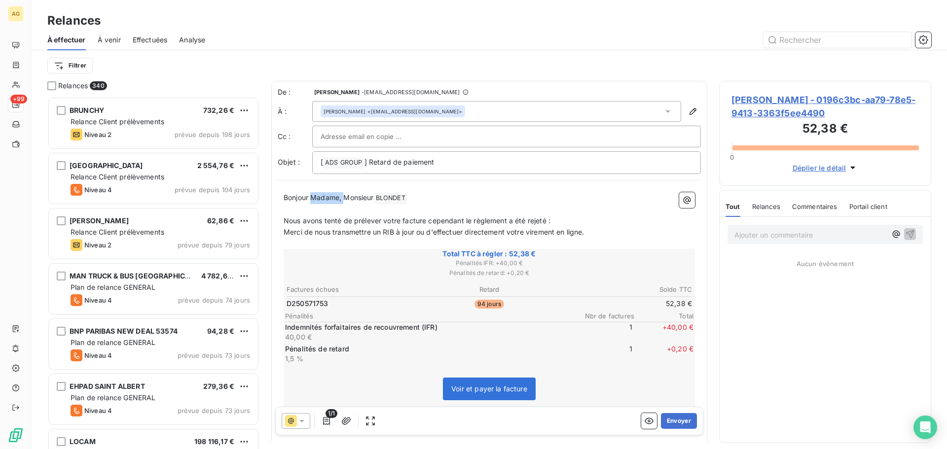
drag, startPoint x: 344, startPoint y: 197, endPoint x: 312, endPoint y: 200, distance: 31.7
click at [312, 200] on span "Bonjour Madame, Monsieur" at bounding box center [328, 197] width 90 height 8
click at [682, 423] on button "Envoyer" at bounding box center [679, 421] width 36 height 16
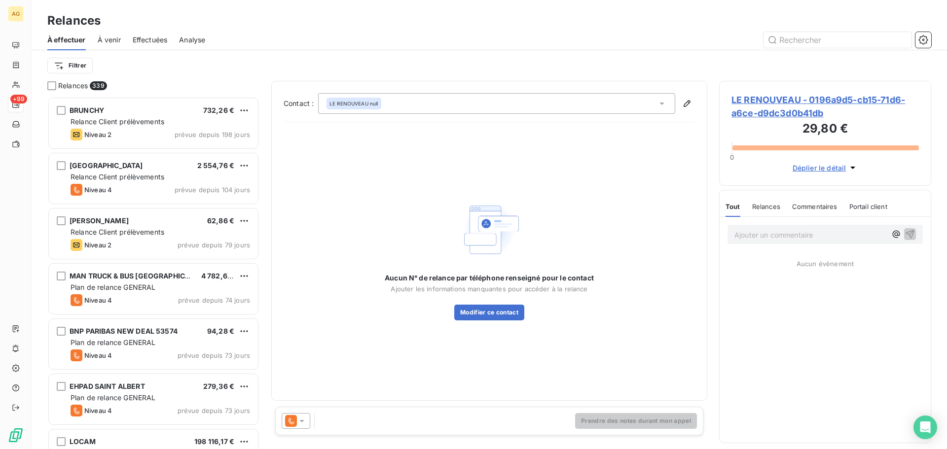
click at [765, 110] on span "LE RENOUVEAU - 0196a9d5-cb15-71d6-a6ce-d9dc3d0b41db" at bounding box center [824, 106] width 187 height 27
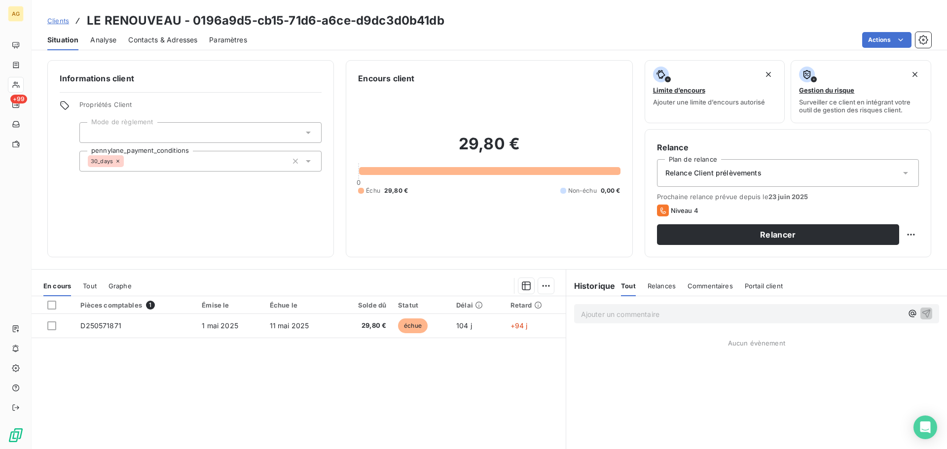
click at [227, 35] on span "Paramètres" at bounding box center [228, 40] width 38 height 10
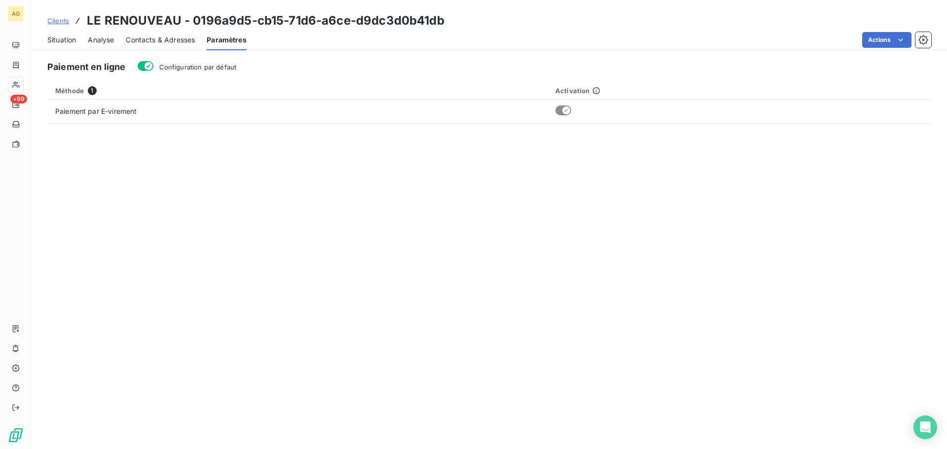
drag, startPoint x: 222, startPoint y: 67, endPoint x: 158, endPoint y: 54, distance: 65.0
click at [222, 68] on span "Configuration par défaut" at bounding box center [197, 67] width 77 height 8
click at [153, 68] on button "Configuration par défaut" at bounding box center [146, 66] width 16 height 10
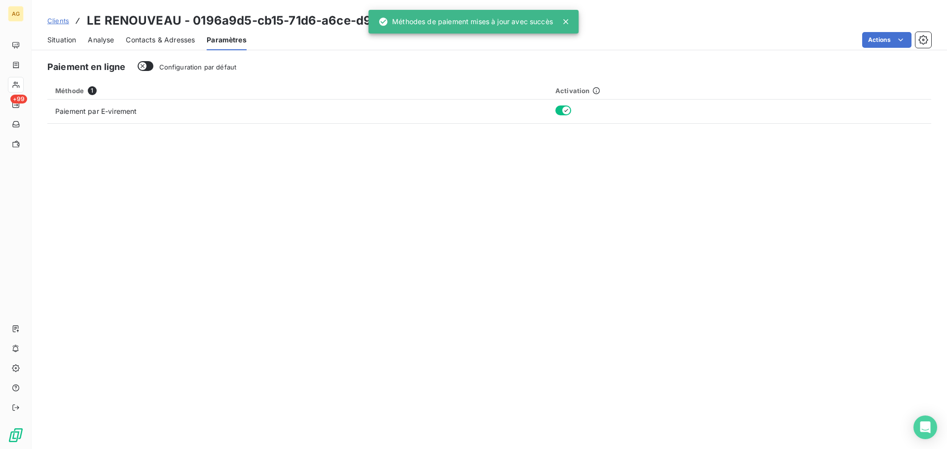
click at [151, 42] on span "Contacts & Adresses" at bounding box center [160, 40] width 69 height 10
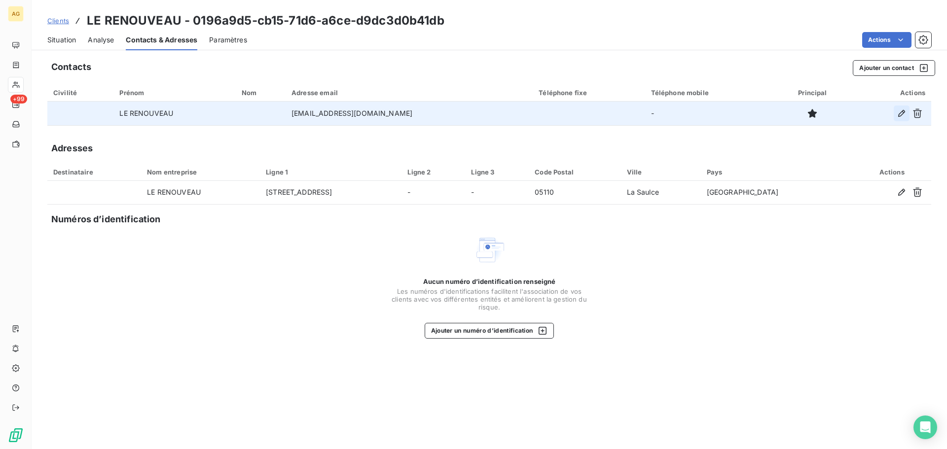
click at [901, 117] on icon "button" at bounding box center [901, 113] width 10 height 10
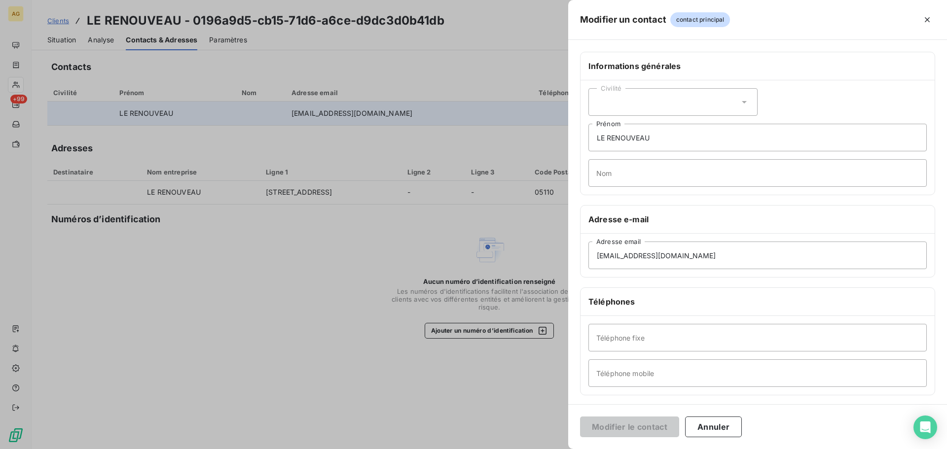
click at [655, 103] on div "Civilité" at bounding box center [672, 102] width 169 height 28
click at [623, 144] on span "Monsieur" at bounding box center [623, 144] width 30 height 9
drag, startPoint x: 653, startPoint y: 144, endPoint x: 587, endPoint y: 141, distance: 66.1
click at [587, 141] on div "Civilité Monsieur LE RENOUVEAU Prénom Nom" at bounding box center [757, 137] width 354 height 114
click at [717, 180] on input "Nom" at bounding box center [757, 173] width 338 height 28
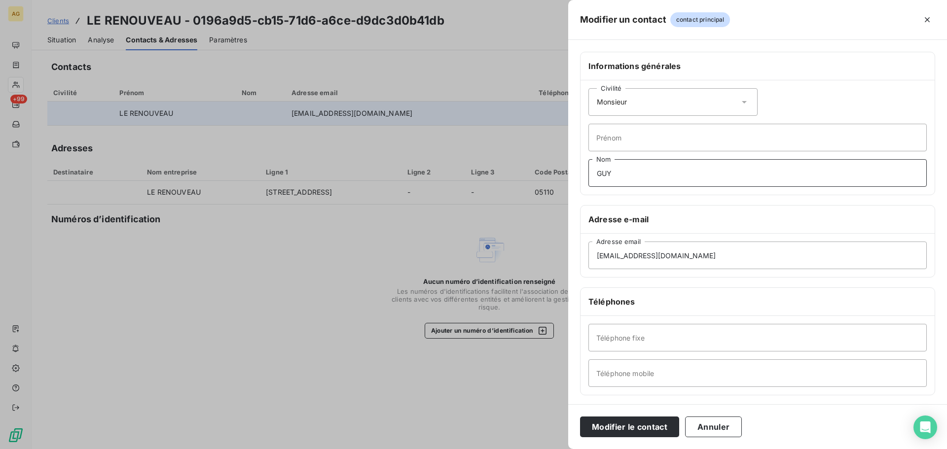
type input "GUY"
click at [782, 216] on h6 "Adresse e-mail" at bounding box center [757, 219] width 338 height 12
drag, startPoint x: 636, startPoint y: 372, endPoint x: 646, endPoint y: 375, distance: 10.9
click at [636, 372] on input "Téléphone mobile" at bounding box center [757, 373] width 338 height 28
paste input "06.80.28.31.21"
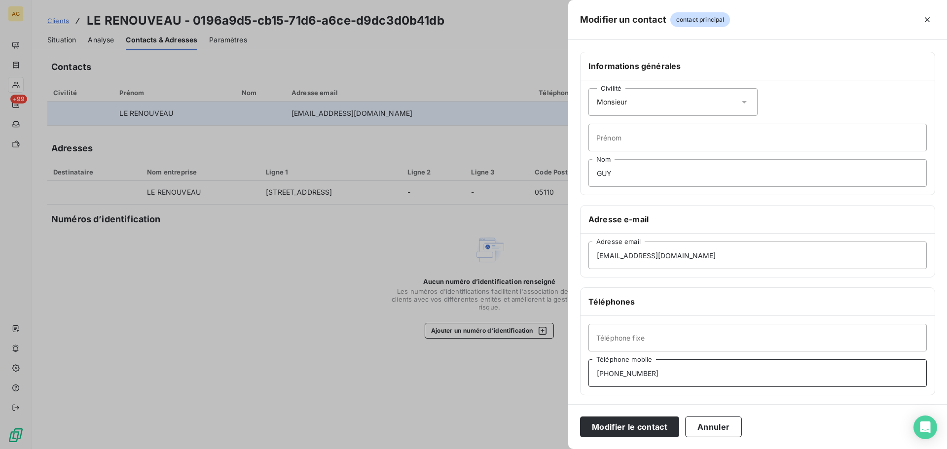
type input "06.80.28.31.21"
click at [618, 133] on input "Prénom" at bounding box center [757, 138] width 338 height 28
type input "Laurent"
click at [627, 260] on input "laurentgut@yahoo.fr" at bounding box center [757, 256] width 338 height 28
type input "laurentguy@yahoo.fr"
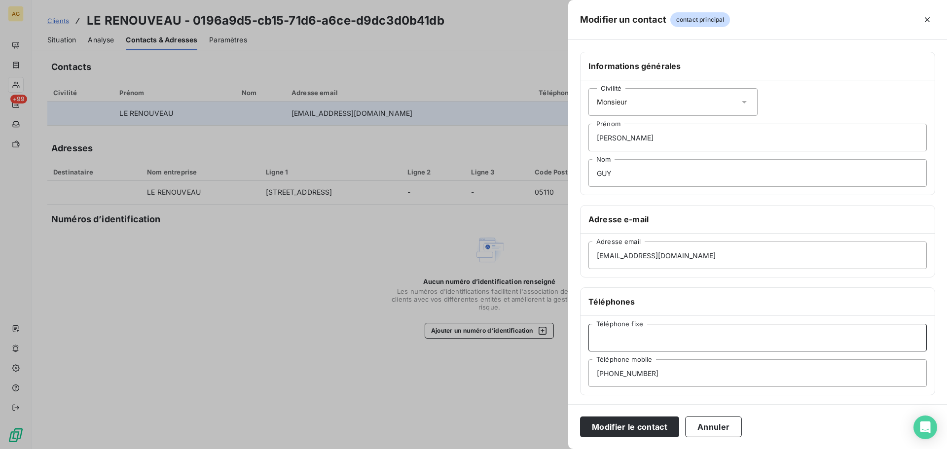
click at [665, 340] on input "Téléphone fixe" at bounding box center [757, 338] width 338 height 28
paste input "0492513806"
type input "0492513806"
drag, startPoint x: 621, startPoint y: 433, endPoint x: 631, endPoint y: 402, distance: 32.6
click at [621, 432] on button "Modifier le contact" at bounding box center [629, 427] width 99 height 21
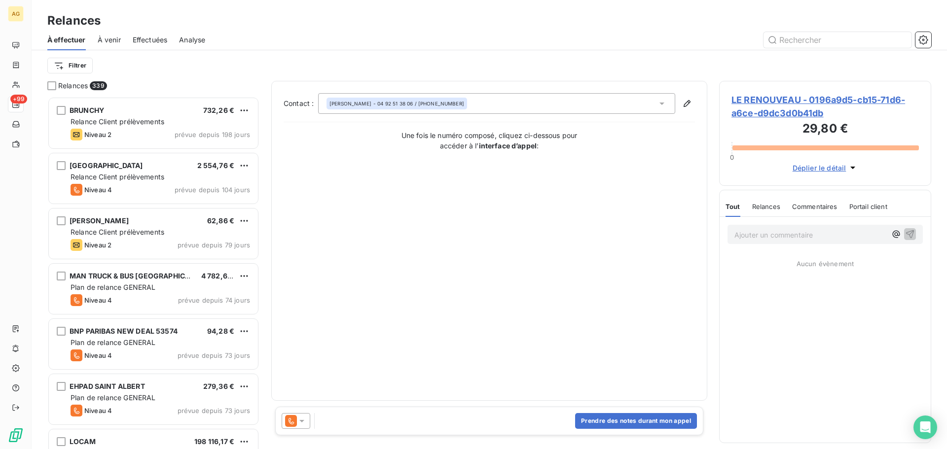
scroll to position [345, 205]
click at [298, 427] on div at bounding box center [296, 421] width 29 height 16
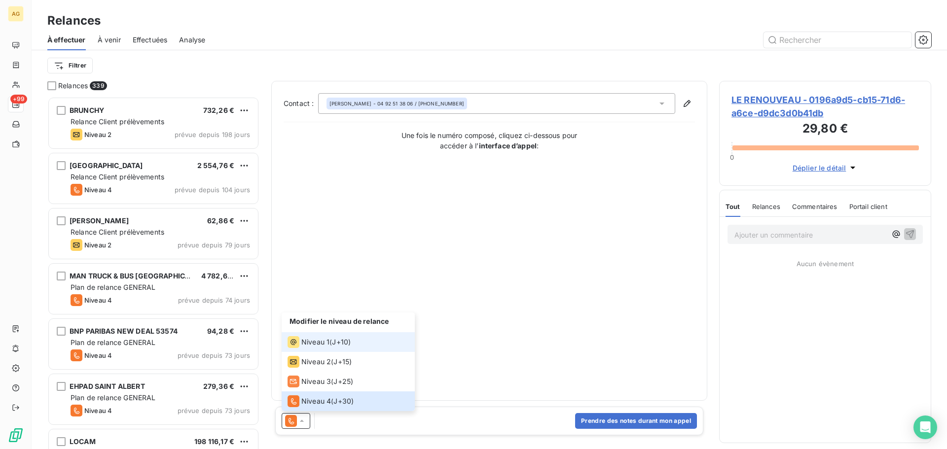
click at [322, 339] on span "Niveau 1" at bounding box center [315, 342] width 28 height 10
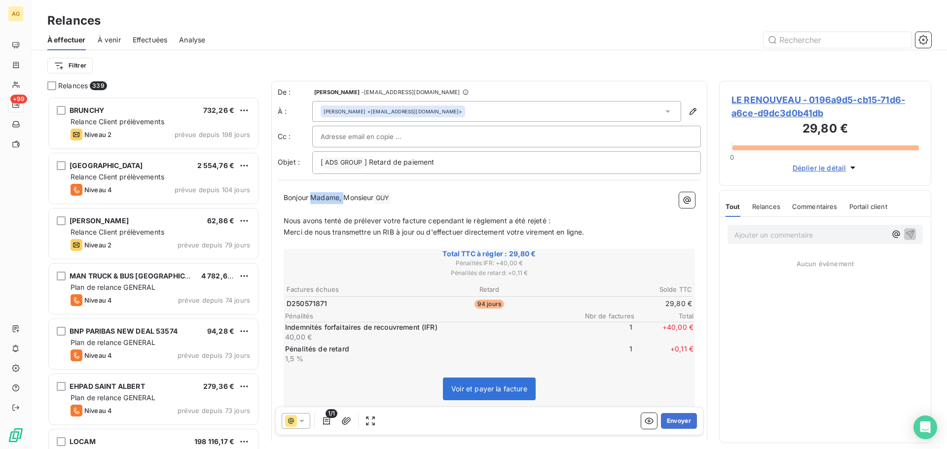
drag, startPoint x: 344, startPoint y: 196, endPoint x: 314, endPoint y: 197, distance: 30.1
click at [314, 197] on span "Bonjour Madame, Monsieur" at bounding box center [328, 197] width 90 height 8
click at [669, 416] on button "Envoyer" at bounding box center [679, 421] width 36 height 16
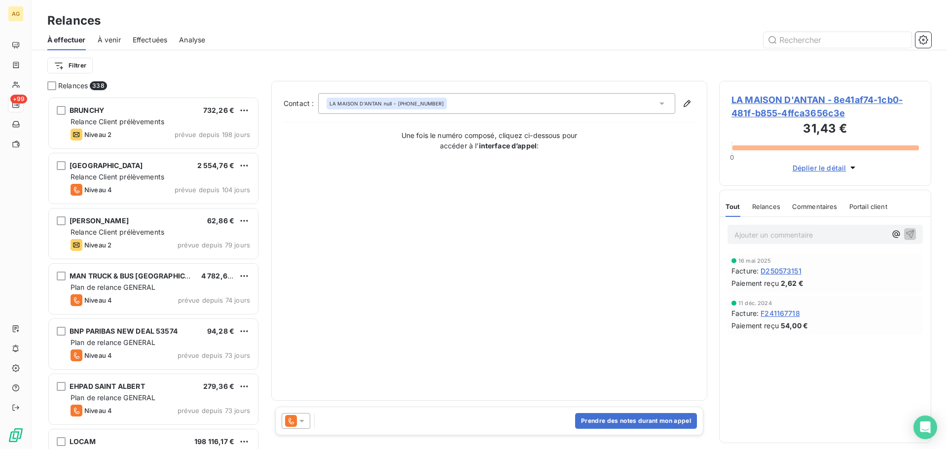
click at [788, 106] on span "LA MAISON D'ANTAN - 8e41af74-1cb0-481f-b855-4ffca3656c3e" at bounding box center [824, 106] width 187 height 27
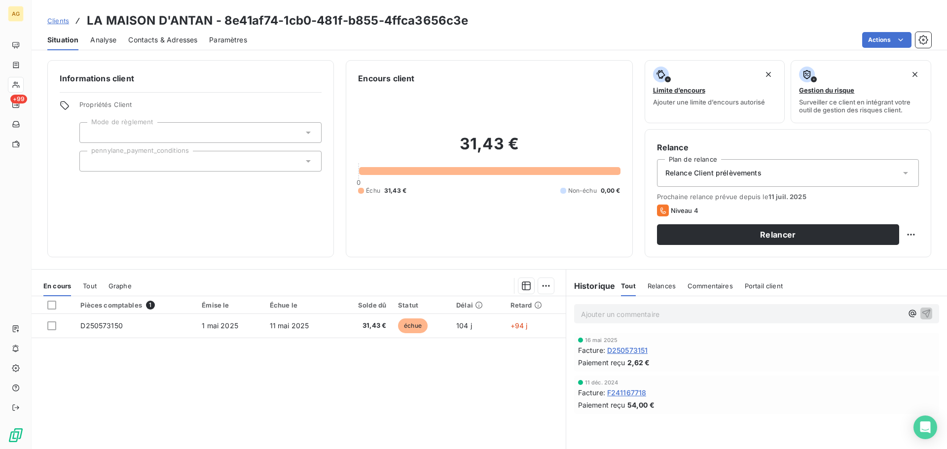
click at [233, 43] on span "Paramètres" at bounding box center [228, 40] width 38 height 10
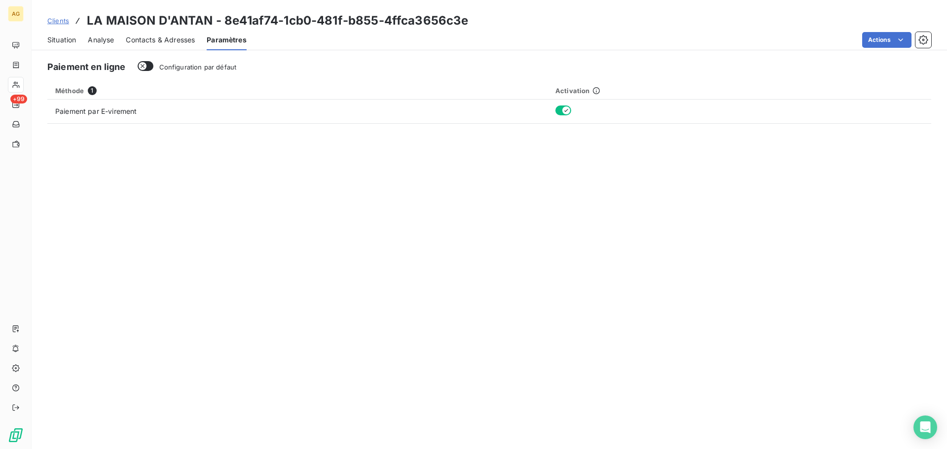
click at [203, 67] on span "Configuration par défaut" at bounding box center [197, 67] width 77 height 8
click at [153, 67] on button "Configuration par défaut" at bounding box center [146, 66] width 16 height 10
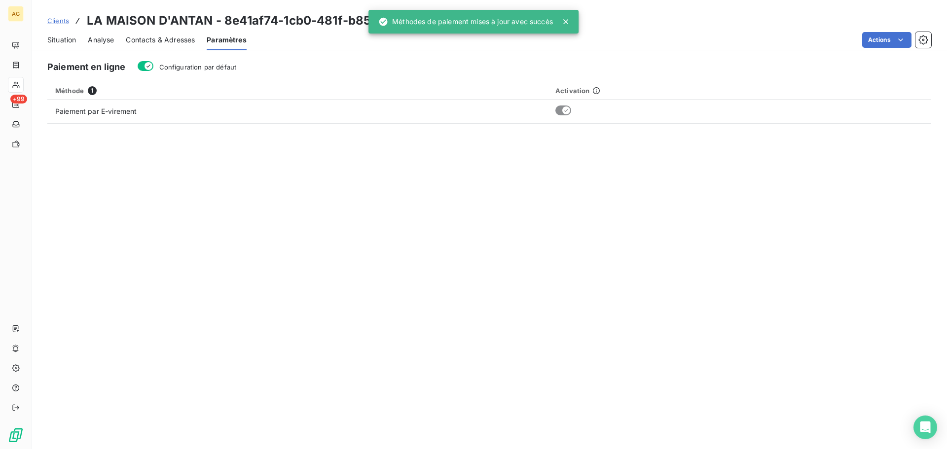
click at [171, 42] on span "Contacts & Adresses" at bounding box center [160, 40] width 69 height 10
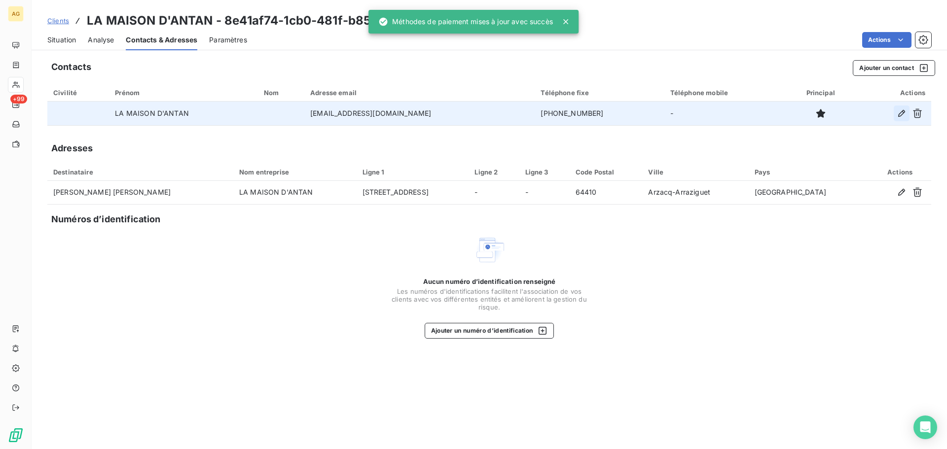
click at [903, 115] on icon "button" at bounding box center [901, 113] width 10 height 10
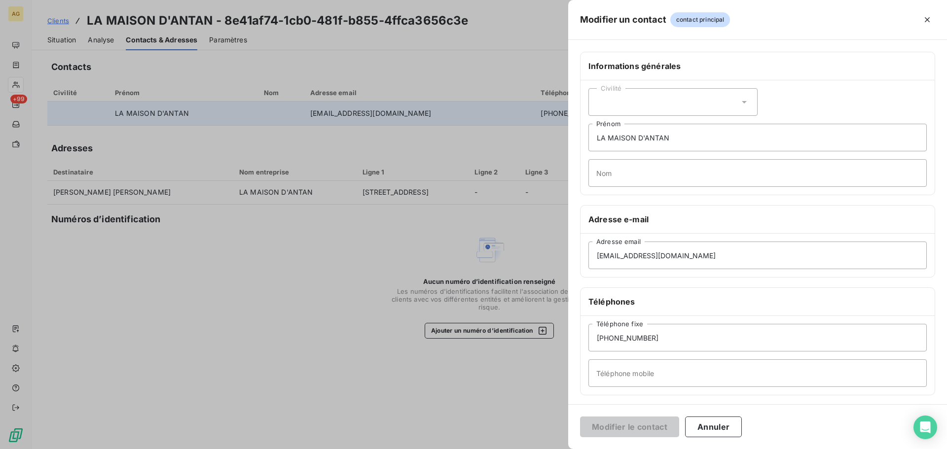
click at [650, 113] on div "Civilité" at bounding box center [672, 102] width 169 height 28
click at [641, 140] on li "Monsieur" at bounding box center [672, 145] width 169 height 18
drag, startPoint x: 675, startPoint y: 142, endPoint x: 572, endPoint y: 139, distance: 103.1
click at [584, 142] on div "Civilité Monsieur LA MAISON D'ANTAN Prénom Nom" at bounding box center [757, 137] width 354 height 114
type input "Jean-Pierre"
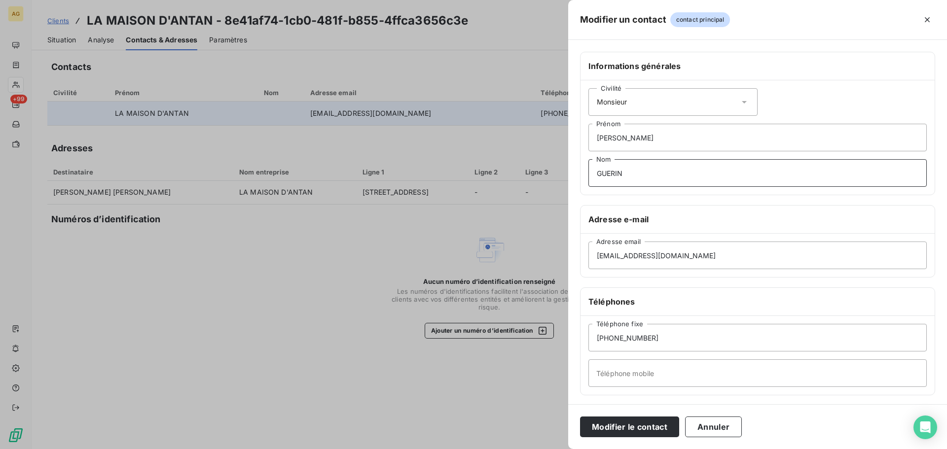
type input "GUERIN"
click at [651, 340] on input "+33 6 83 54 59 30" at bounding box center [757, 338] width 338 height 28
drag, startPoint x: 684, startPoint y: 342, endPoint x: 569, endPoint y: 333, distance: 115.2
click at [569, 333] on div "Informations générales Civilité Monsieur Jean-Pierre Prénom GUERIN Nom Adresse …" at bounding box center [757, 271] width 379 height 438
paste input "0559045301"
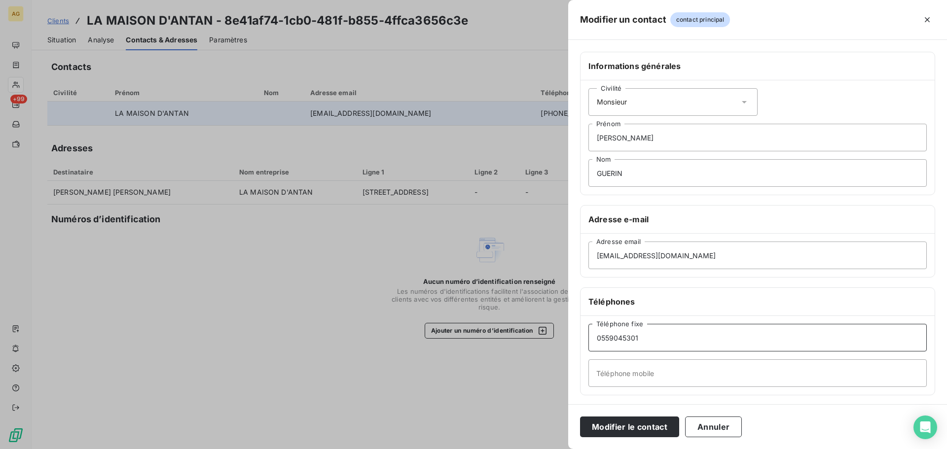
type input "0559045301"
drag, startPoint x: 644, startPoint y: 382, endPoint x: 620, endPoint y: 386, distance: 24.4
click at [644, 382] on input "Téléphone mobile" at bounding box center [757, 373] width 338 height 28
paste input "0683545930"
type input "0683545930"
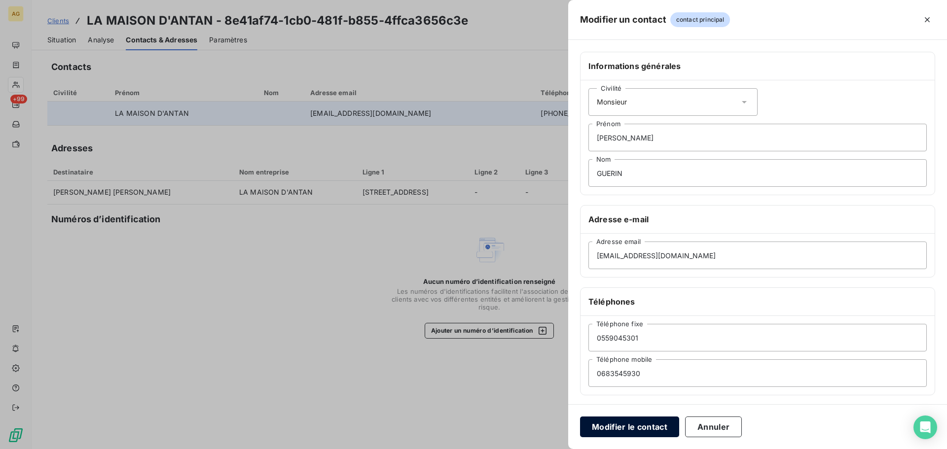
click at [622, 423] on button "Modifier le contact" at bounding box center [629, 427] width 99 height 21
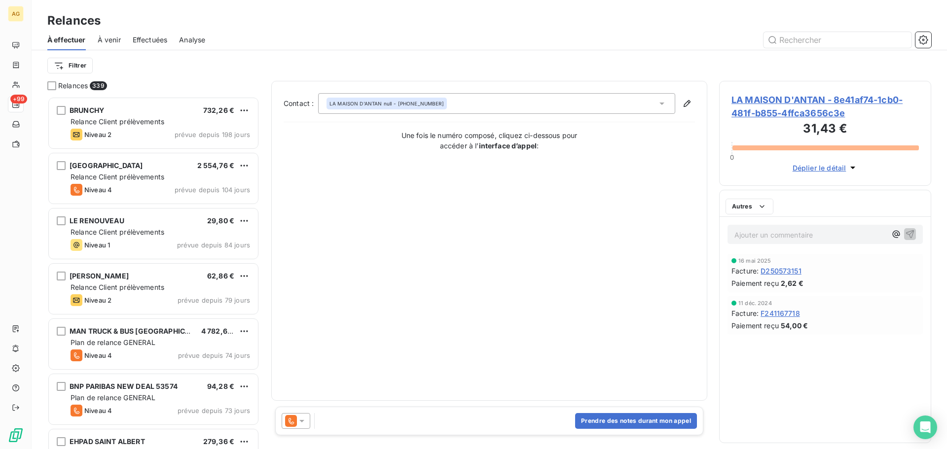
scroll to position [345, 205]
click at [297, 422] on icon at bounding box center [302, 421] width 10 height 10
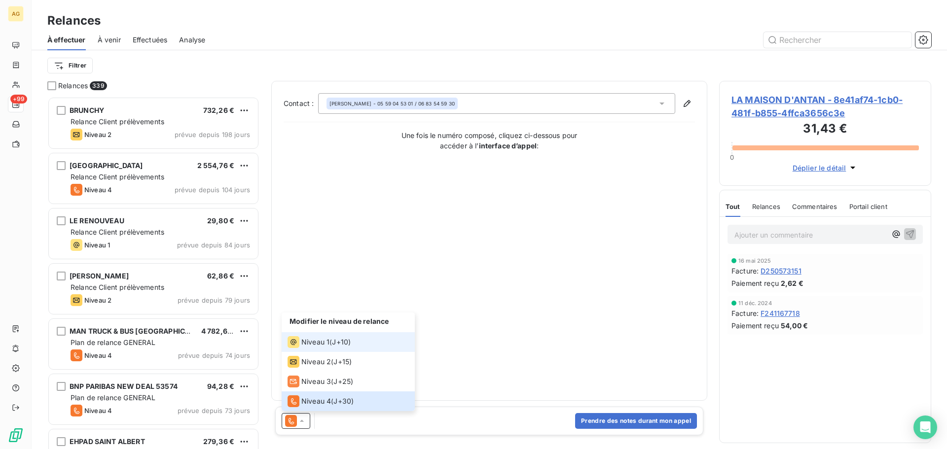
click at [327, 343] on span "Niveau 1" at bounding box center [315, 342] width 28 height 10
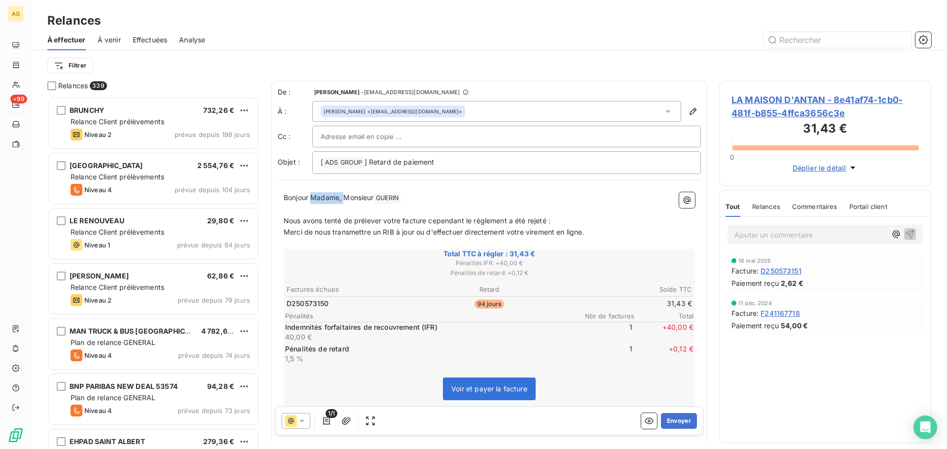
drag, startPoint x: 346, startPoint y: 202, endPoint x: 313, endPoint y: 202, distance: 33.0
click at [313, 202] on p "Bonjour Madame, Monsieur GUERIN ﻿ ﻿" at bounding box center [488, 198] width 411 height 12
click at [758, 104] on span "LA MAISON D'ANTAN - 8e41af74-1cb0-481f-b855-4ffca3656c3e" at bounding box center [824, 106] width 187 height 27
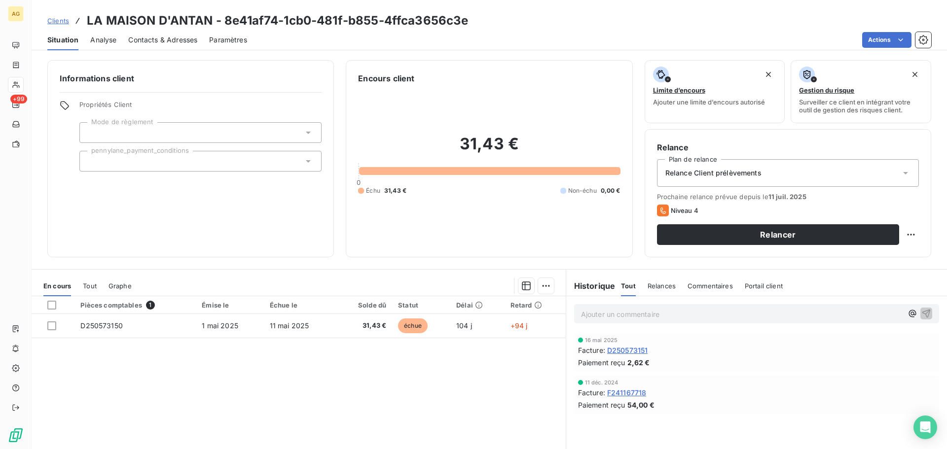
click at [181, 38] on span "Contacts & Adresses" at bounding box center [162, 40] width 69 height 10
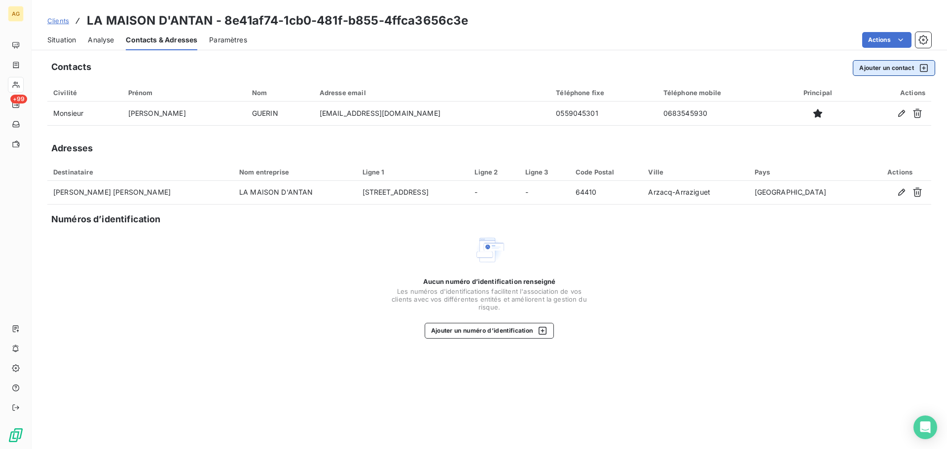
click at [876, 71] on button "Ajouter un contact" at bounding box center [893, 68] width 82 height 16
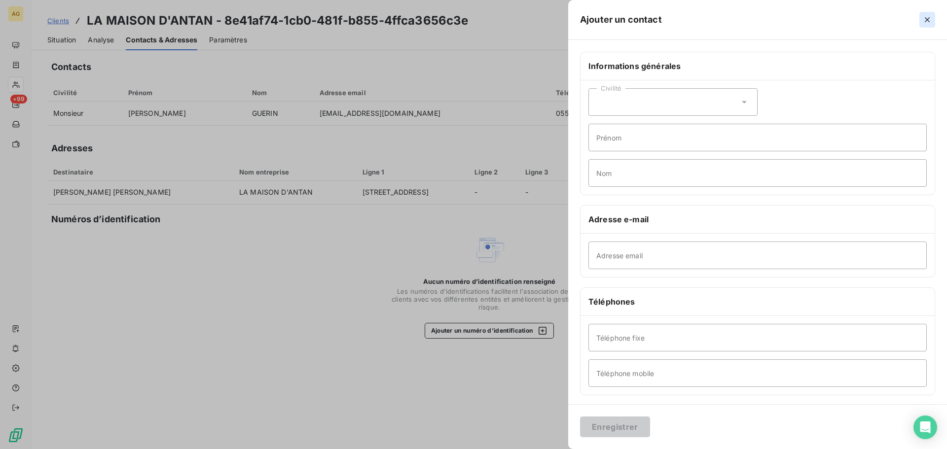
click at [928, 16] on icon "button" at bounding box center [927, 20] width 10 height 10
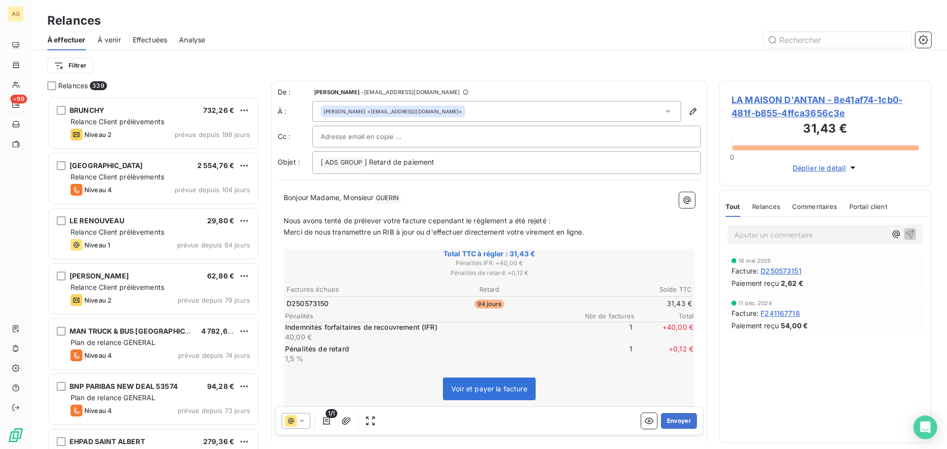
scroll to position [345, 205]
drag, startPoint x: 345, startPoint y: 194, endPoint x: 312, endPoint y: 196, distance: 32.6
click at [312, 196] on span "Bonjour Madame, Monsieur" at bounding box center [328, 197] width 90 height 8
click at [675, 423] on button "Envoyer" at bounding box center [679, 421] width 36 height 16
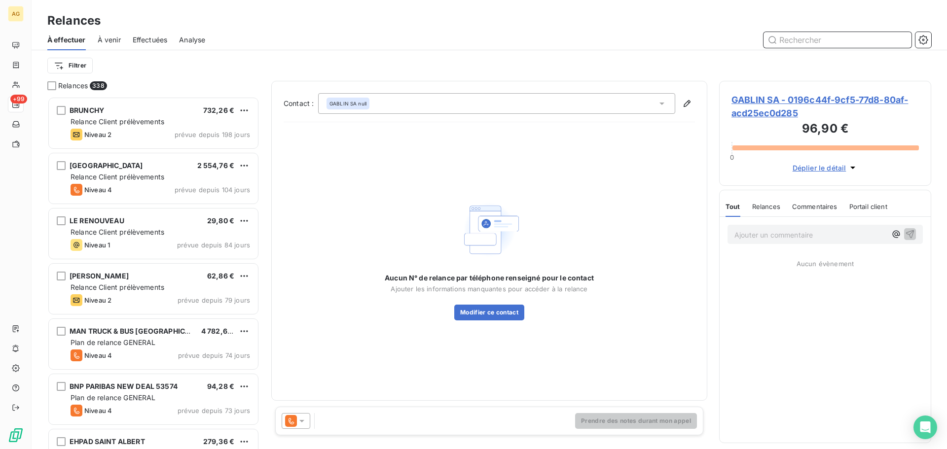
click at [809, 38] on input "text" at bounding box center [837, 40] width 148 height 16
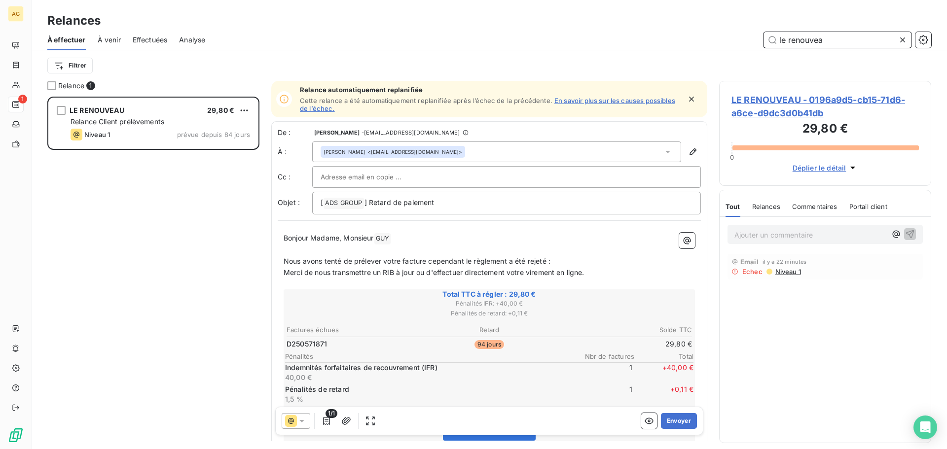
type input "le renouvea"
click at [301, 421] on icon at bounding box center [301, 421] width 5 height 2
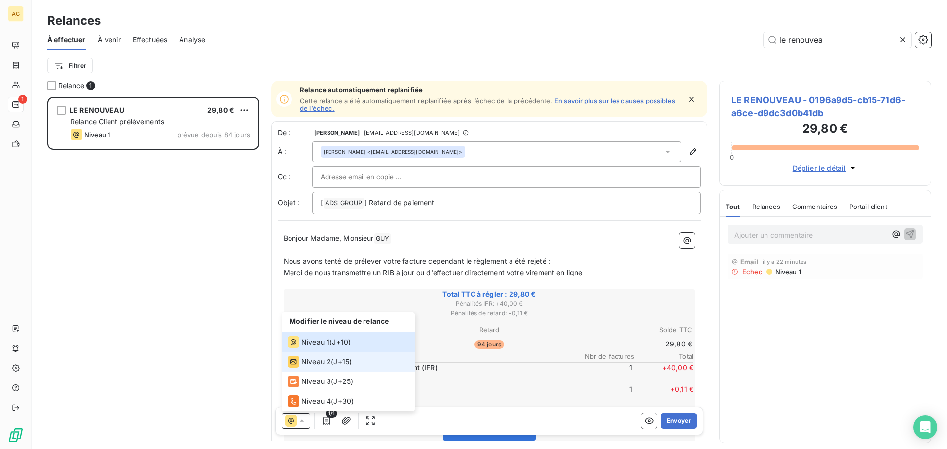
click at [320, 357] on span "Niveau 2" at bounding box center [316, 362] width 30 height 10
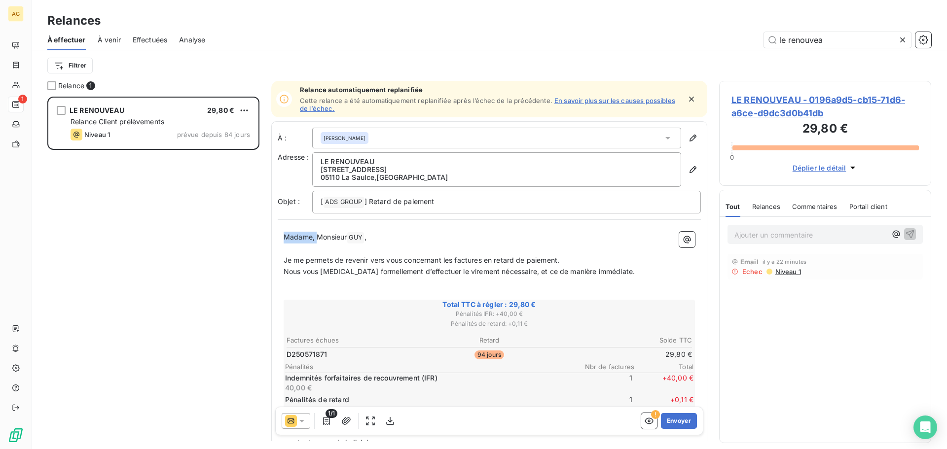
drag, startPoint x: 317, startPoint y: 237, endPoint x: 274, endPoint y: 237, distance: 42.9
click at [274, 237] on div "À : Laurent GUY Adresse : LE RENOUVEAU 179 Avenue de Marseille 05110 La Saulce …" at bounding box center [489, 330] width 436 height 419
click at [670, 423] on button "Envoyer" at bounding box center [679, 421] width 36 height 16
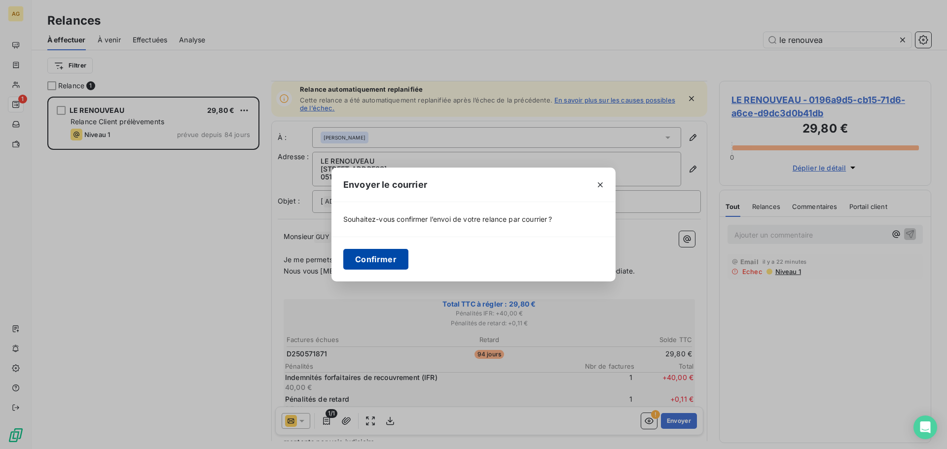
click at [373, 258] on button "Confirmer" at bounding box center [375, 259] width 65 height 21
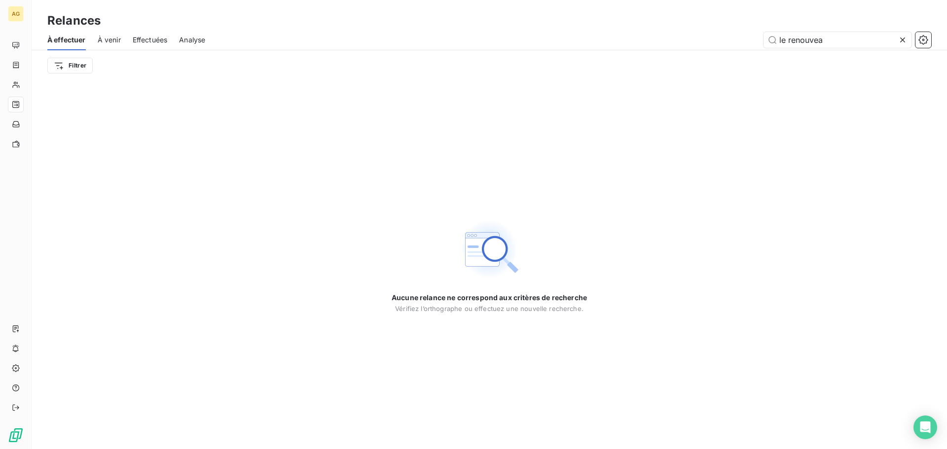
click at [902, 37] on icon at bounding box center [902, 40] width 10 height 10
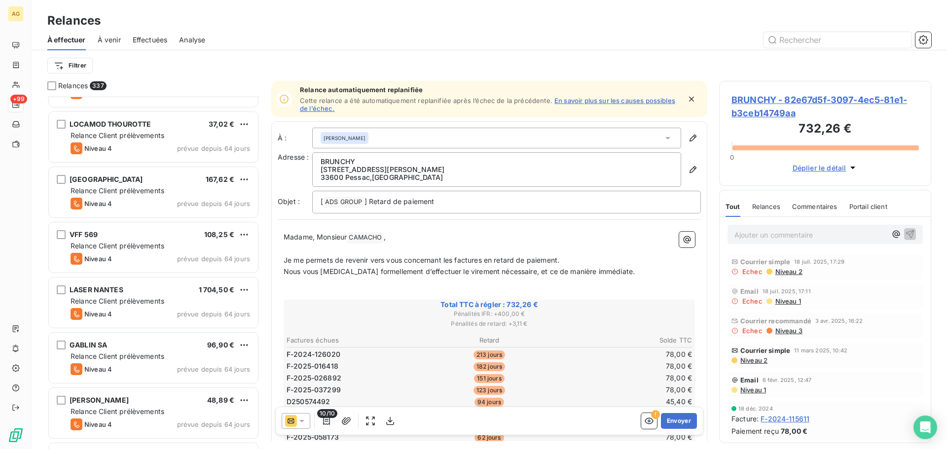
scroll to position [839, 0]
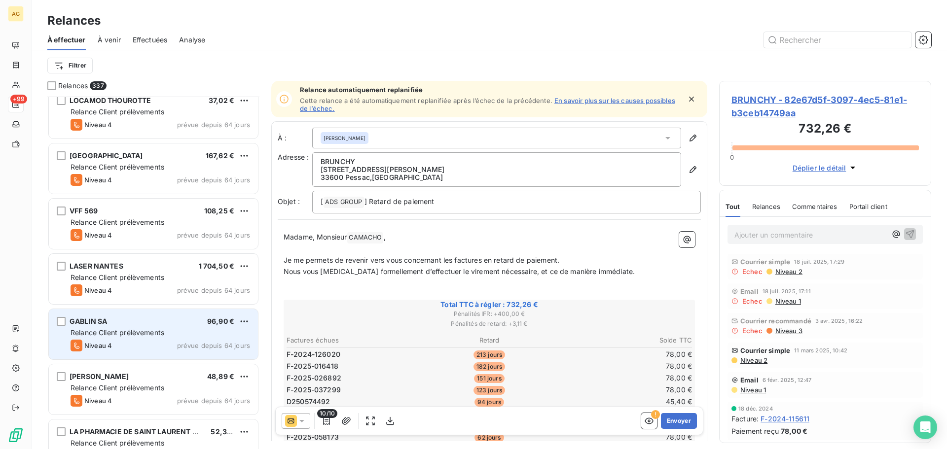
click at [135, 334] on span "Relance Client prélèvements" at bounding box center [118, 332] width 94 height 8
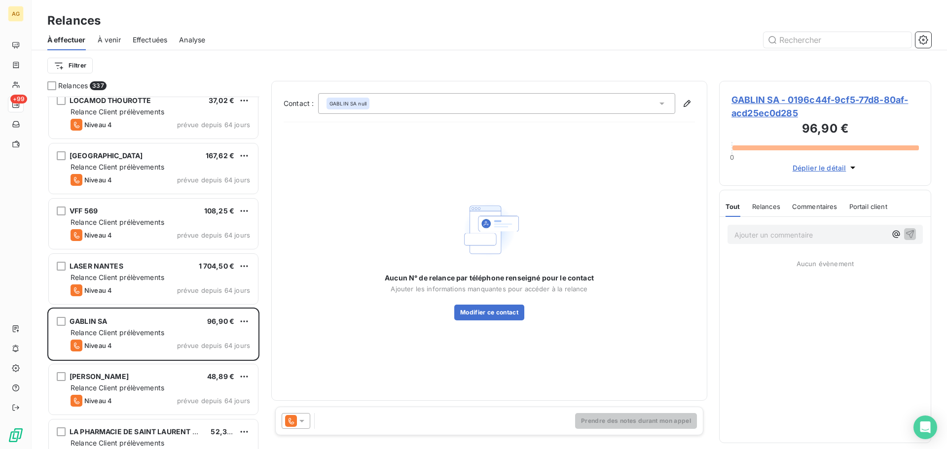
click at [776, 106] on span "GABLIN SA - 0196c44f-9cf5-77d8-80af-acd25ec0d285" at bounding box center [824, 106] width 187 height 27
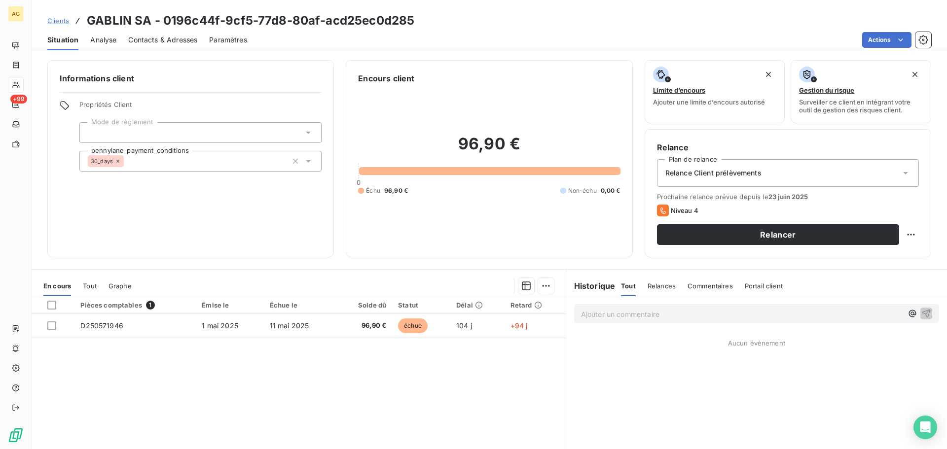
click at [237, 41] on span "Paramètres" at bounding box center [228, 40] width 38 height 10
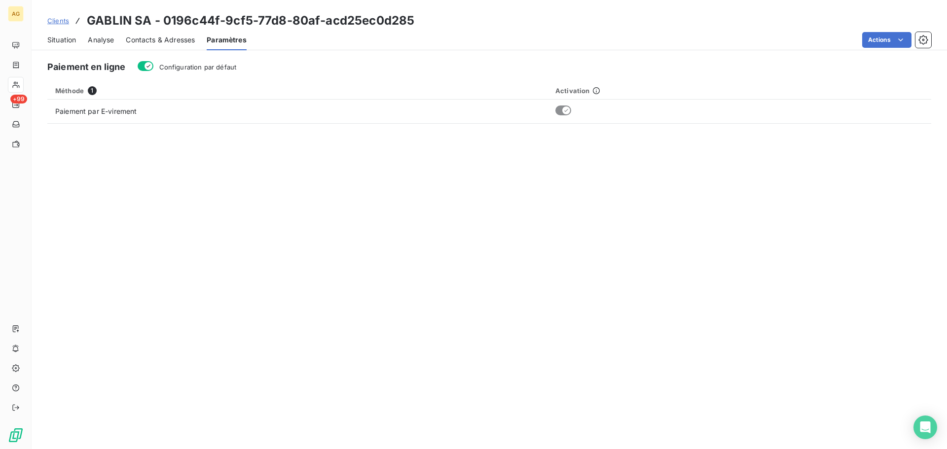
click at [194, 69] on span "Configuration par défaut" at bounding box center [197, 67] width 77 height 8
click at [153, 69] on button "Configuration par défaut" at bounding box center [146, 66] width 16 height 10
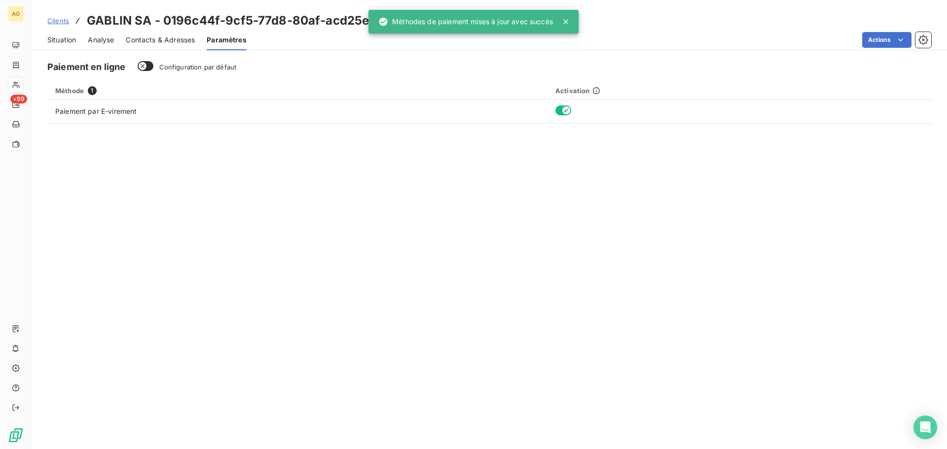
click at [164, 41] on span "Contacts & Adresses" at bounding box center [160, 40] width 69 height 10
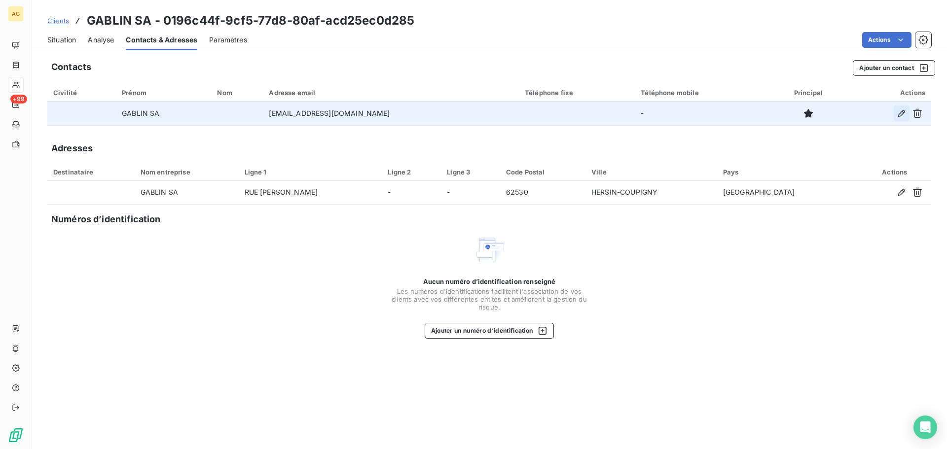
click at [901, 112] on icon "button" at bounding box center [901, 113] width 10 height 10
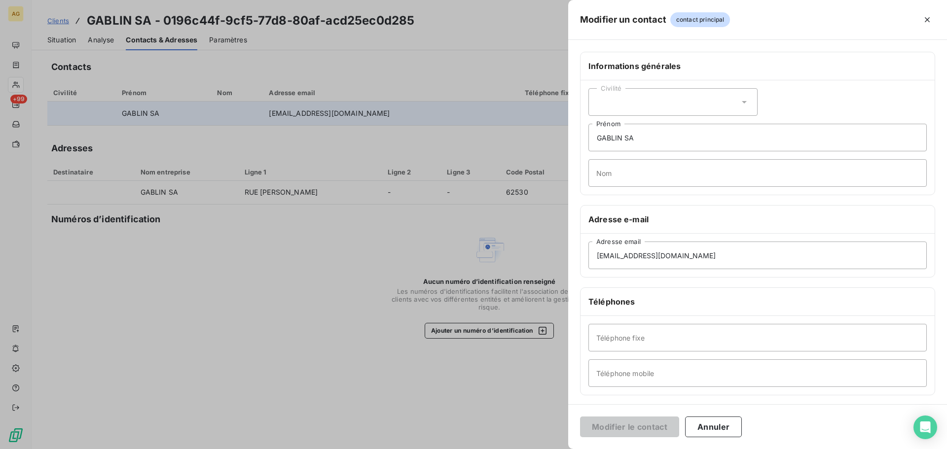
click at [623, 93] on div "Civilité" at bounding box center [672, 102] width 169 height 28
click at [622, 146] on span "Monsieur" at bounding box center [623, 144] width 30 height 9
drag, startPoint x: 685, startPoint y: 142, endPoint x: 580, endPoint y: 137, distance: 104.7
click at [580, 137] on div "Civilité Monsieur GABLIN SA Prénom Nom" at bounding box center [757, 137] width 354 height 114
type input "Lucien"
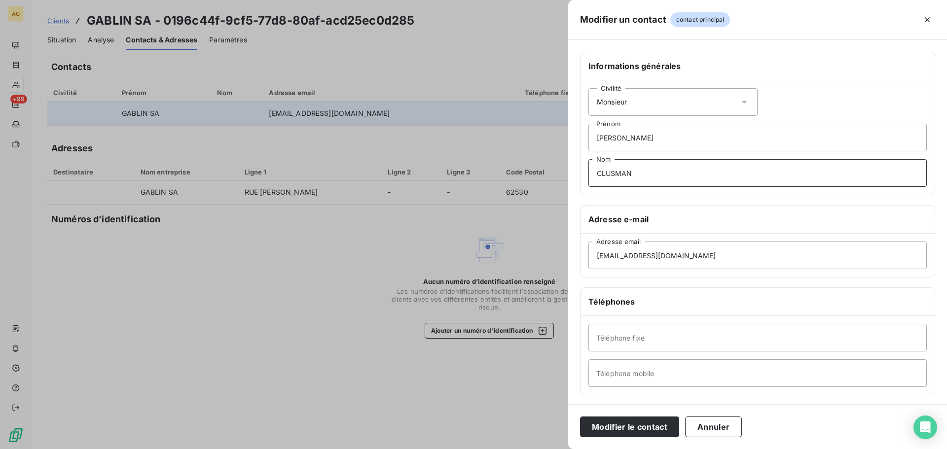
type input "CLUSMAN"
click at [768, 353] on div "Téléphone fixe Téléphone mobile" at bounding box center [757, 355] width 354 height 79
click at [742, 344] on input "Téléphone fixe" at bounding box center [757, 338] width 338 height 28
paste input "0321020240"
type input "0321020240"
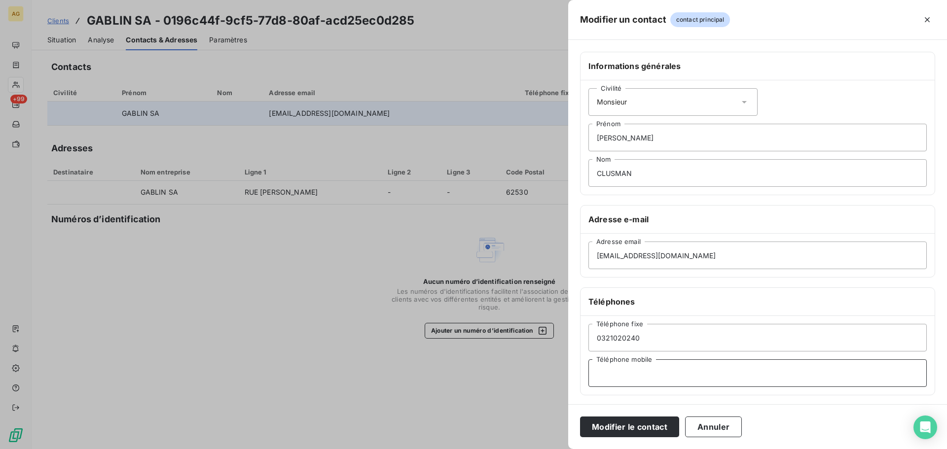
click at [663, 375] on input "Téléphone mobile" at bounding box center [757, 373] width 338 height 28
paste input "0610326983"
type input "0610326983"
click at [632, 424] on button "Modifier le contact" at bounding box center [629, 427] width 99 height 21
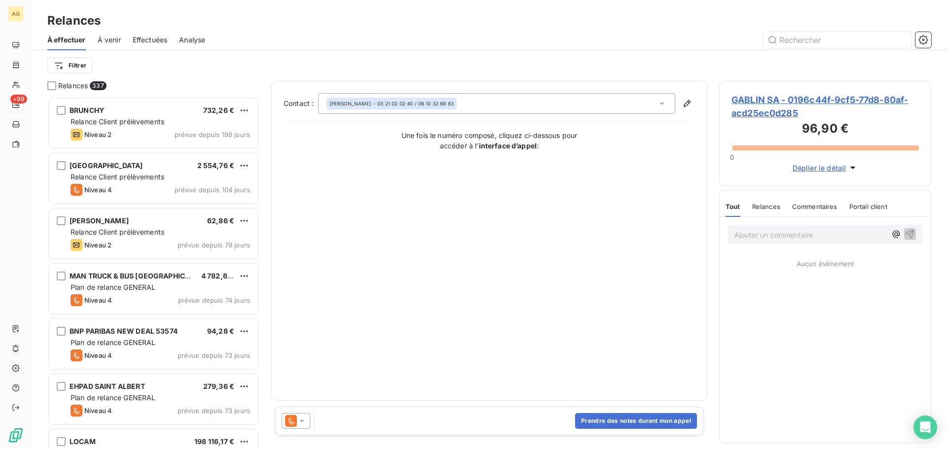
scroll to position [345, 205]
click at [305, 425] on icon at bounding box center [302, 421] width 10 height 10
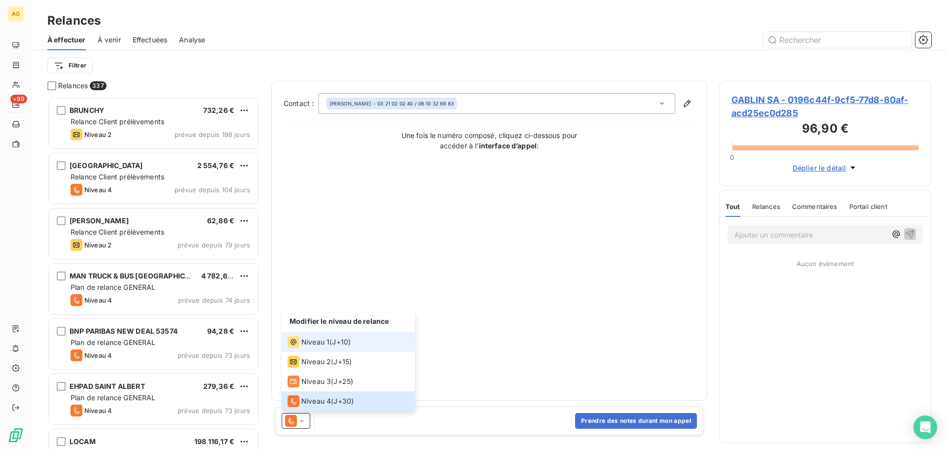
click at [319, 341] on span "Niveau 1" at bounding box center [315, 342] width 28 height 10
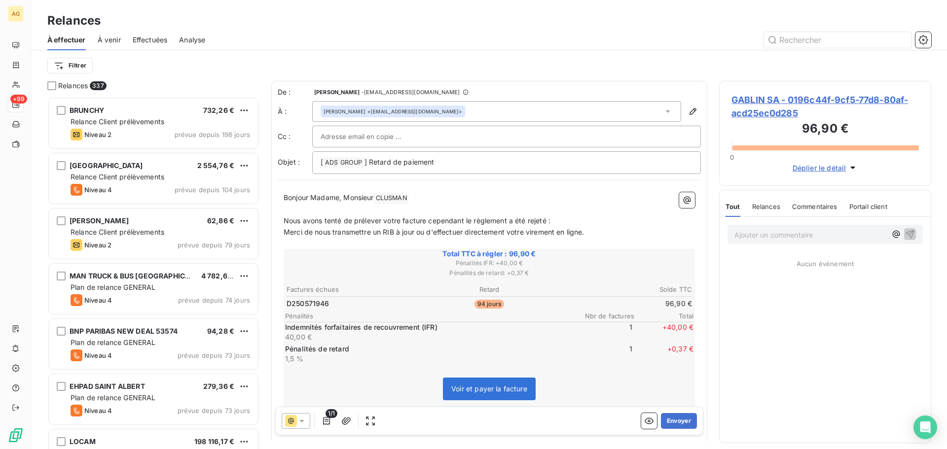
click at [318, 192] on p "Bonjour Madame, Monsieur CLUSMAN ﻿ ﻿" at bounding box center [488, 198] width 411 height 12
drag, startPoint x: 347, startPoint y: 199, endPoint x: 312, endPoint y: 200, distance: 34.5
click at [312, 200] on span "Bonjour Madame, Monsieur" at bounding box center [328, 197] width 90 height 8
click at [677, 420] on button "Envoyer" at bounding box center [679, 421] width 36 height 16
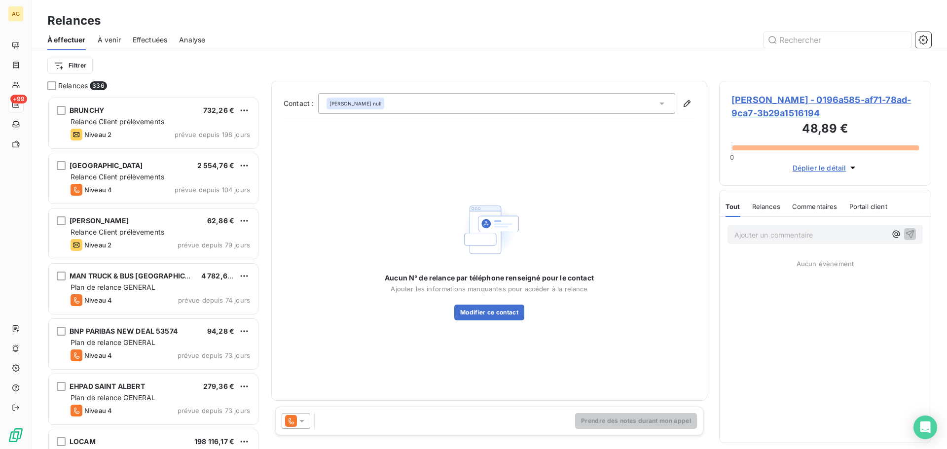
click at [764, 104] on span "[PERSON_NAME] - 0196a585-af71-78ad-9ca7-3b29a1516194" at bounding box center [824, 106] width 187 height 27
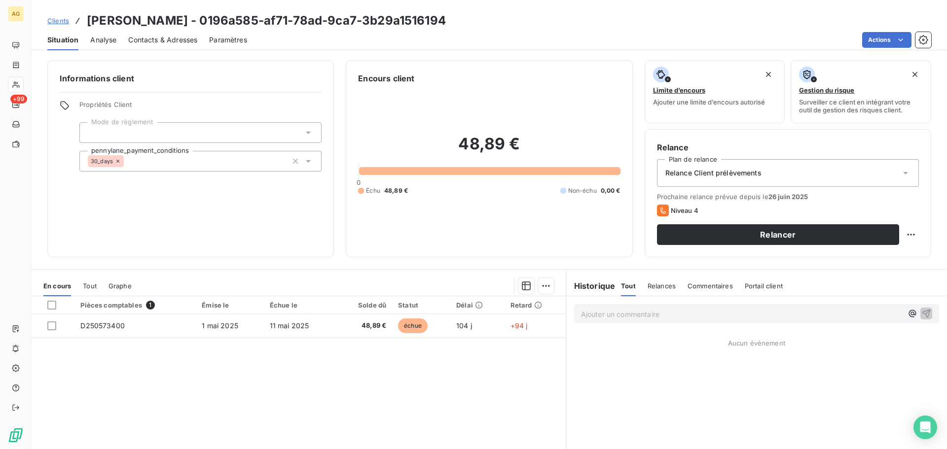
click at [219, 36] on span "Paramètres" at bounding box center [228, 40] width 38 height 10
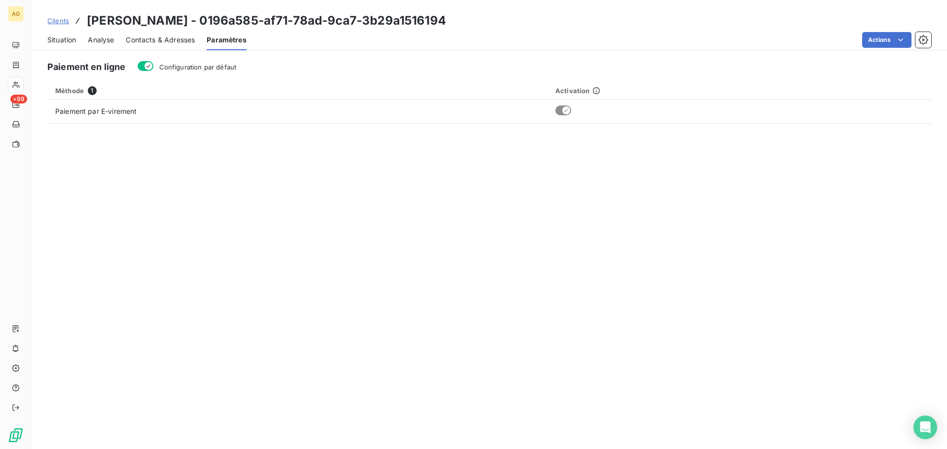
click at [200, 72] on div "Configuration par défaut" at bounding box center [187, 66] width 99 height 11
click at [179, 67] on span "Configuration par défaut" at bounding box center [197, 67] width 77 height 8
click at [153, 67] on button "Configuration par défaut" at bounding box center [146, 66] width 16 height 10
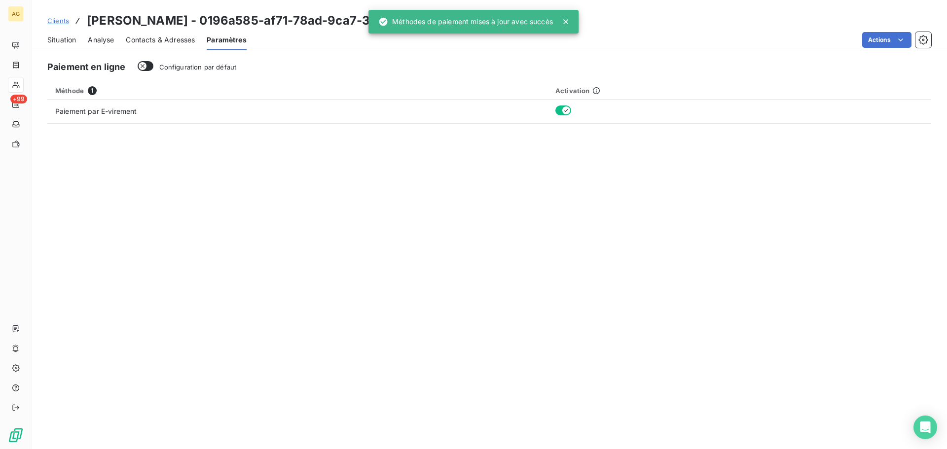
click at [169, 37] on span "Contacts & Adresses" at bounding box center [160, 40] width 69 height 10
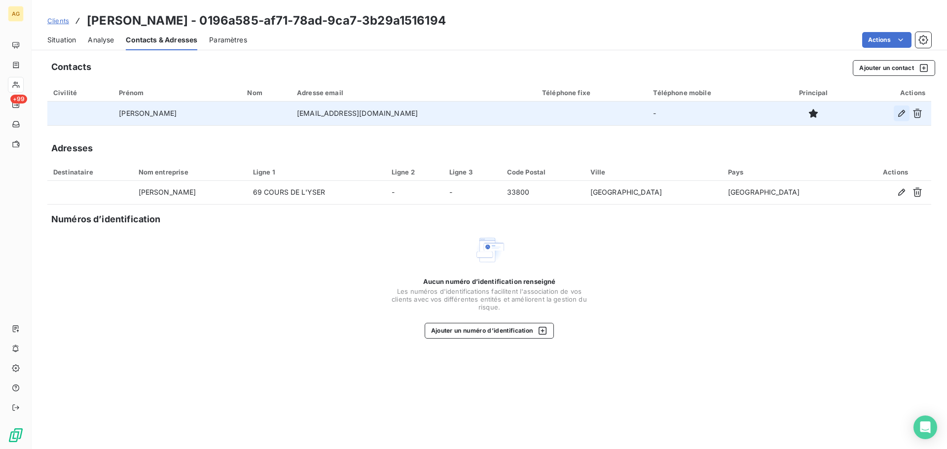
click at [899, 118] on icon "button" at bounding box center [901, 113] width 10 height 10
type input "[PERSON_NAME]"
type input "josefernandez19721972@yahoo.com"
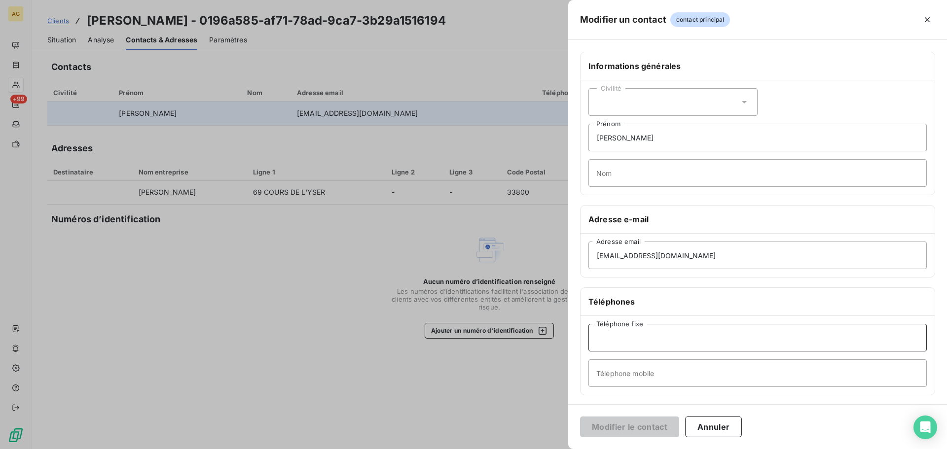
click at [682, 341] on input "Téléphone fixe" at bounding box center [757, 338] width 338 height 28
paste input "05-56-91-83-55"
type input "05-56-91-83-55"
drag, startPoint x: 731, startPoint y: 379, endPoint x: 620, endPoint y: 339, distance: 118.2
click at [731, 379] on input "Téléphone mobile" at bounding box center [757, 373] width 338 height 28
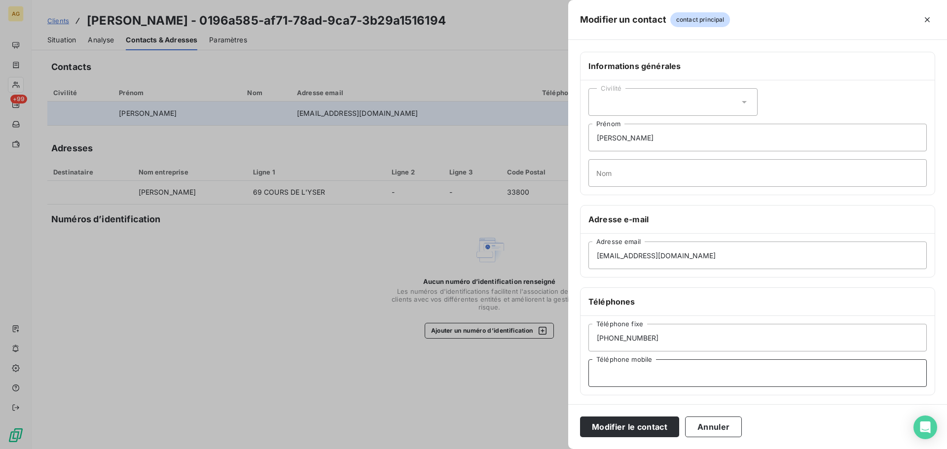
paste input "06-43-81-85-95"
type input "06-43-81-85-95"
click at [630, 97] on div "Civilité" at bounding box center [672, 102] width 169 height 28
click at [623, 146] on span "Monsieur" at bounding box center [623, 144] width 30 height 9
click at [615, 138] on input "[PERSON_NAME]" at bounding box center [757, 138] width 338 height 28
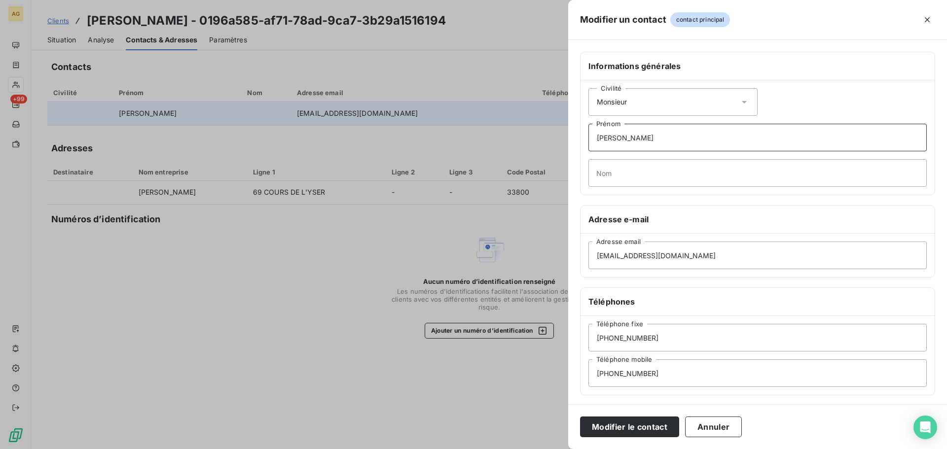
drag, startPoint x: 617, startPoint y: 138, endPoint x: 673, endPoint y: 146, distance: 56.8
click at [673, 146] on input "[PERSON_NAME]" at bounding box center [757, 138] width 338 height 28
type input "JOSE"
click at [622, 176] on input "Nom" at bounding box center [757, 173] width 338 height 28
paste input "[PERSON_NAME]"
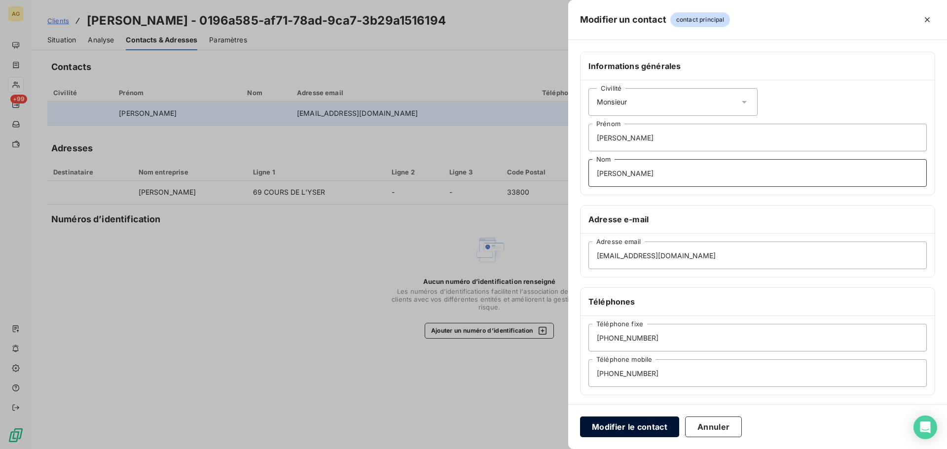
type input "[PERSON_NAME]"
click at [611, 430] on button "Modifier le contact" at bounding box center [629, 427] width 99 height 21
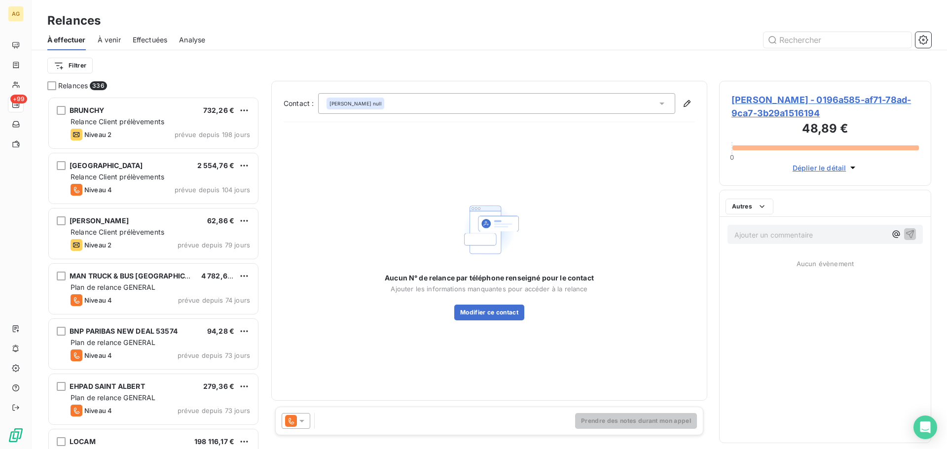
scroll to position [345, 205]
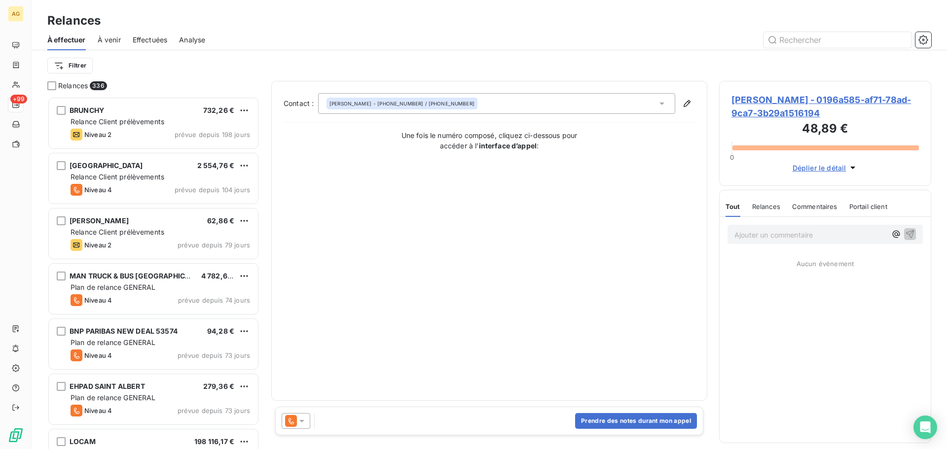
click at [302, 418] on icon at bounding box center [302, 421] width 10 height 10
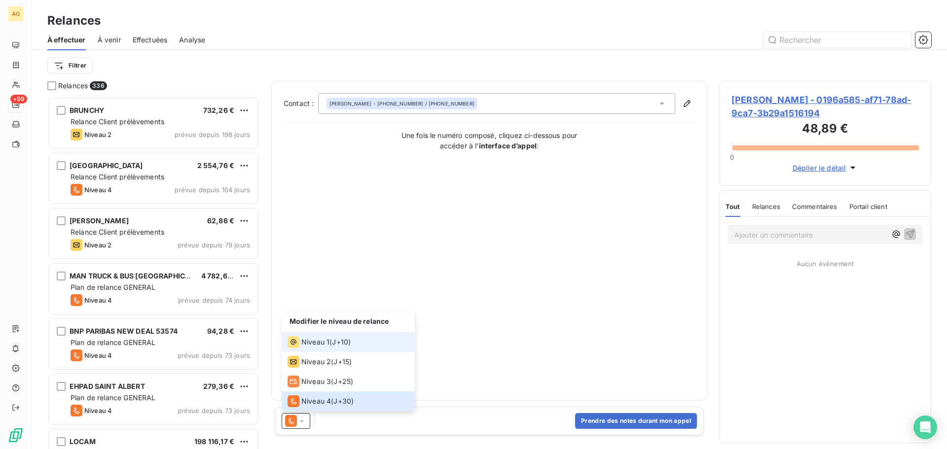
click at [301, 342] on div "Niveau 1" at bounding box center [308, 342] width 42 height 12
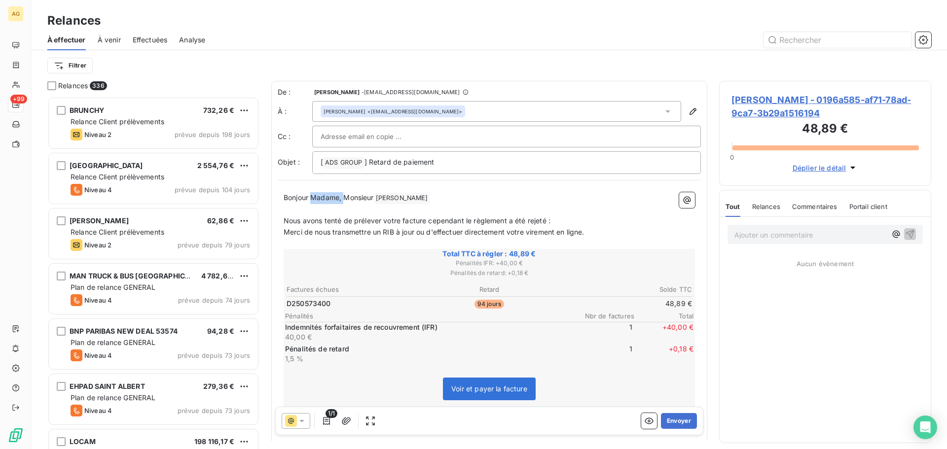
drag, startPoint x: 346, startPoint y: 197, endPoint x: 313, endPoint y: 198, distance: 33.0
click at [313, 198] on span "Bonjour Madame, Monsieur" at bounding box center [328, 197] width 90 height 8
click at [681, 423] on button "Envoyer" at bounding box center [679, 421] width 36 height 16
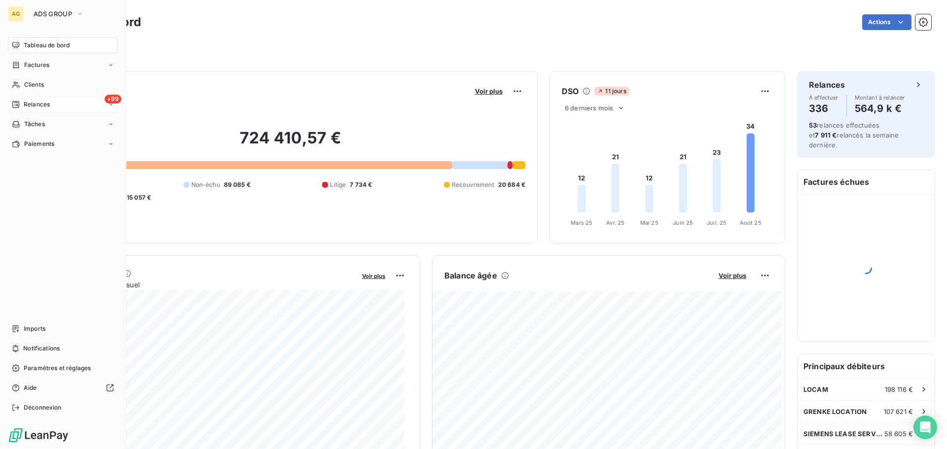
click at [33, 104] on span "Relances" at bounding box center [37, 104] width 26 height 9
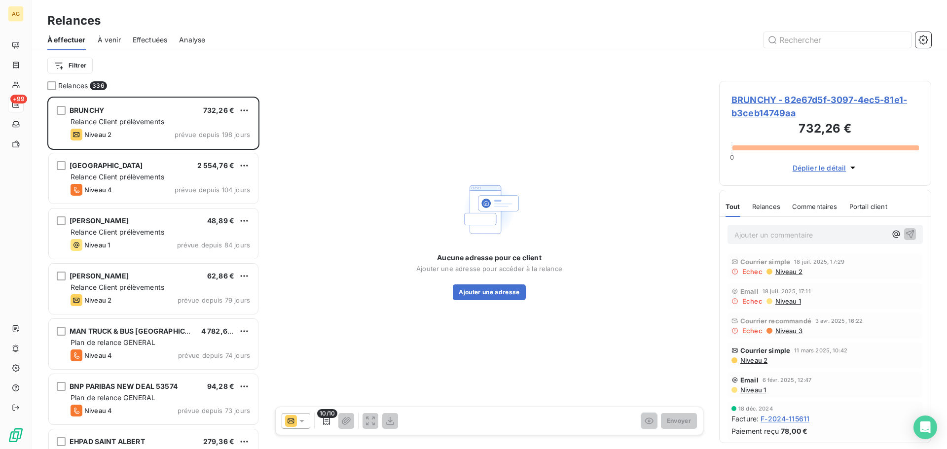
scroll to position [345, 205]
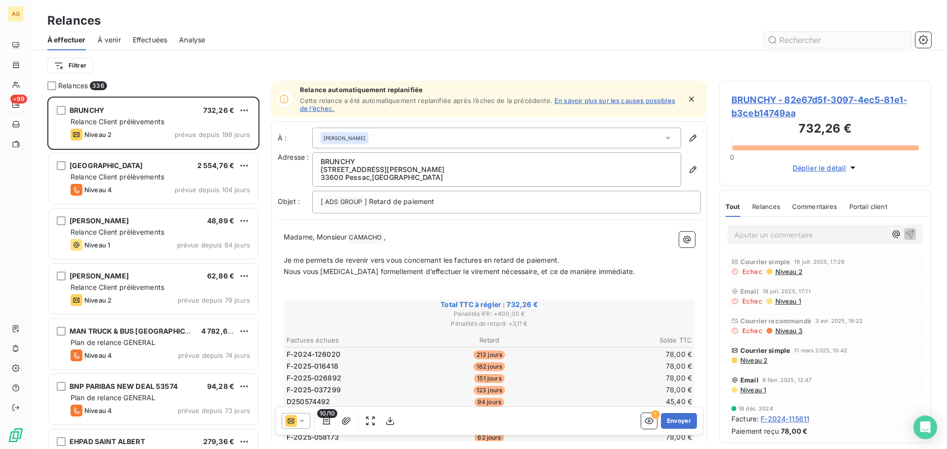
click at [836, 42] on input "text" at bounding box center [837, 40] width 148 height 16
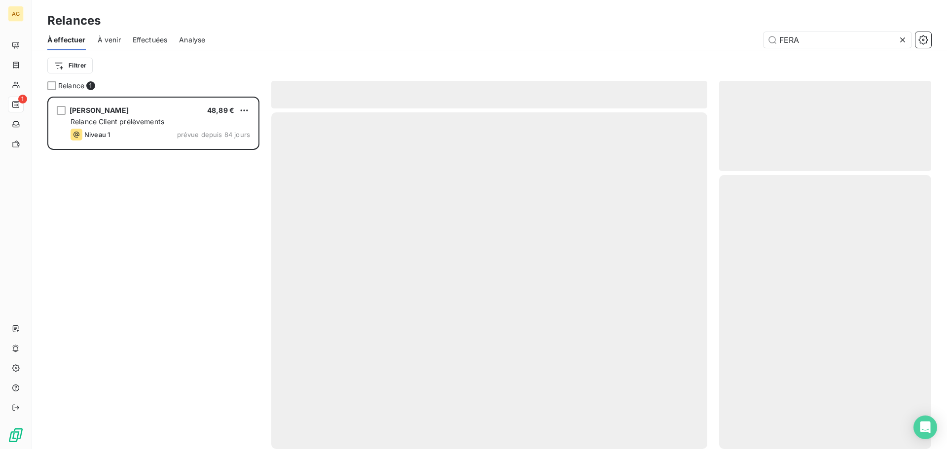
scroll to position [345, 205]
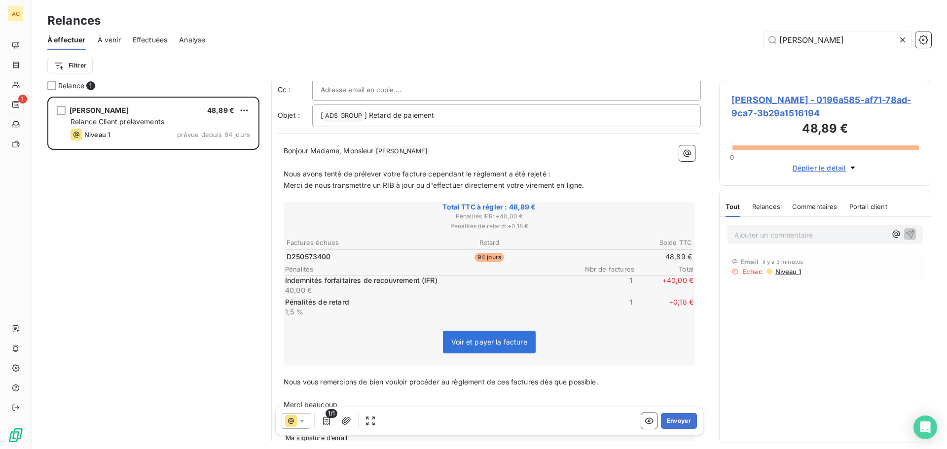
scroll to position [99, 0]
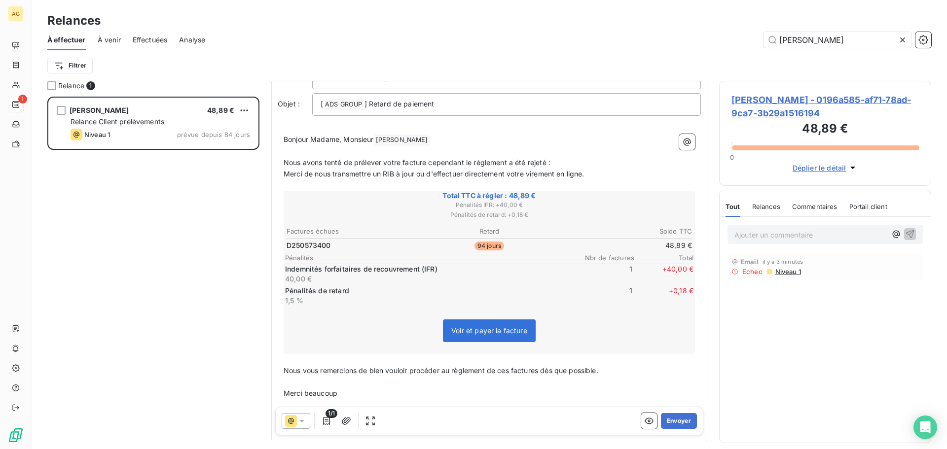
type input "[PERSON_NAME]"
click at [301, 419] on icon at bounding box center [302, 421] width 10 height 10
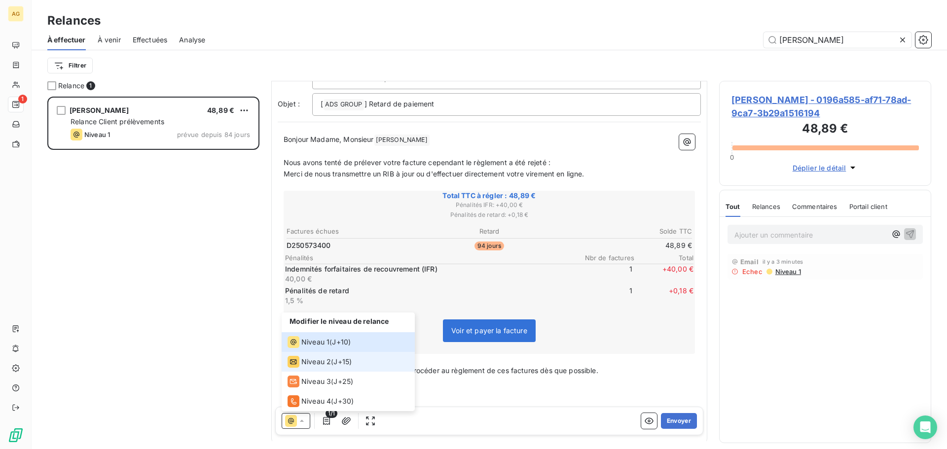
click at [311, 359] on span "Niveau 2" at bounding box center [316, 362] width 30 height 10
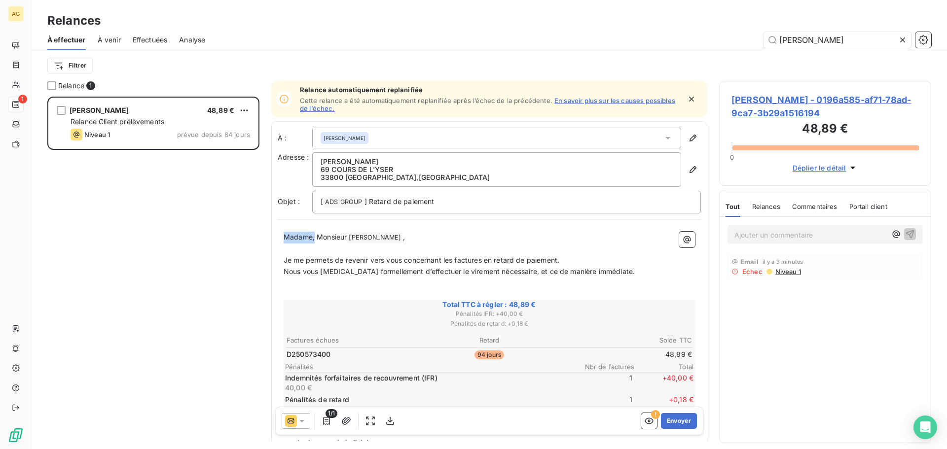
drag, startPoint x: 314, startPoint y: 240, endPoint x: 262, endPoint y: 239, distance: 51.8
click at [262, 239] on div "Relance 1 [PERSON_NAME] 48,89 € Relance Client prélèvements Niveau 1 prévue dep…" at bounding box center [489, 265] width 915 height 368
click at [672, 417] on button "Envoyer" at bounding box center [679, 421] width 36 height 16
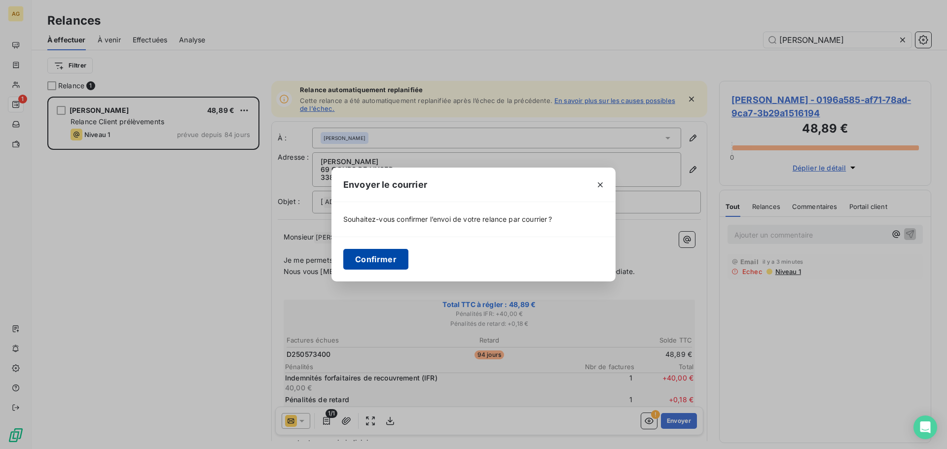
click at [360, 258] on button "Confirmer" at bounding box center [375, 259] width 65 height 21
